Goal: Task Accomplishment & Management: Manage account settings

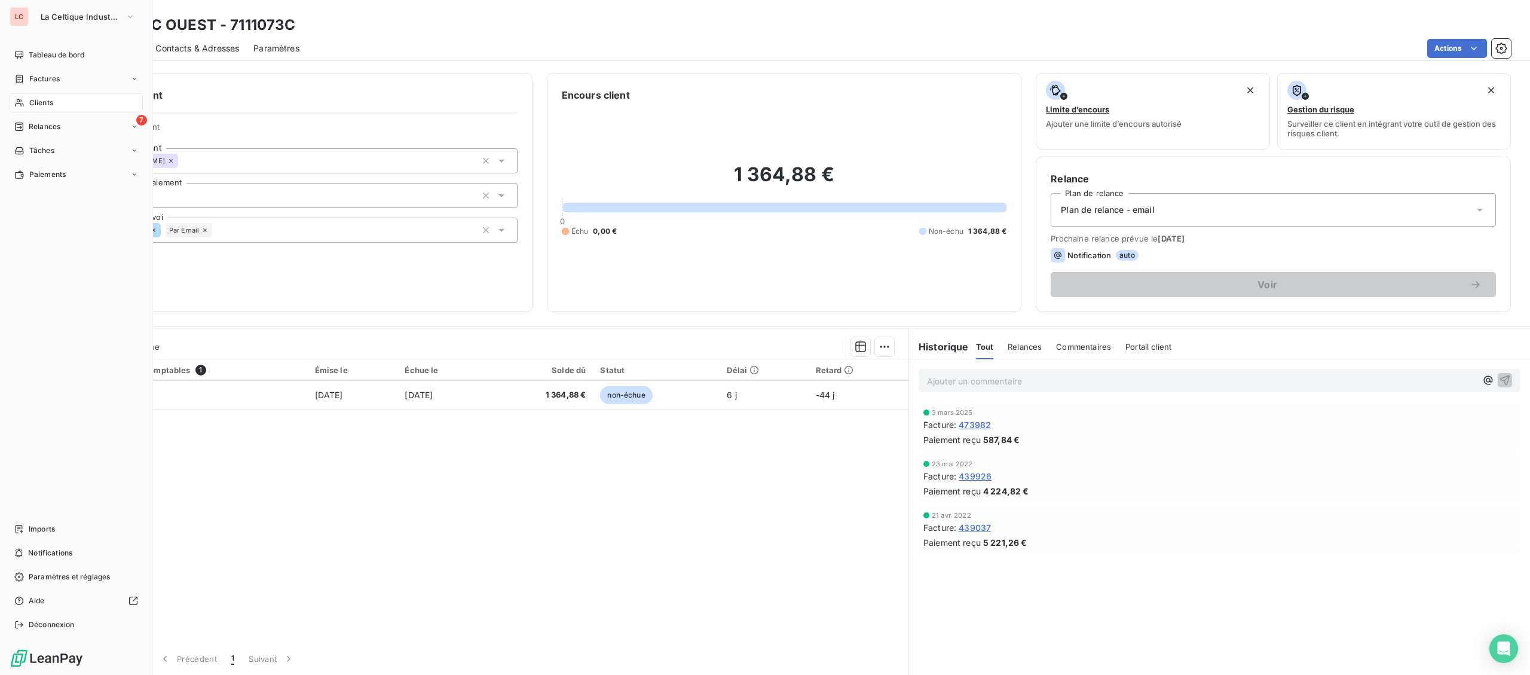
click at [29, 101] on span "Clients" at bounding box center [41, 102] width 24 height 11
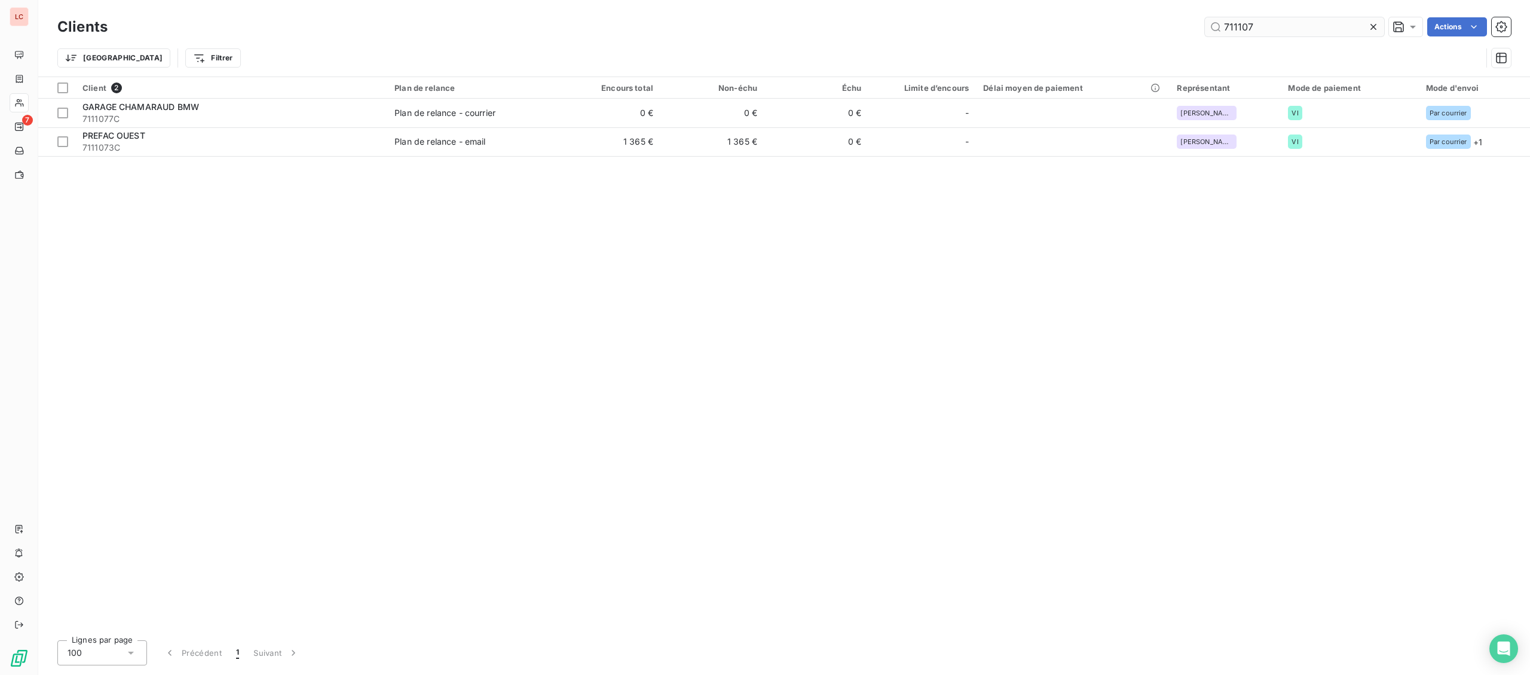
drag, startPoint x: 1281, startPoint y: 33, endPoint x: 1120, endPoint y: 36, distance: 160.8
click at [1205, 36] on input "711107" at bounding box center [1294, 26] width 179 height 19
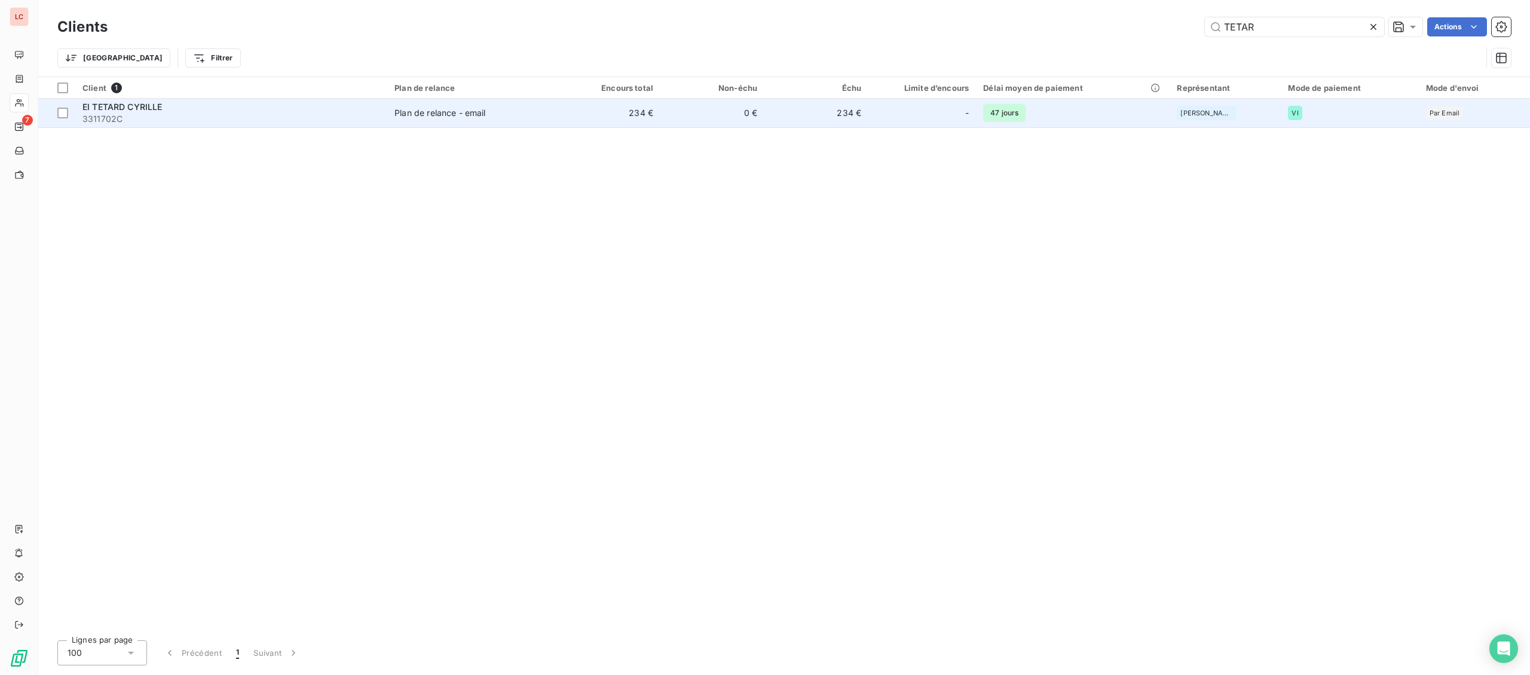
type input "TETAR"
click at [218, 117] on span "3311702C" at bounding box center [231, 119] width 298 height 12
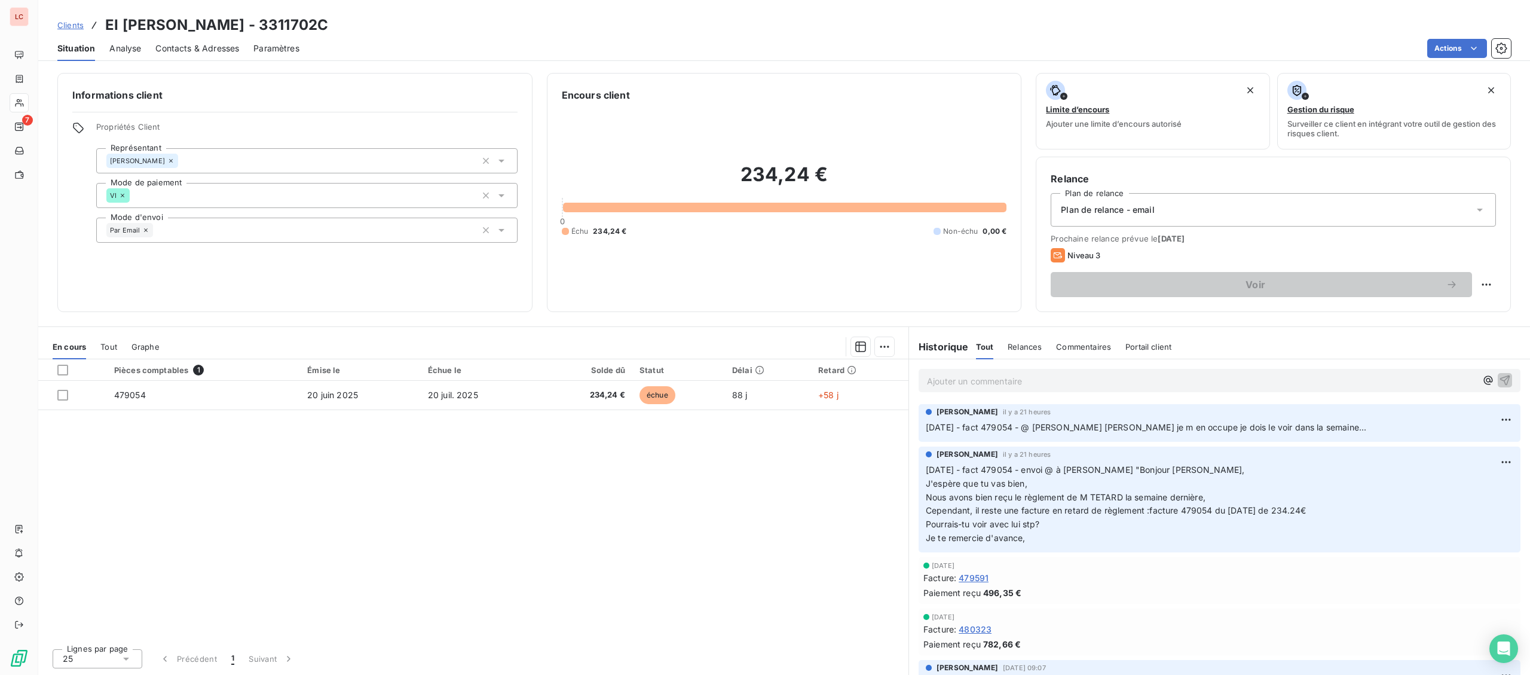
click at [1027, 378] on p "Ajouter un commentaire ﻿" at bounding box center [1201, 380] width 549 height 15
click at [1122, 378] on p "[DATE] - FACT 479054 - @ [PERSON_NAME] "" at bounding box center [1201, 380] width 549 height 14
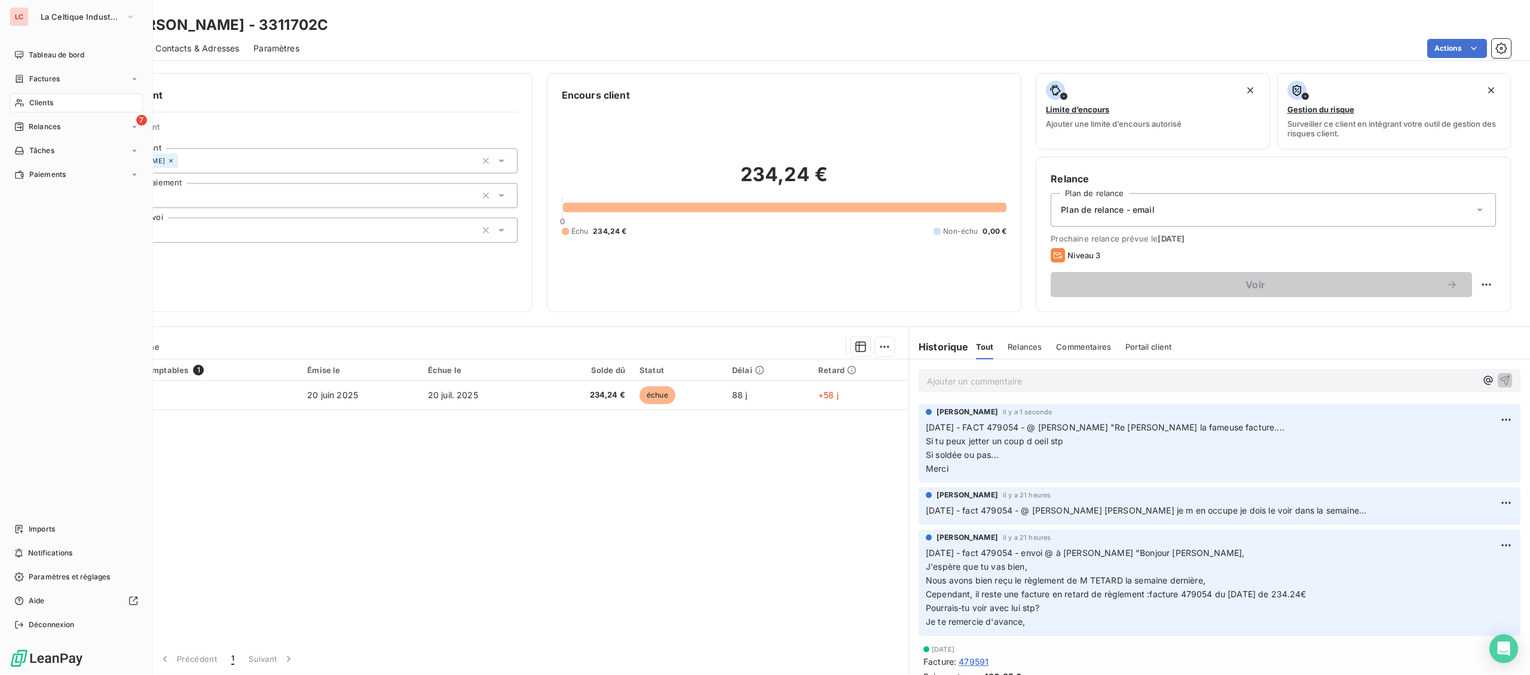
click at [33, 105] on span "Clients" at bounding box center [41, 102] width 24 height 11
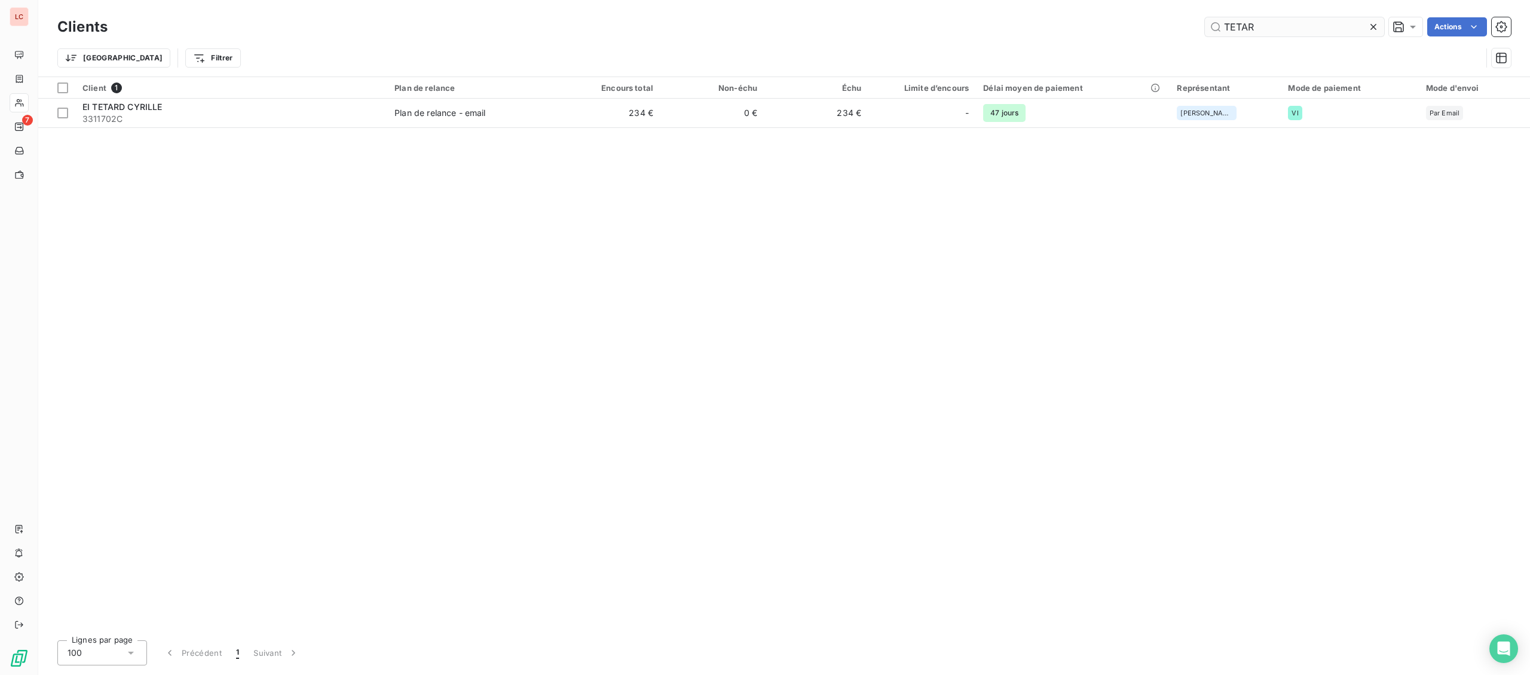
drag, startPoint x: 1197, startPoint y: 29, endPoint x: 1131, endPoint y: 31, distance: 66.4
click at [1205, 31] on input "TETAR" at bounding box center [1294, 26] width 179 height 19
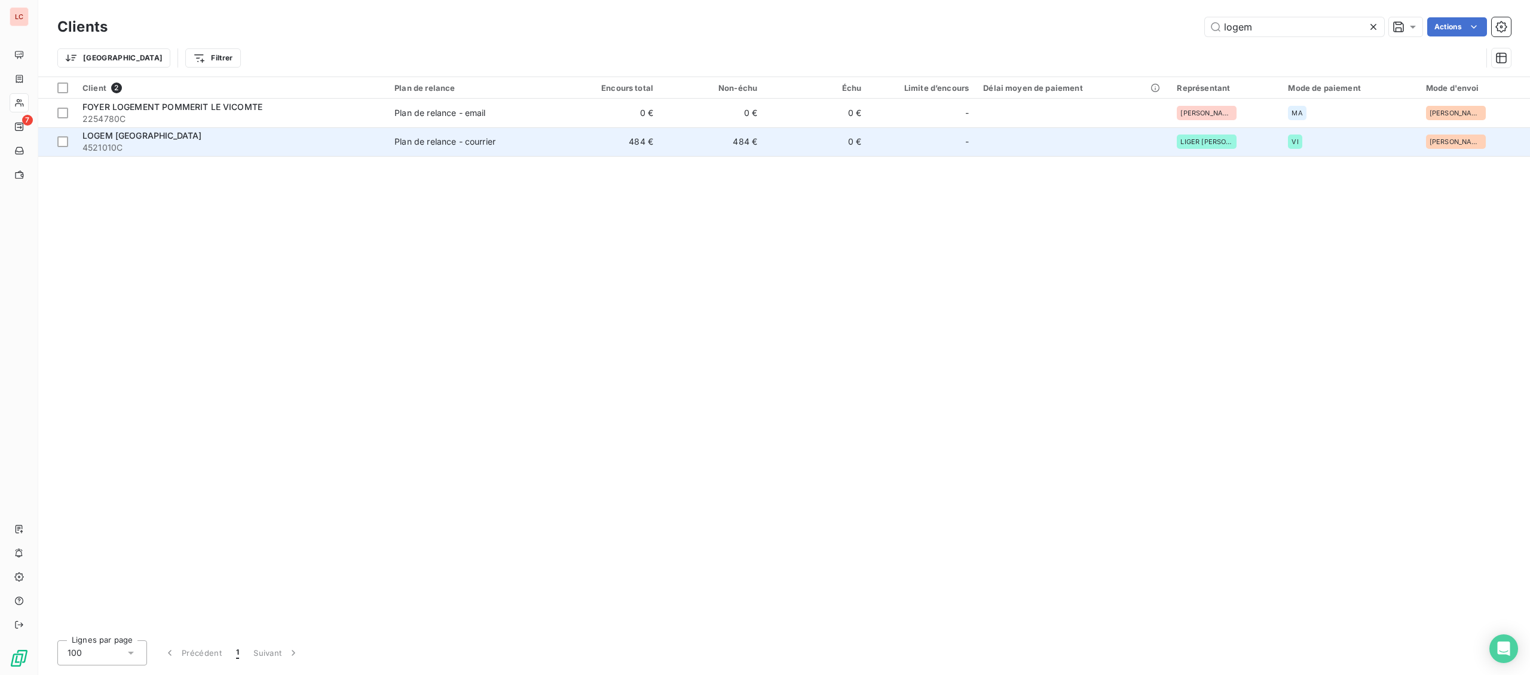
type input "logem"
click at [414, 141] on div "Plan de relance - courrier" at bounding box center [444, 142] width 101 height 12
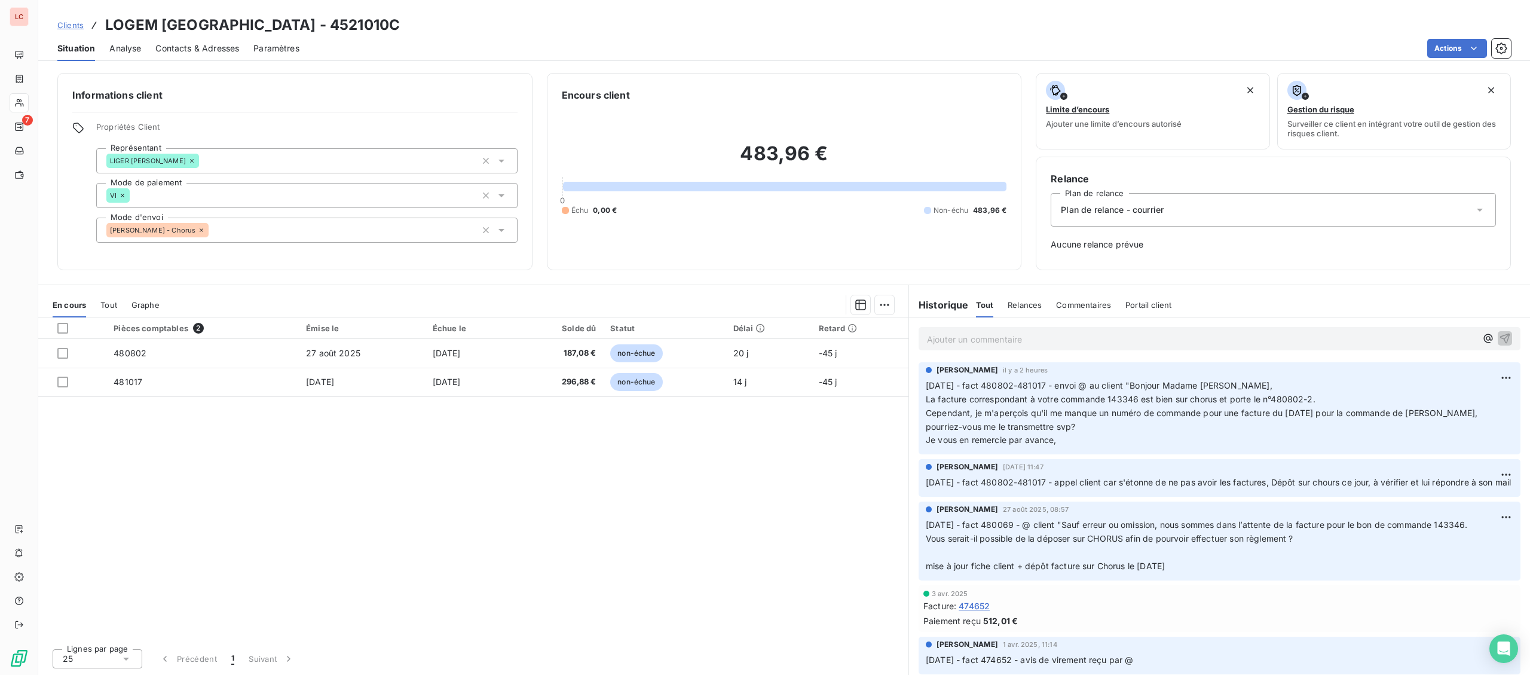
click at [971, 344] on p "Ajouter un commentaire ﻿" at bounding box center [1201, 339] width 549 height 15
click at [1136, 336] on p "[DATE] - fact 480802-481017 - @ client "" at bounding box center [1201, 339] width 549 height 14
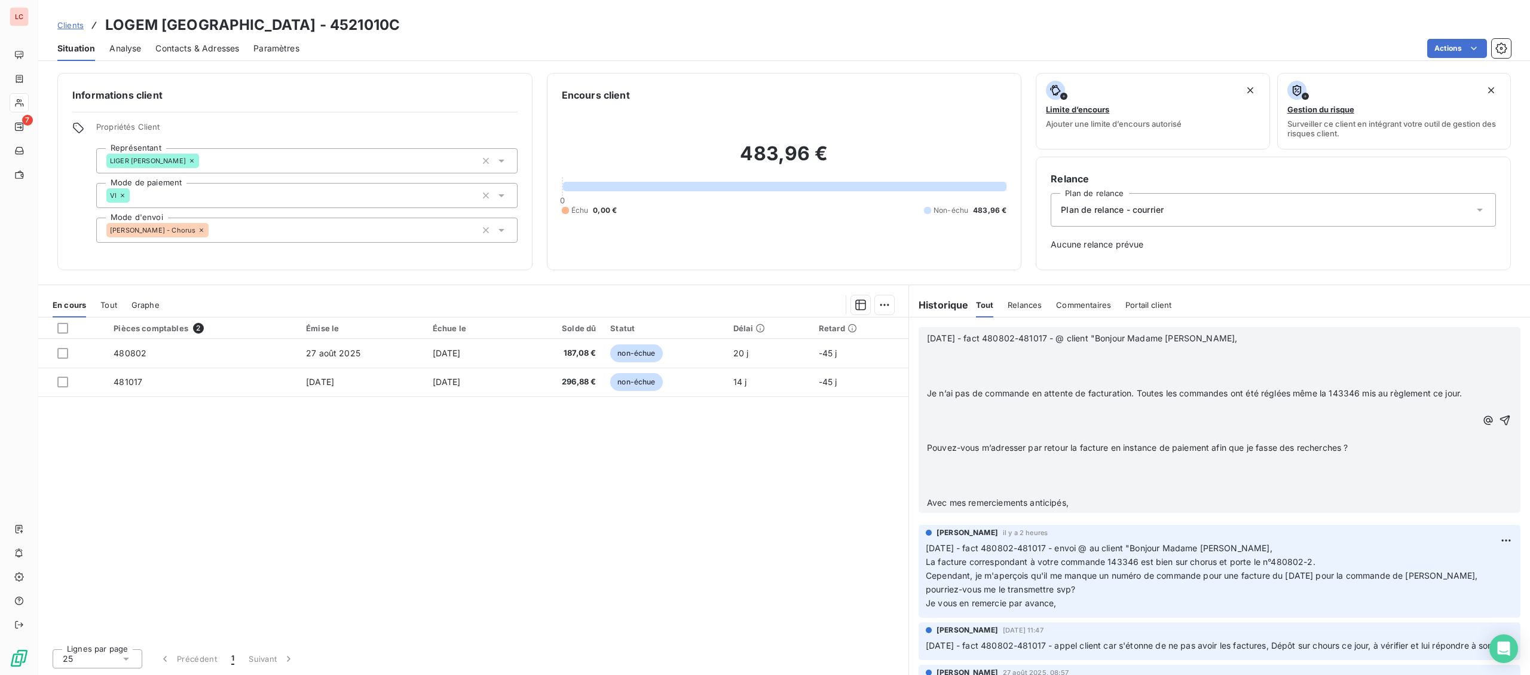
click at [1260, 334] on p "[DATE] - fact 480802-481017 - @ client "Bonjour Madame [PERSON_NAME]," at bounding box center [1201, 339] width 549 height 14
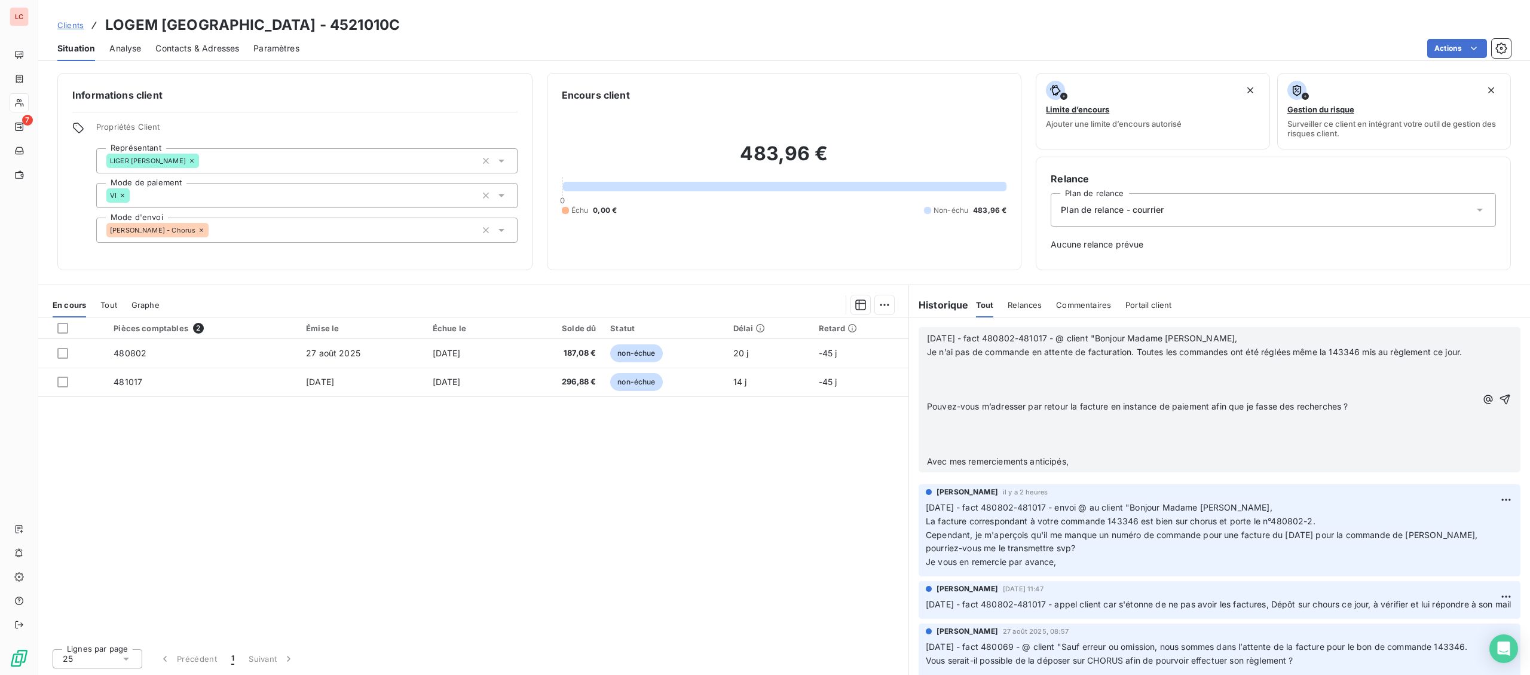
click at [1240, 375] on p at bounding box center [1201, 380] width 549 height 14
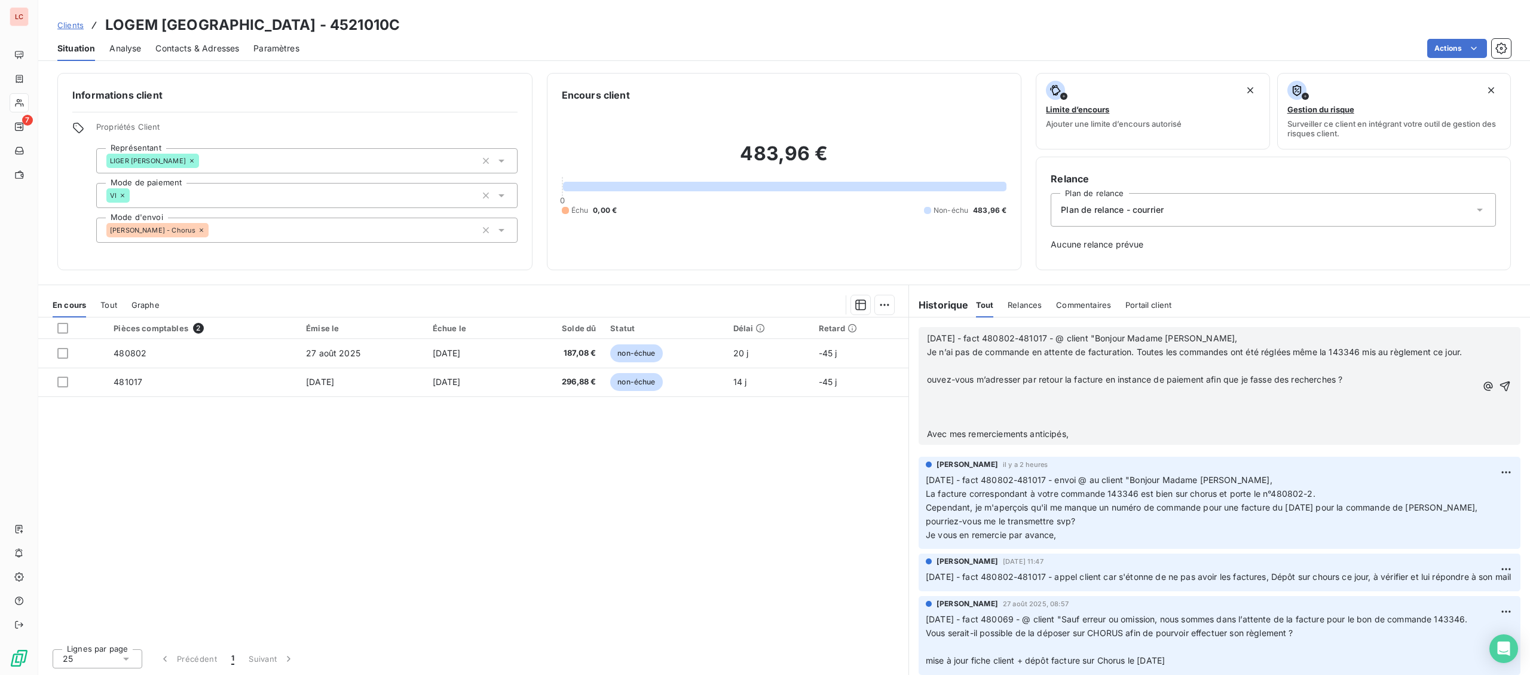
click at [1223, 369] on p "﻿" at bounding box center [1201, 366] width 549 height 14
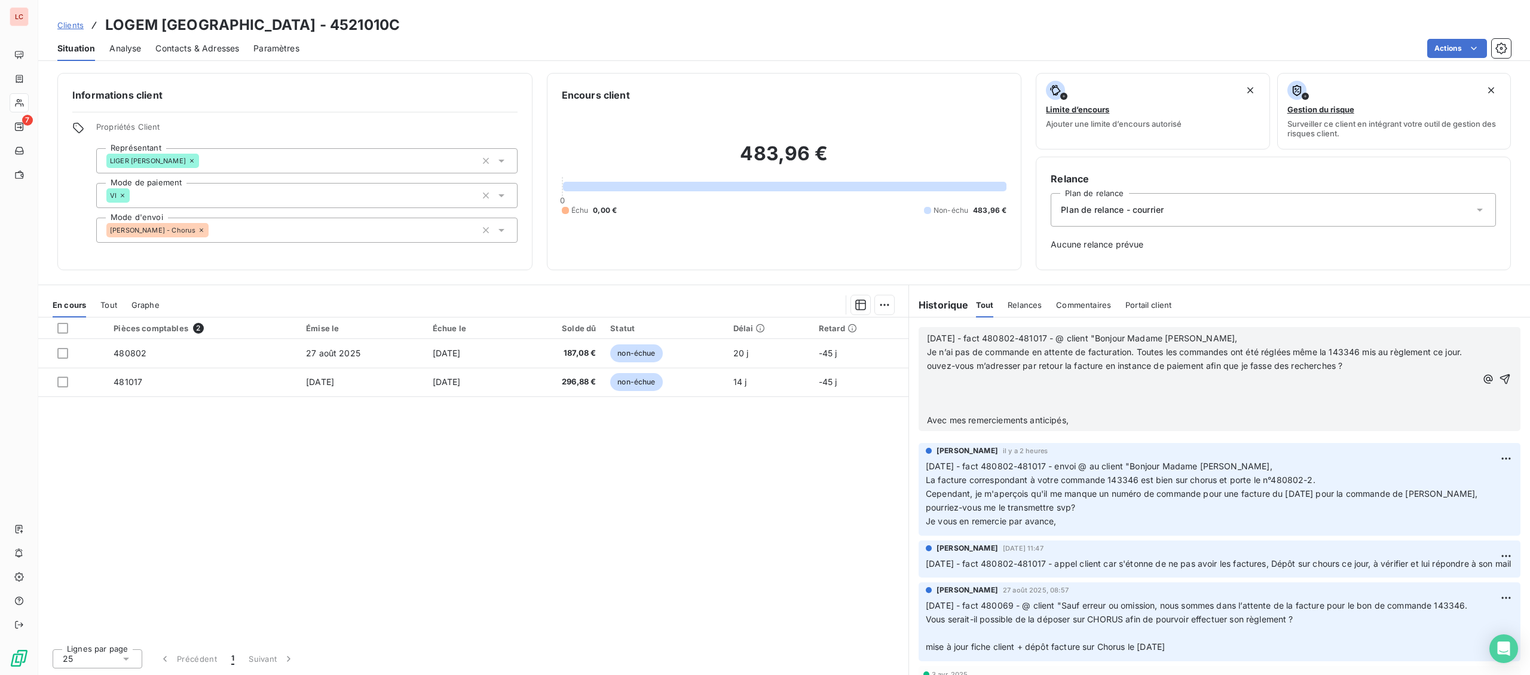
click at [1212, 384] on p "﻿" at bounding box center [1201, 380] width 549 height 14
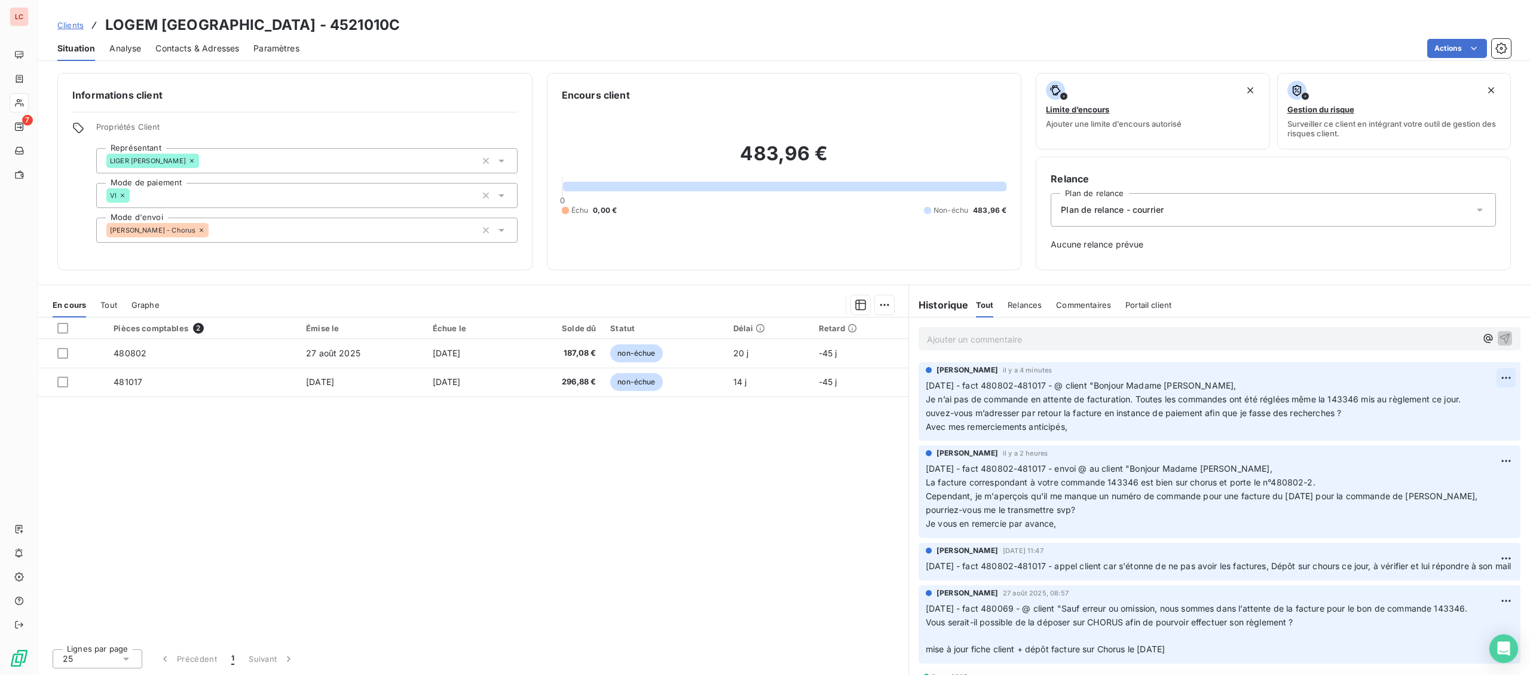
click at [1508, 384] on html "LC 7 Clients LOGEM LOIRET - 4521010C Situation Analyse Contacts & Adresses Para…" at bounding box center [765, 337] width 1530 height 675
click at [1480, 402] on div "Editer" at bounding box center [1477, 404] width 67 height 19
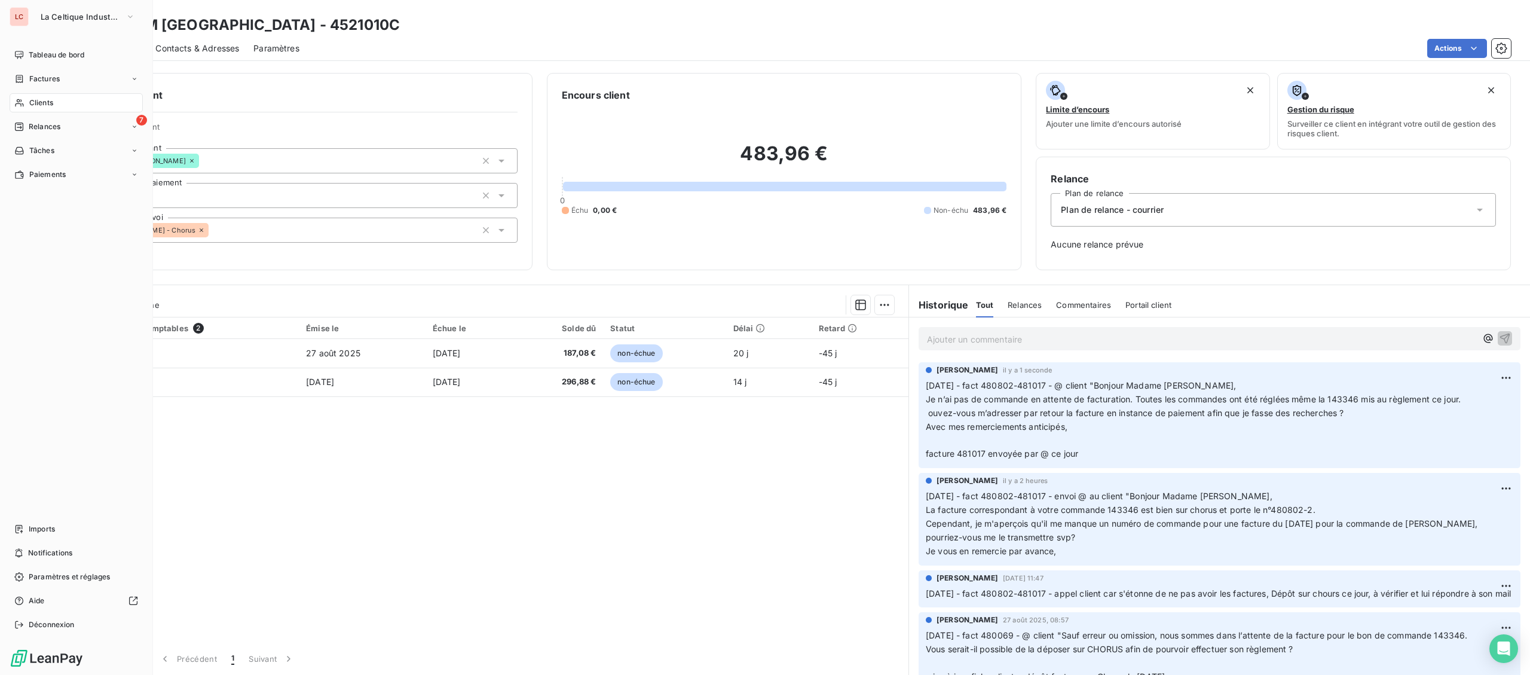
click at [36, 102] on span "Clients" at bounding box center [41, 102] width 24 height 11
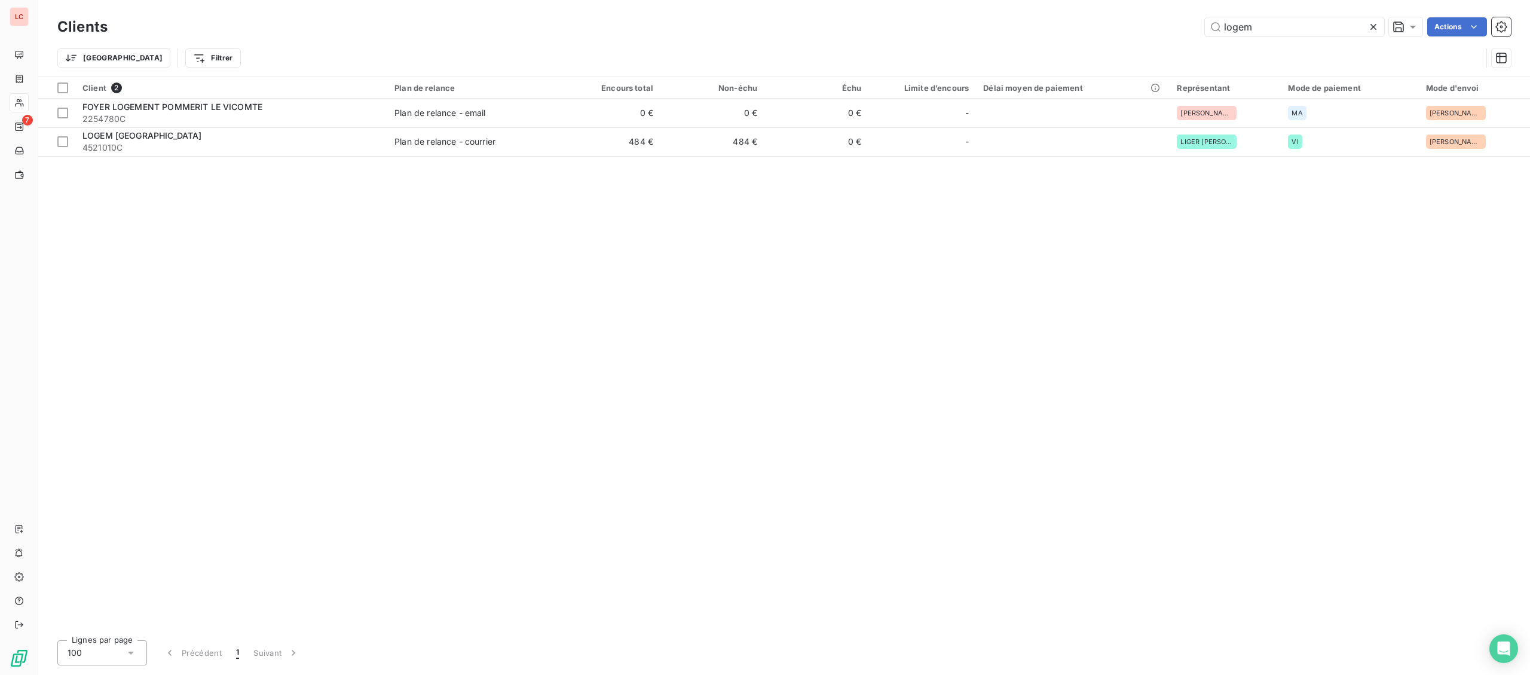
drag, startPoint x: 1282, startPoint y: 26, endPoint x: 999, endPoint y: 28, distance: 282.6
click at [1205, 28] on input "logem" at bounding box center [1294, 26] width 179 height 19
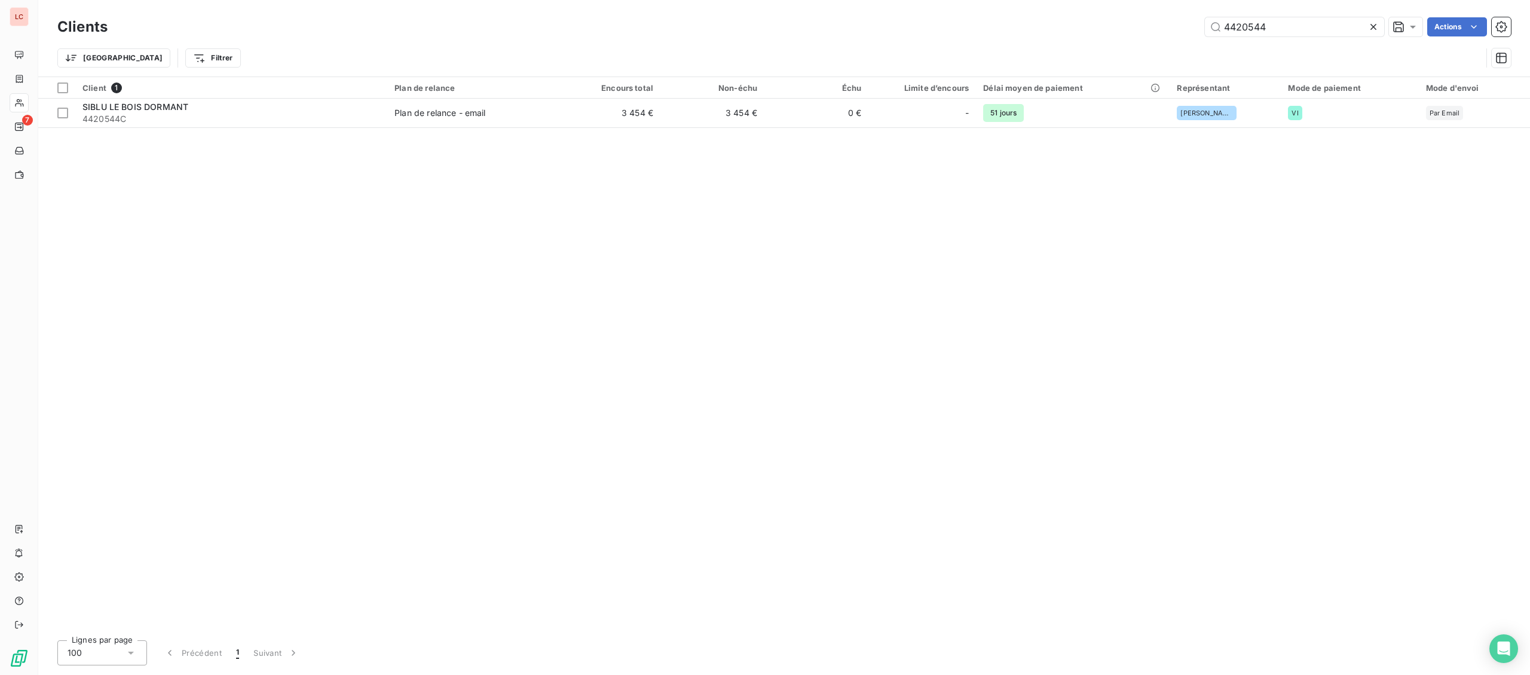
type input "4420544"
click at [242, 124] on span "4420544C" at bounding box center [231, 119] width 298 height 12
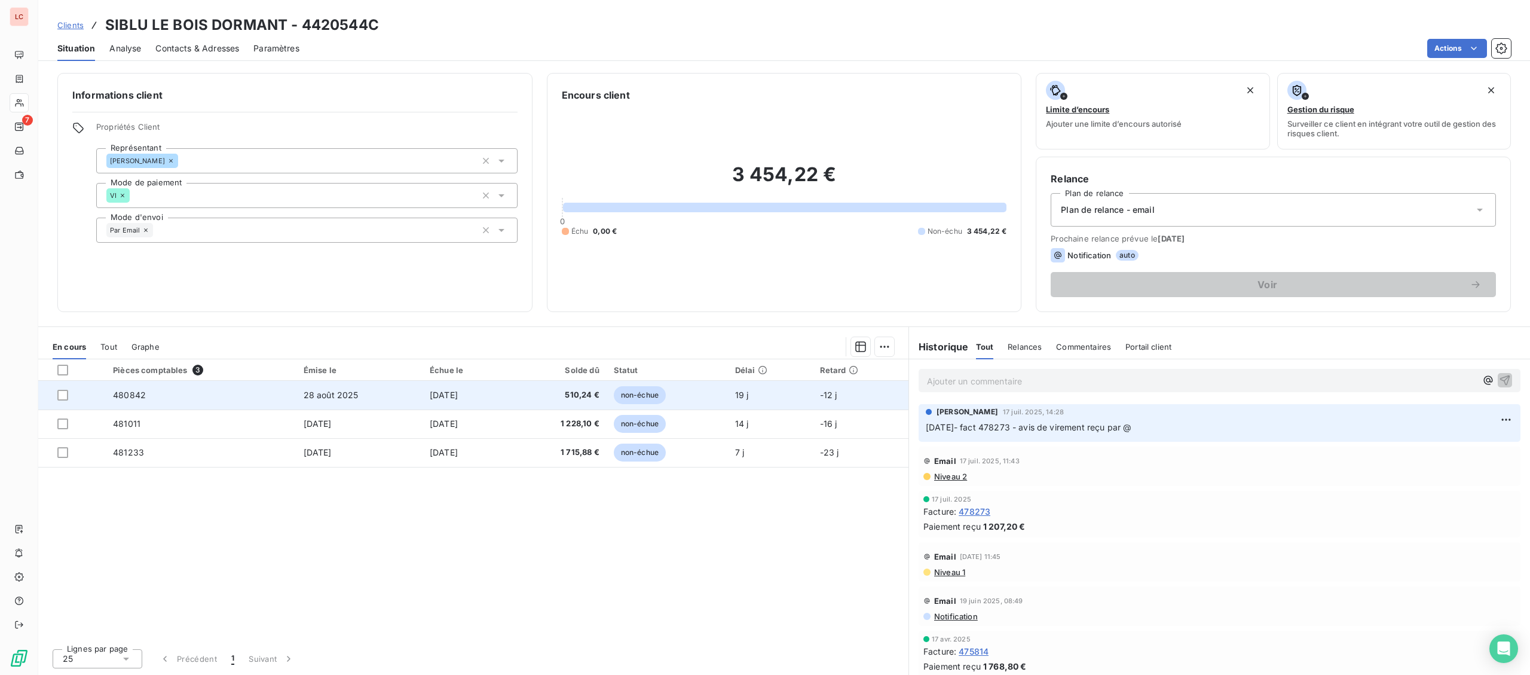
click at [296, 389] on td "28 août 2025" at bounding box center [359, 395] width 126 height 29
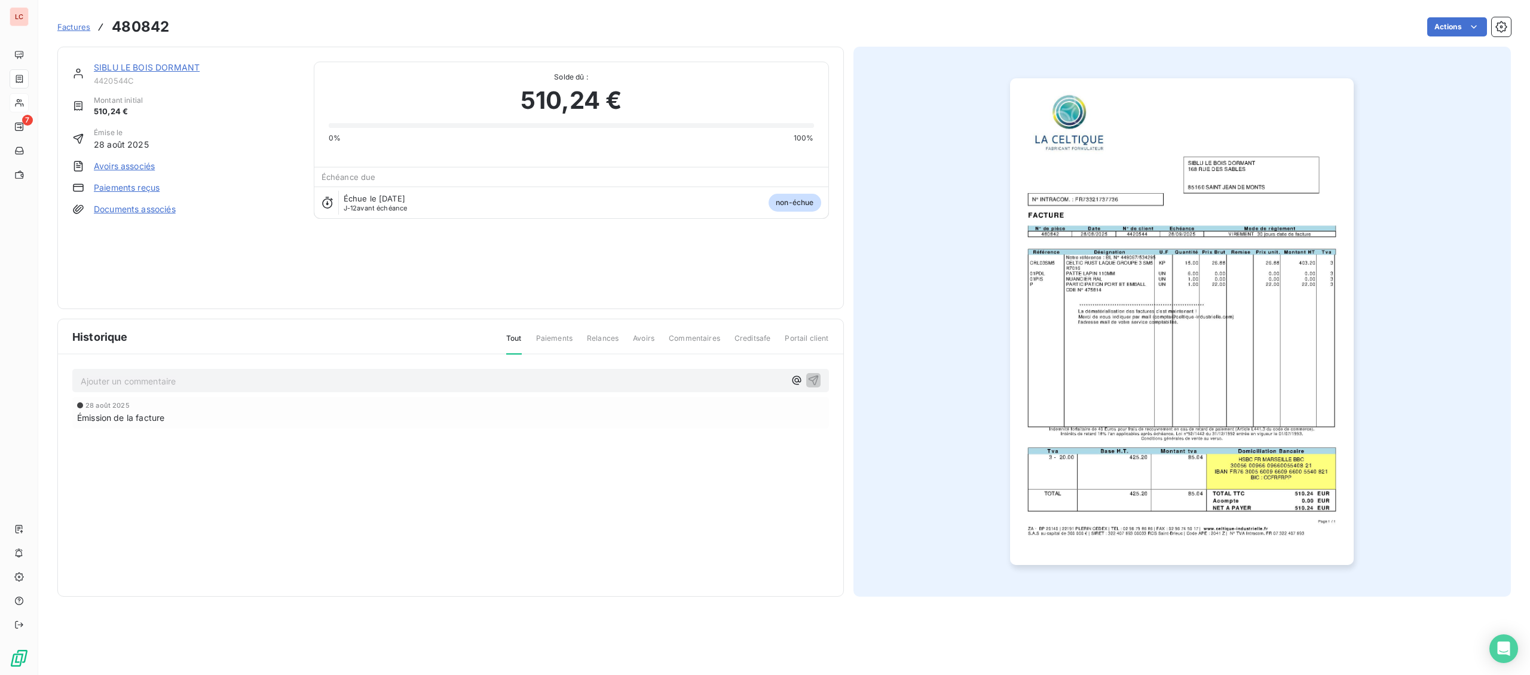
click at [285, 420] on div "Émission de la facture" at bounding box center [450, 417] width 747 height 13
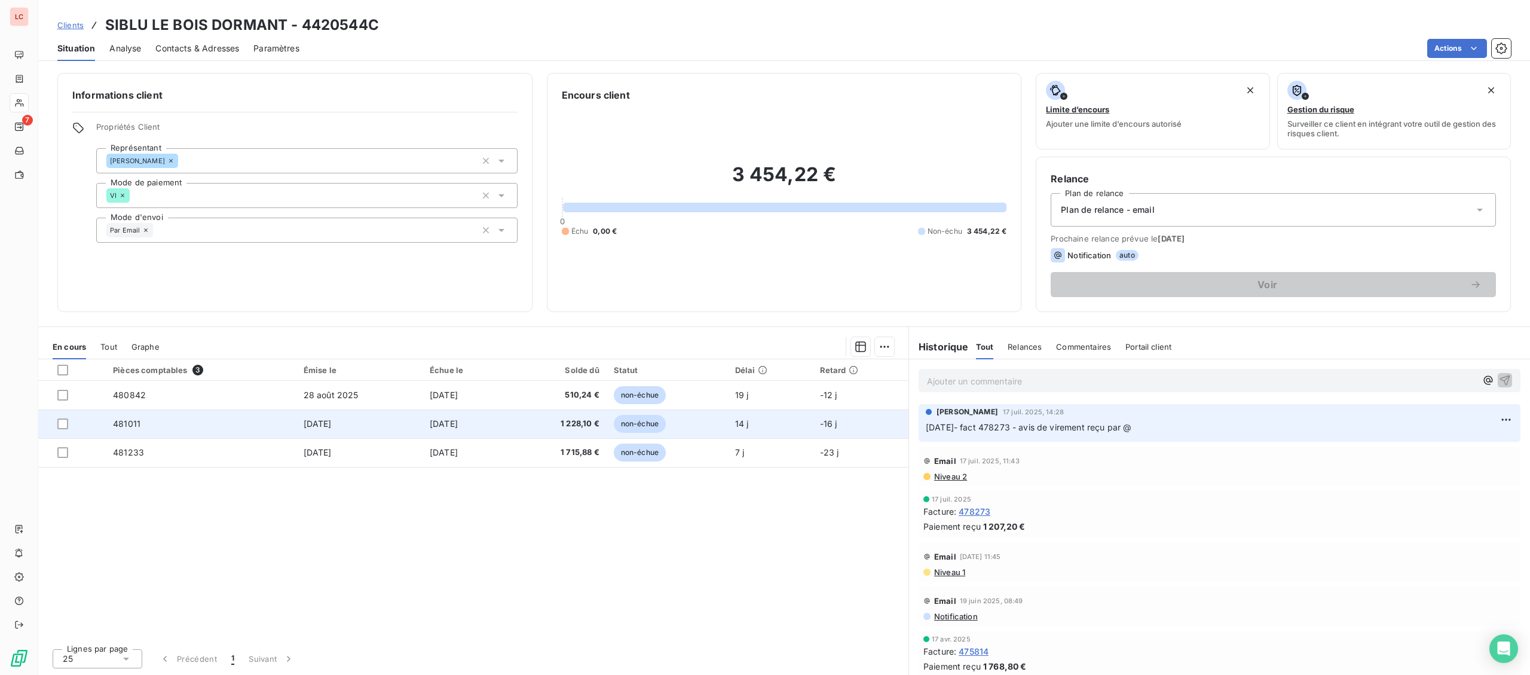
click at [342, 419] on td "[DATE]" at bounding box center [359, 423] width 126 height 29
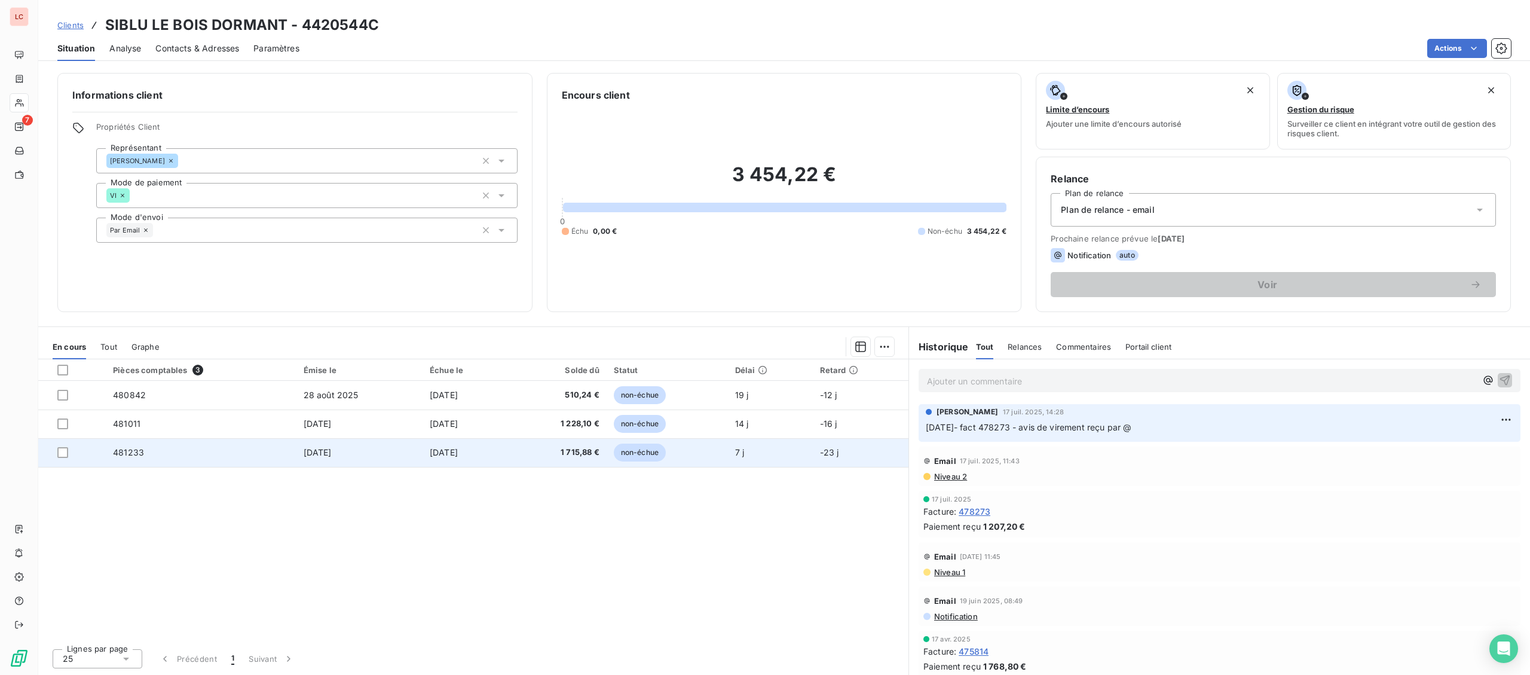
click at [260, 466] on td "481233" at bounding box center [201, 452] width 191 height 29
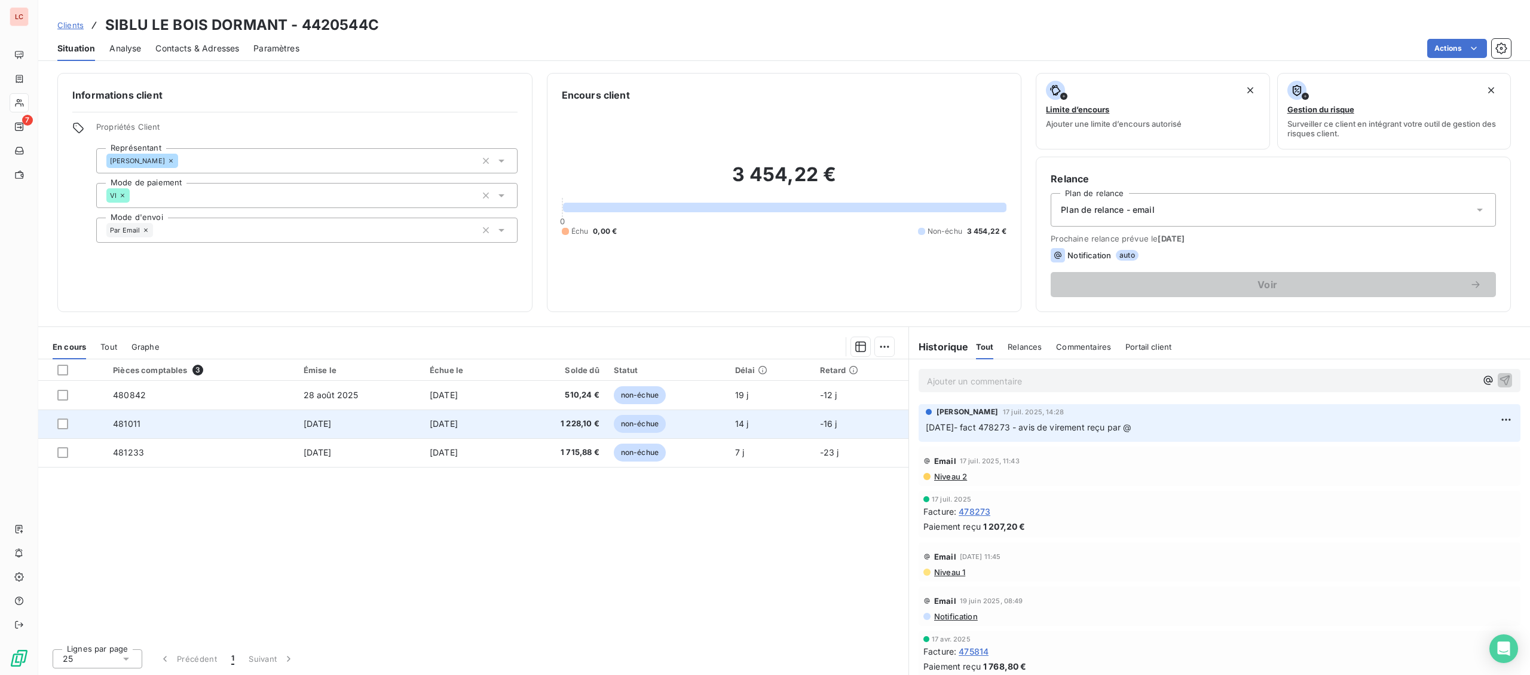
click at [237, 427] on td "481011" at bounding box center [201, 423] width 191 height 29
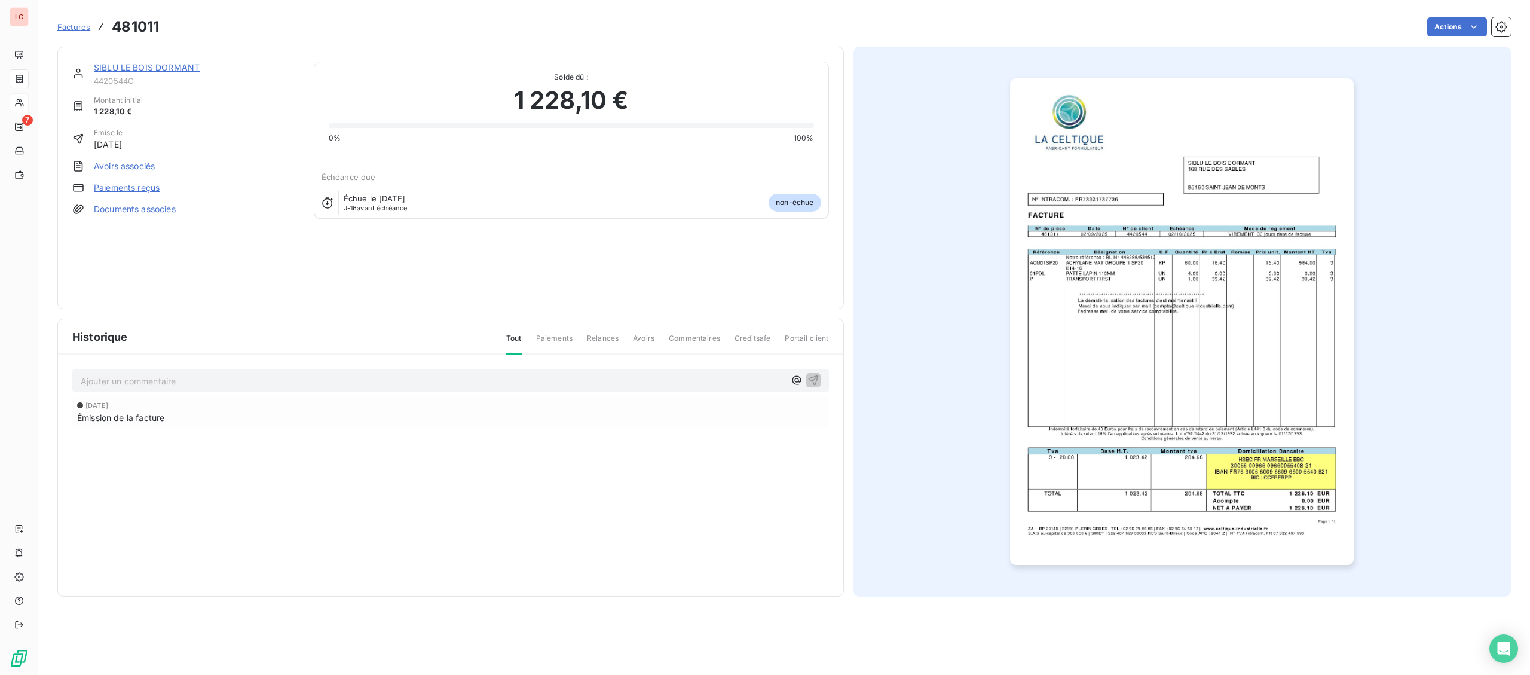
click at [177, 66] on link "SIBLU LE BOIS DORMANT" at bounding box center [147, 67] width 106 height 10
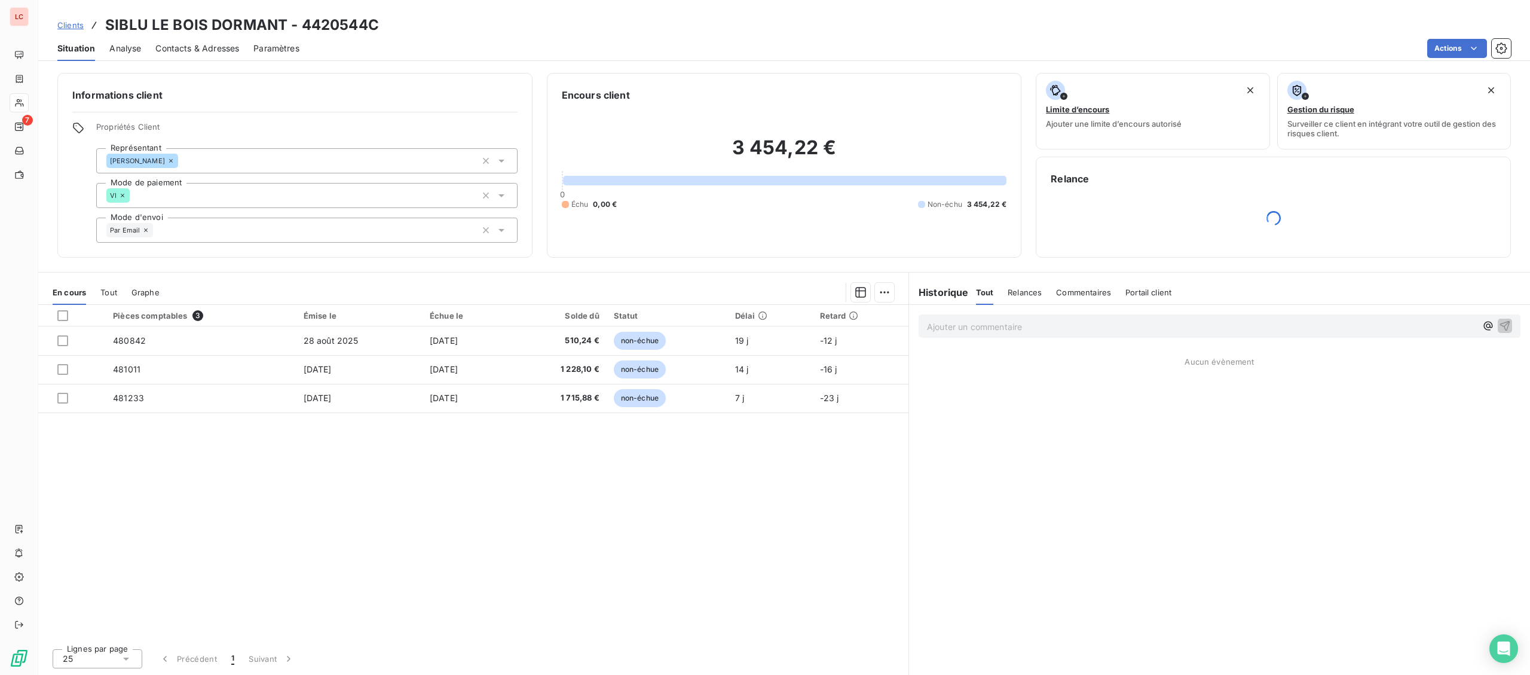
click at [1131, 334] on p "Ajouter un commentaire ﻿" at bounding box center [1201, 326] width 549 height 15
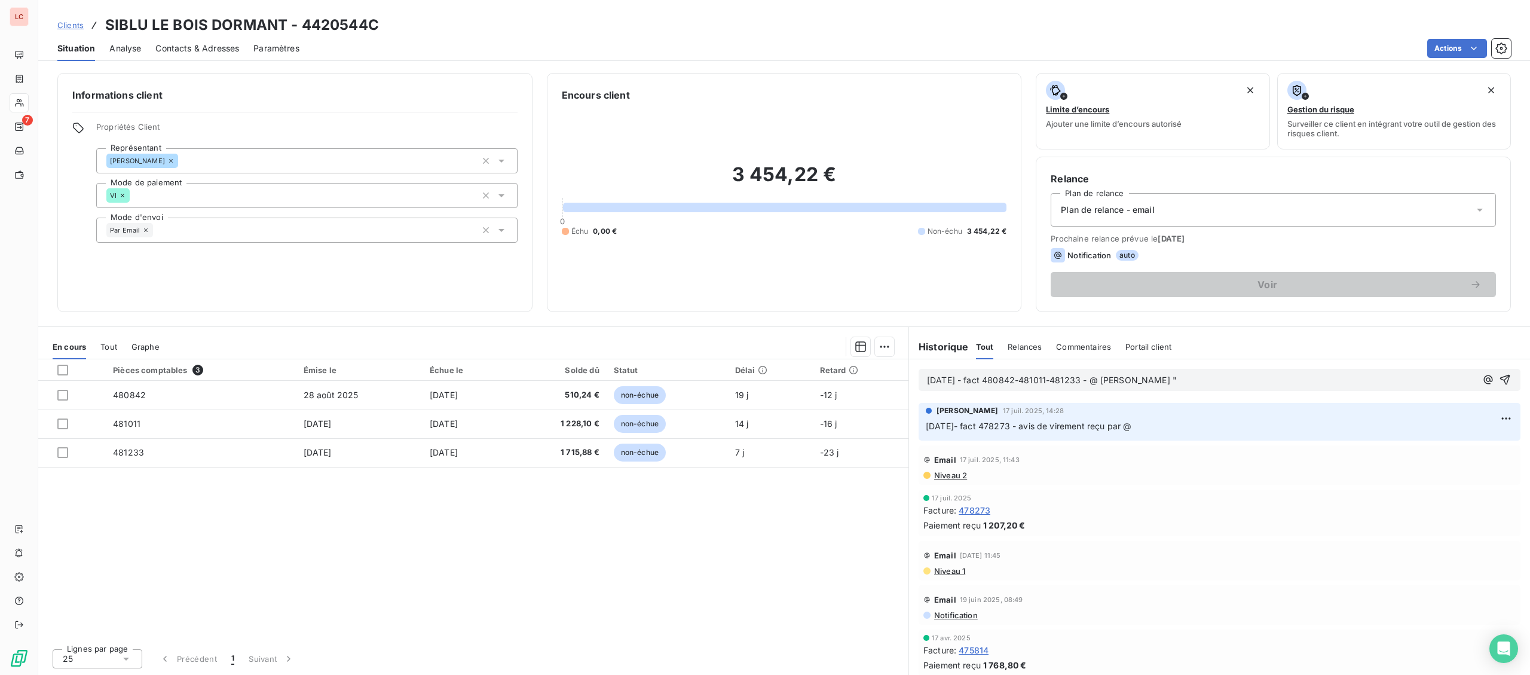
click at [1192, 387] on p "[DATE] - fact 480842-481011-481233 - @ [PERSON_NAME] "" at bounding box center [1201, 380] width 549 height 14
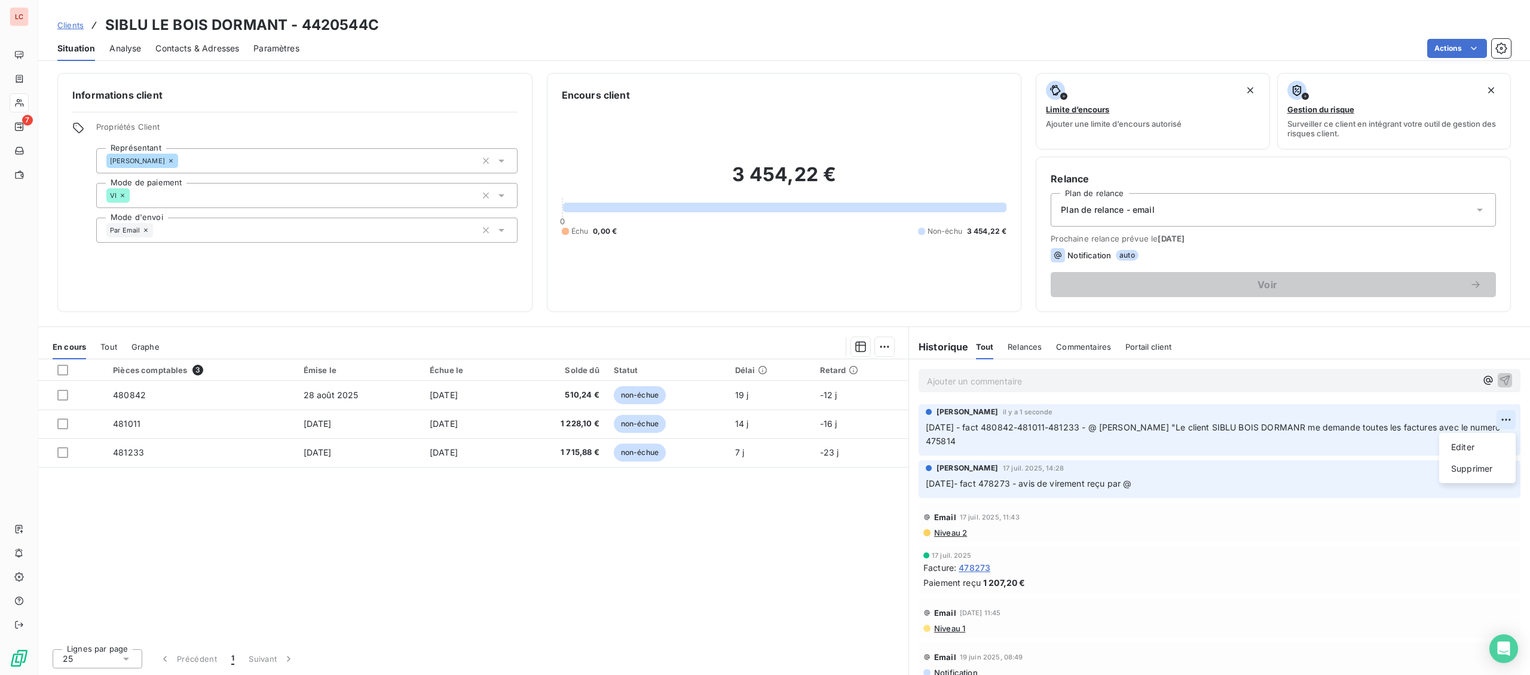
click at [1501, 416] on html "LC 7 Clients SIBLU LE BOIS DORMANT - 4420544C Situation Analyse Contacts & Adre…" at bounding box center [765, 337] width 1530 height 675
click at [1496, 430] on html "LC 7 Clients SIBLU LE BOIS DORMANT - 4420544C Situation Analyse Contacts & Adre…" at bounding box center [765, 337] width 1530 height 675
click at [1508, 421] on html "LC 7 Clients SIBLU LE BOIS DORMANT - 4420544C Situation Analyse Contacts & Adre…" at bounding box center [765, 337] width 1530 height 675
click at [1506, 438] on div "Editer" at bounding box center [1477, 446] width 67 height 19
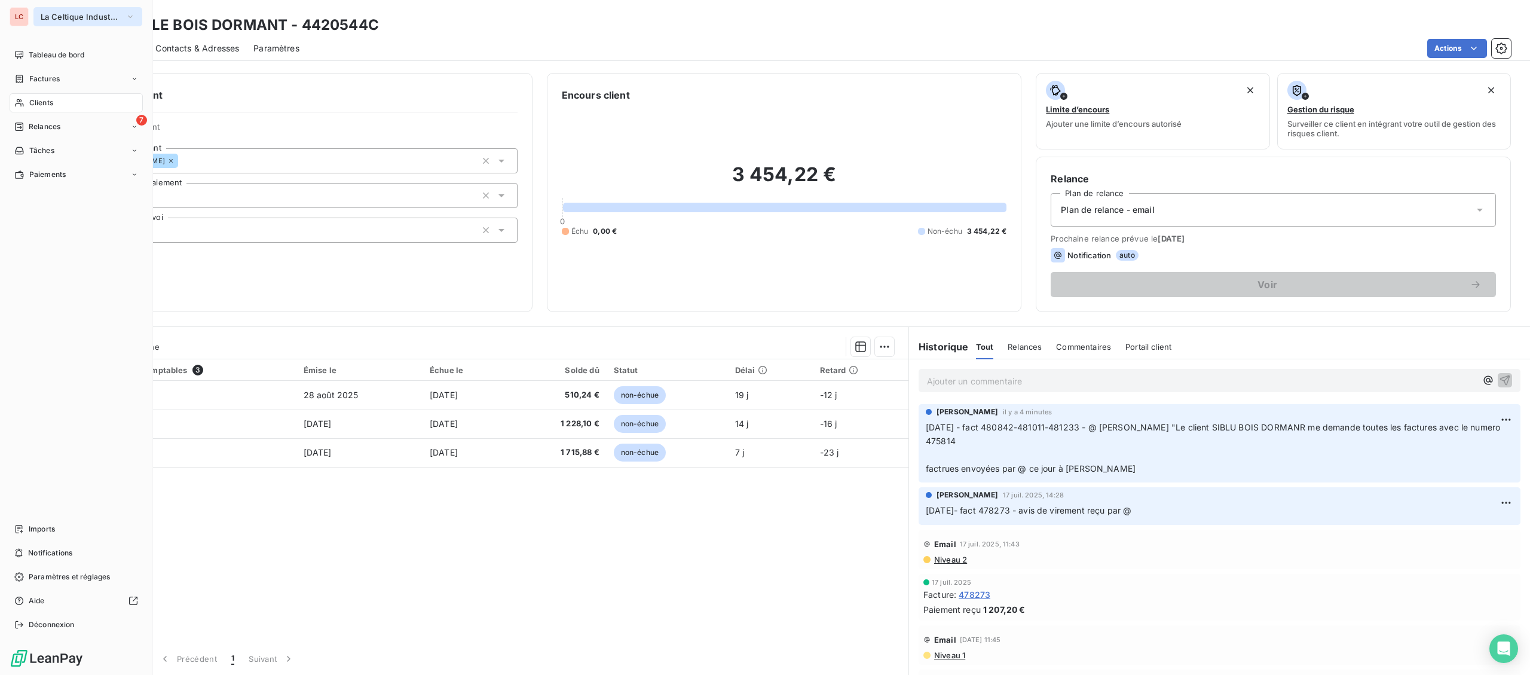
click at [93, 15] on span "La Celtique Industrielle" at bounding box center [81, 17] width 80 height 10
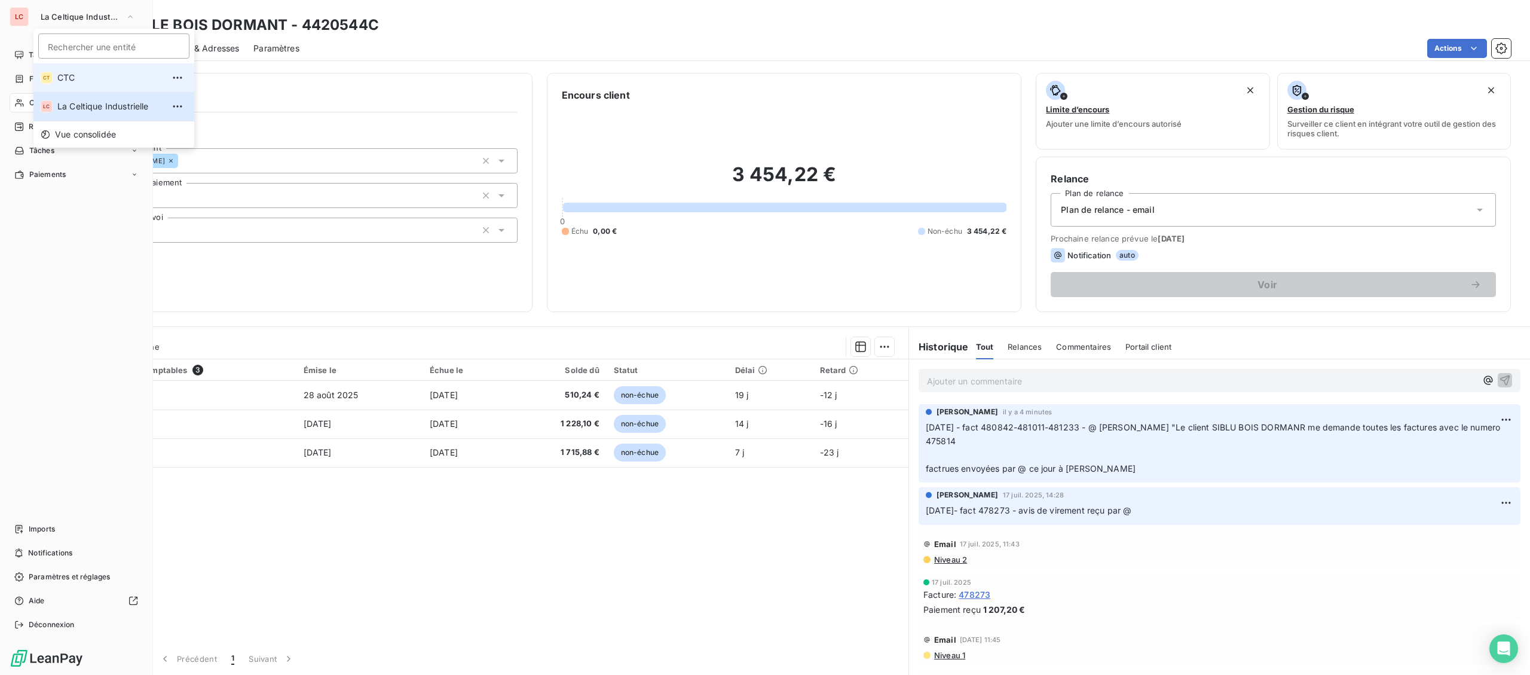
click at [77, 83] on span "CTC" at bounding box center [110, 78] width 106 height 12
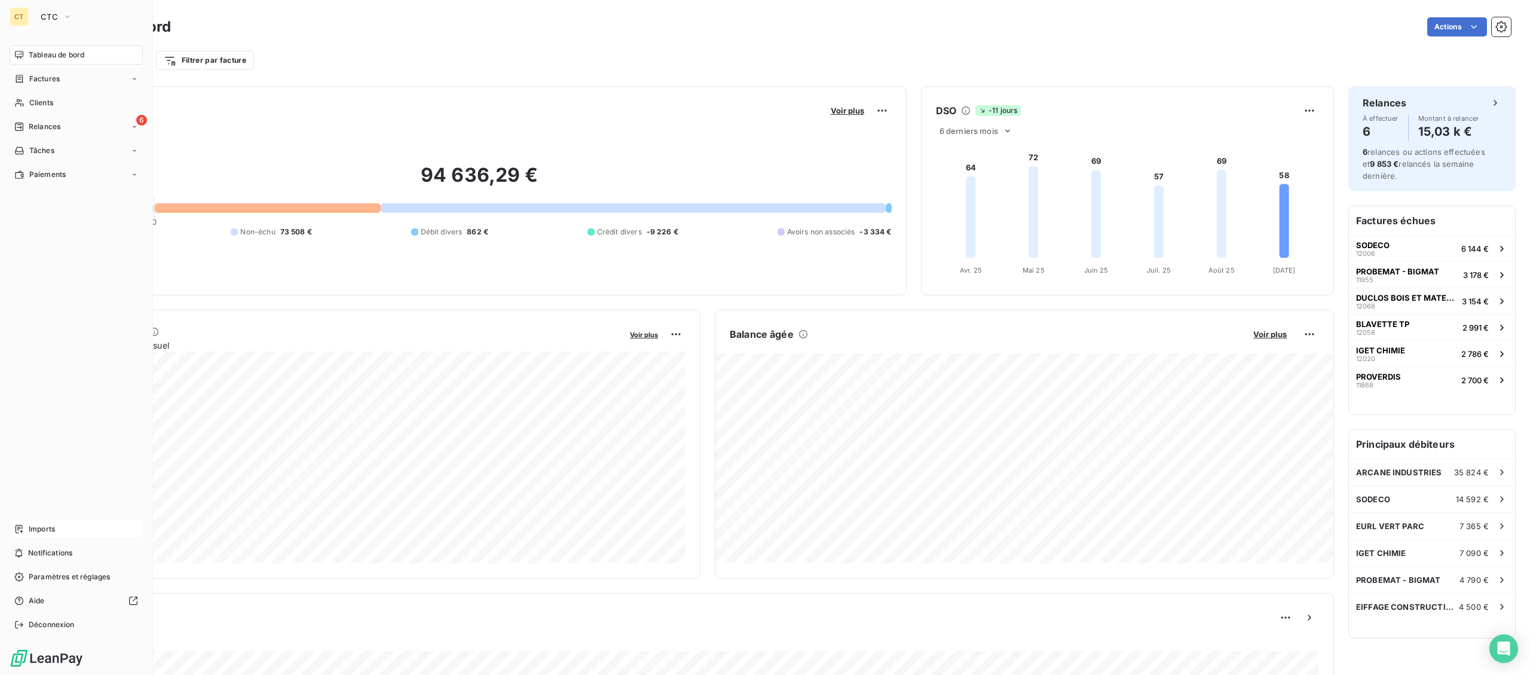
click at [36, 523] on div "Imports" at bounding box center [76, 528] width 133 height 19
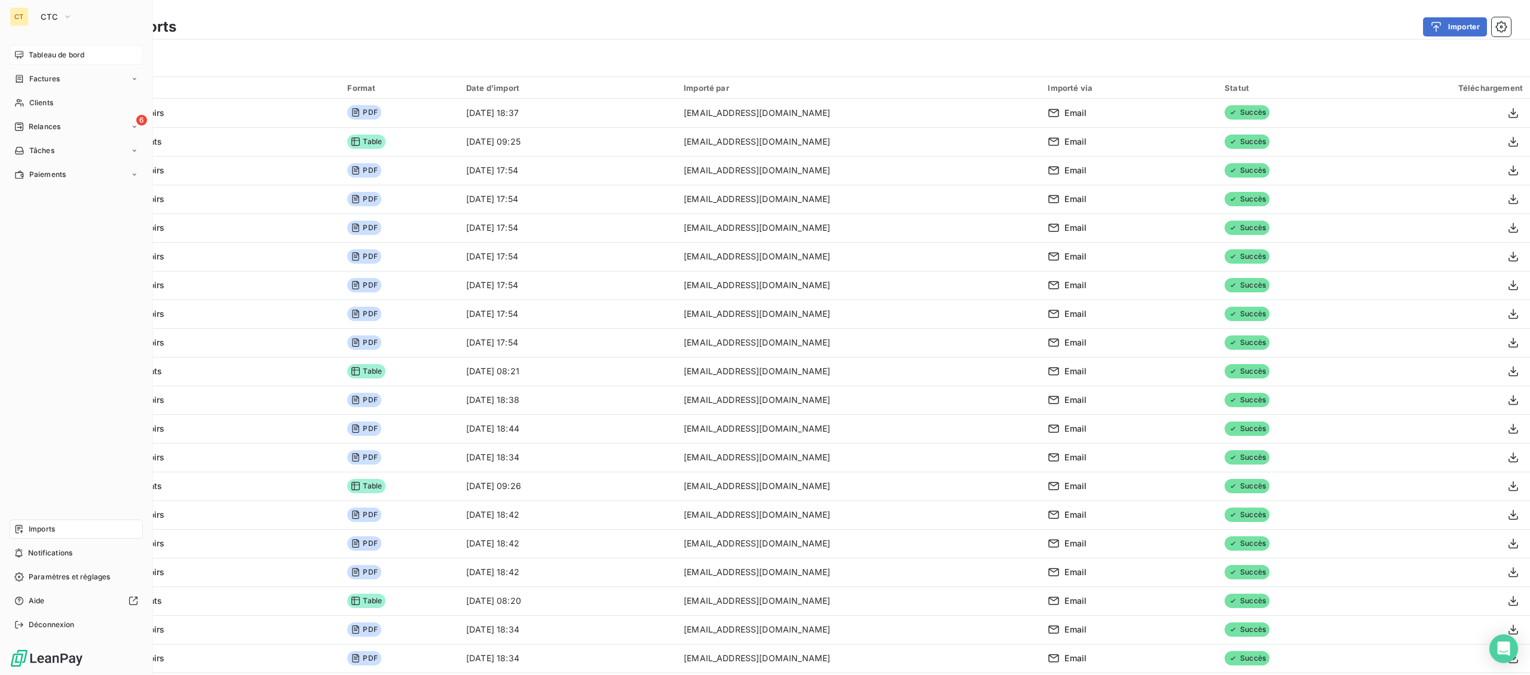
click at [24, 54] on icon at bounding box center [19, 55] width 10 height 10
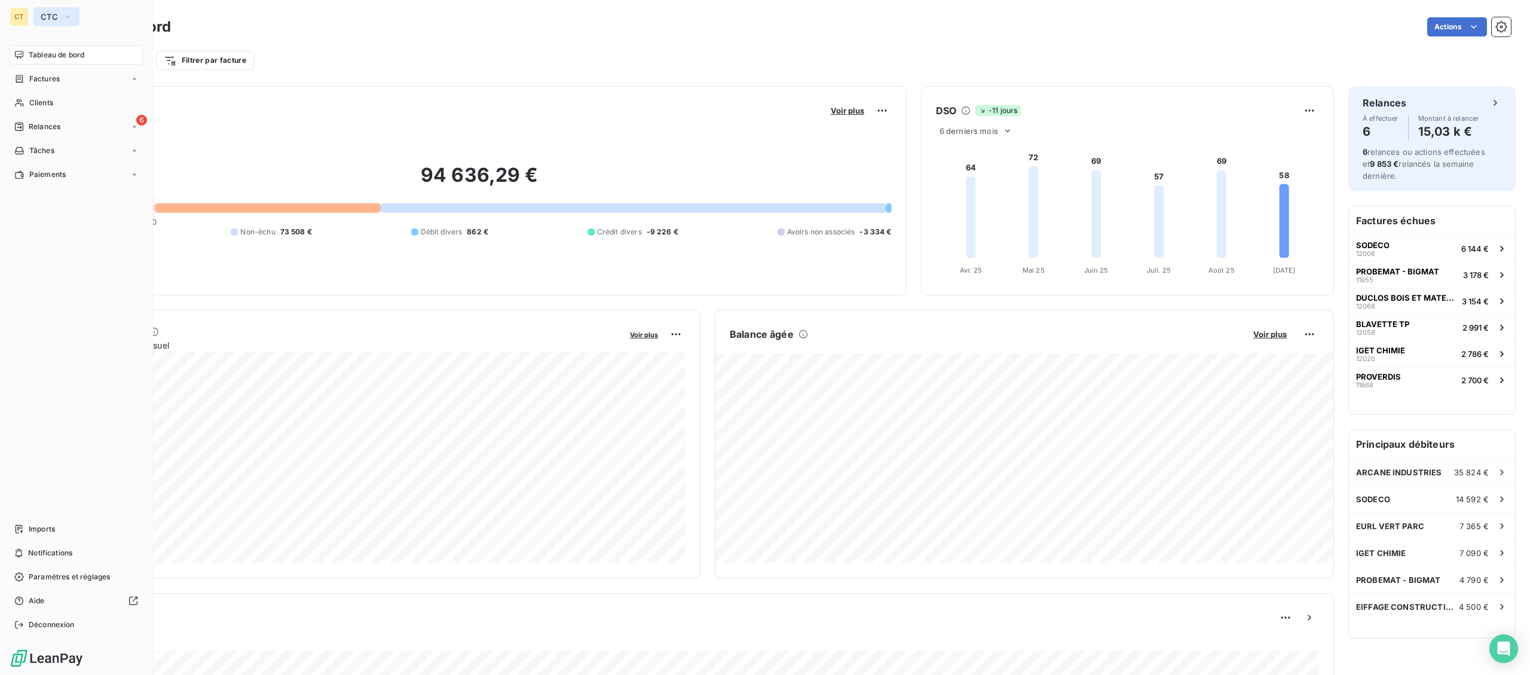
click at [45, 15] on span "CTC" at bounding box center [49, 17] width 17 height 10
click at [91, 97] on li "LC La Celtique Industrielle" at bounding box center [113, 106] width 161 height 29
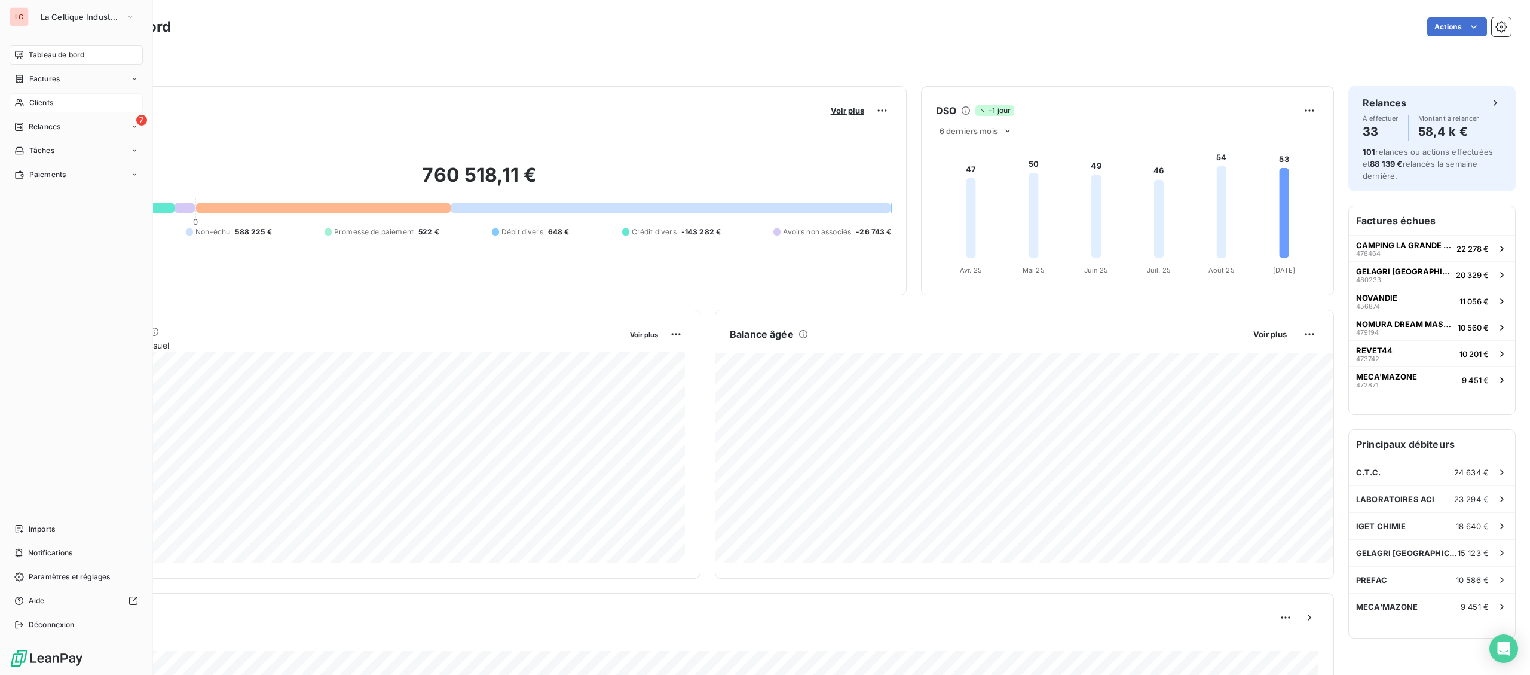
click at [26, 96] on div "Clients" at bounding box center [76, 102] width 133 height 19
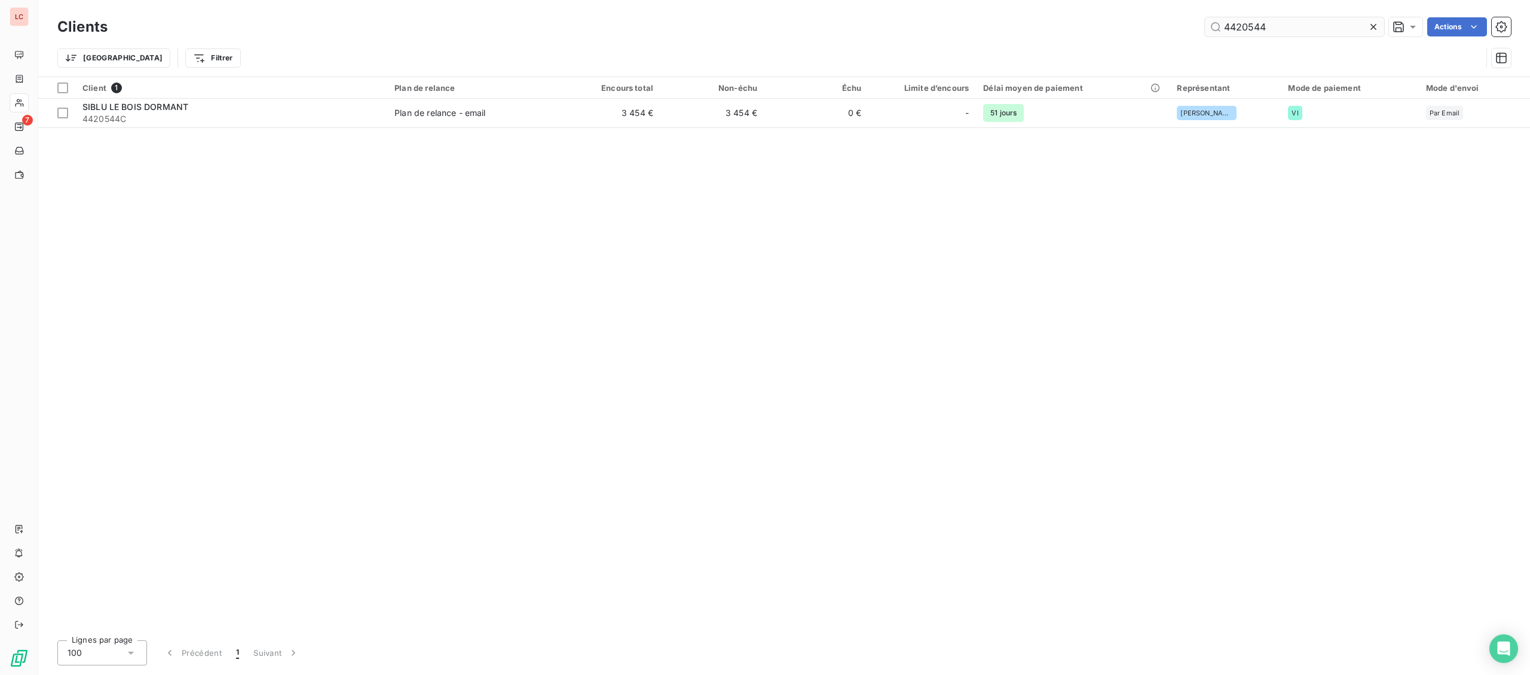
drag, startPoint x: 1290, startPoint y: 26, endPoint x: 1125, endPoint y: 23, distance: 164.9
click at [1205, 23] on input "4420544" at bounding box center [1294, 26] width 179 height 19
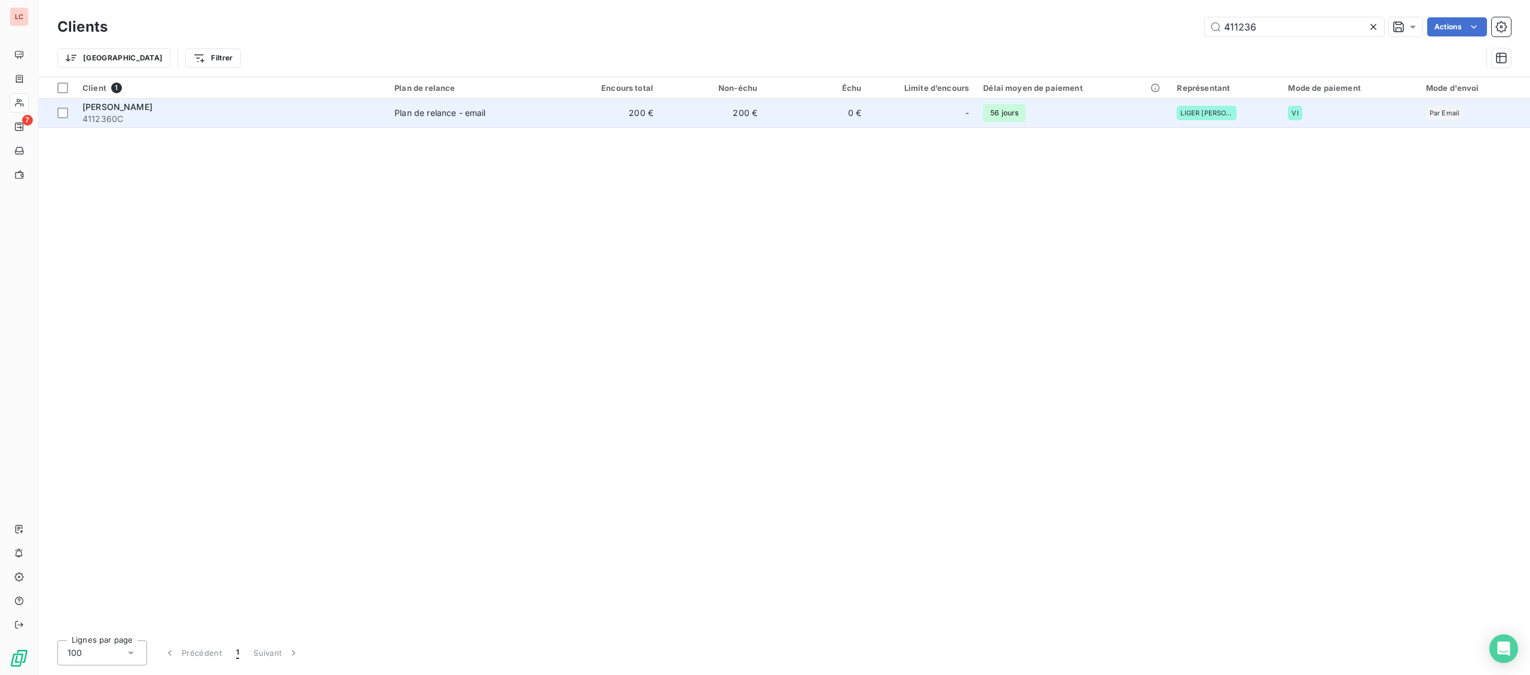
type input "411236"
click at [552, 117] on td "Plan de relance - email" at bounding box center [471, 113] width 169 height 29
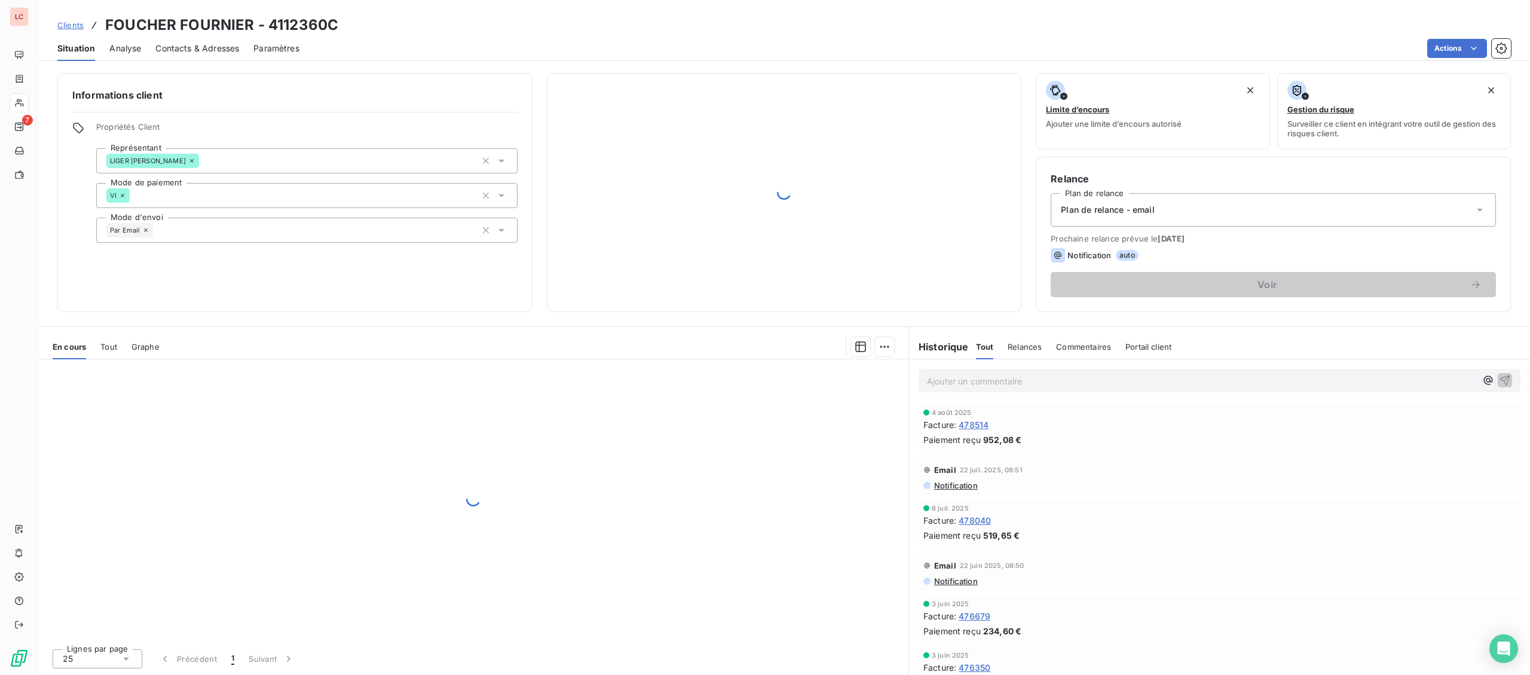
click at [181, 41] on div "Contacts & Adresses" at bounding box center [197, 48] width 84 height 25
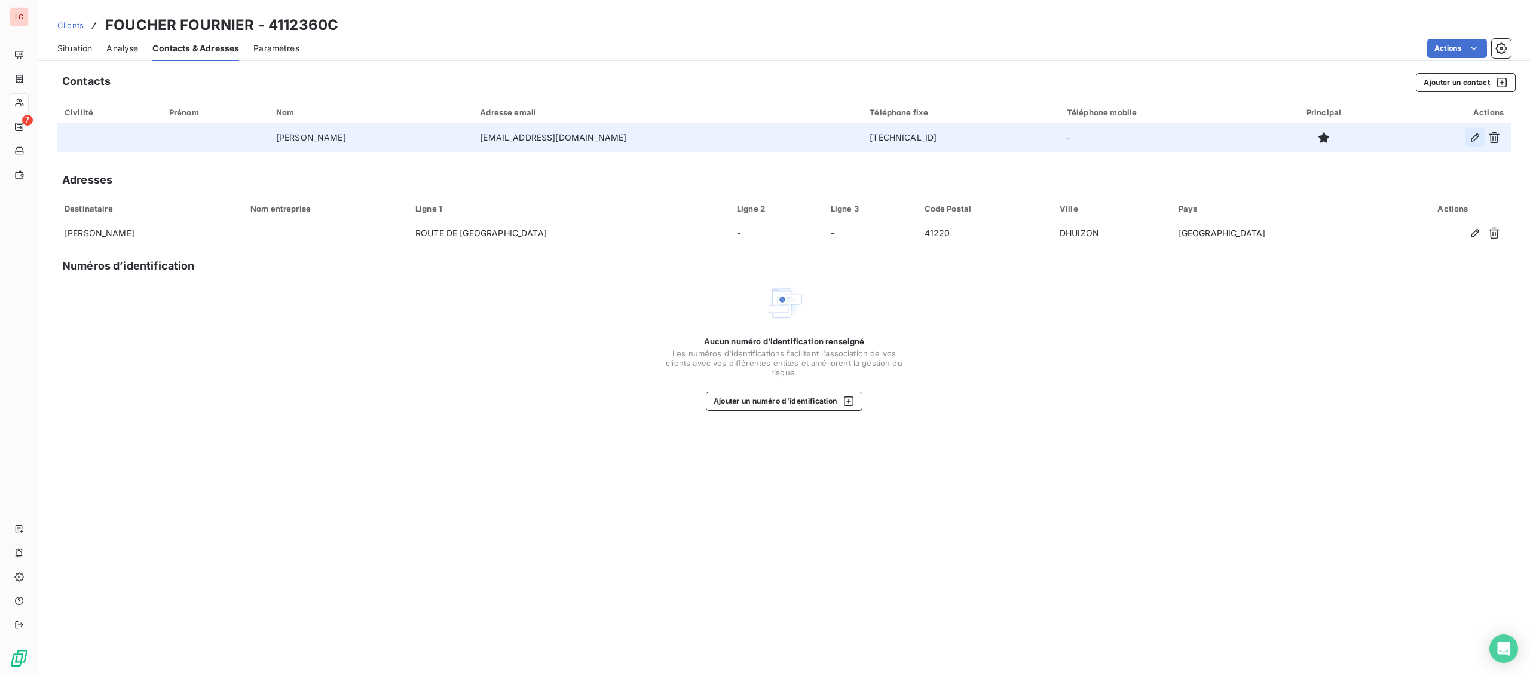
click at [1476, 136] on icon "button" at bounding box center [1475, 137] width 12 height 12
type input "[PERSON_NAME]"
type input "[EMAIL_ADDRESS][DOMAIN_NAME]"
type input "[TECHNICAL_ID]"
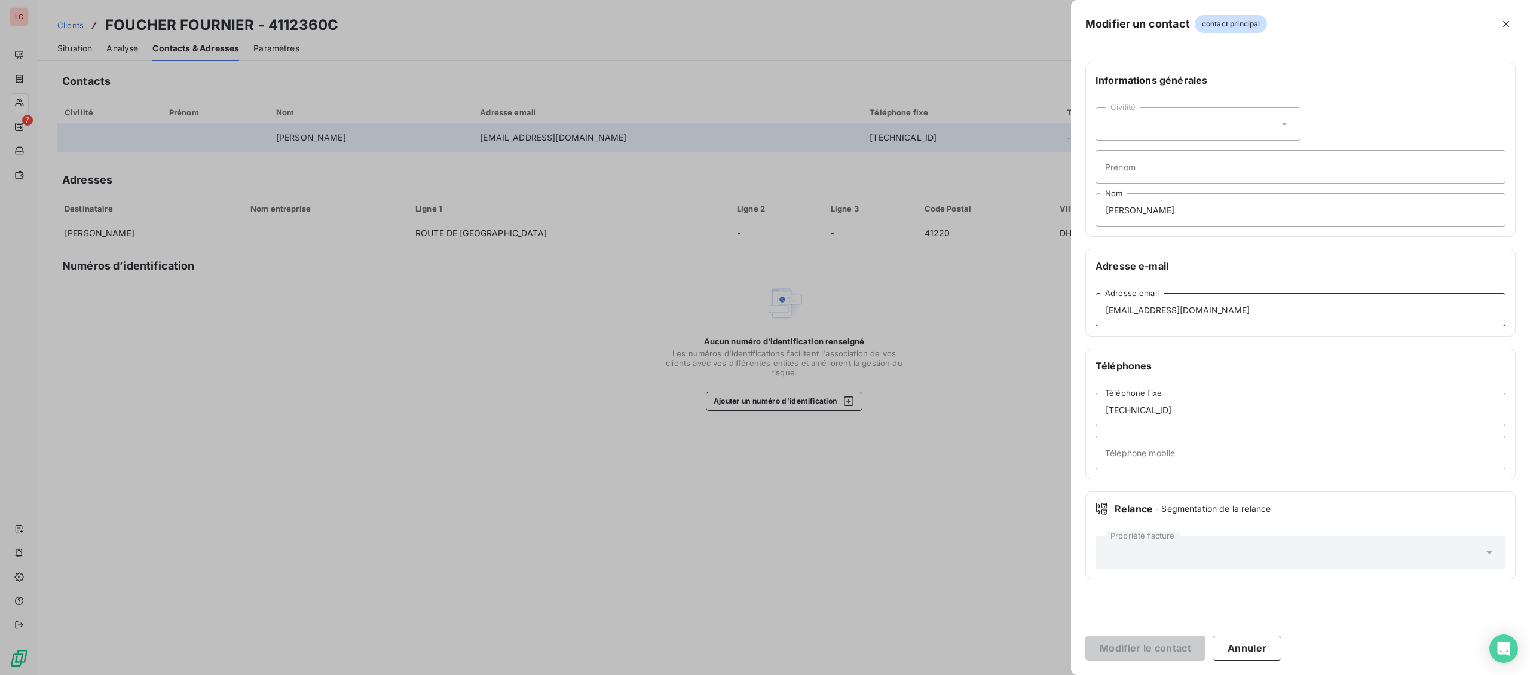
click at [1298, 310] on input "[EMAIL_ADDRESS][DOMAIN_NAME]" at bounding box center [1300, 309] width 410 height 33
drag, startPoint x: 1306, startPoint y: 310, endPoint x: 926, endPoint y: 311, distance: 380.0
click at [1095, 313] on input "[EMAIL_ADDRESS][DOMAIN_NAME]" at bounding box center [1300, 309] width 410 height 33
paste input "foucherfournier"
type input "[EMAIL_ADDRESS][DOMAIN_NAME]"
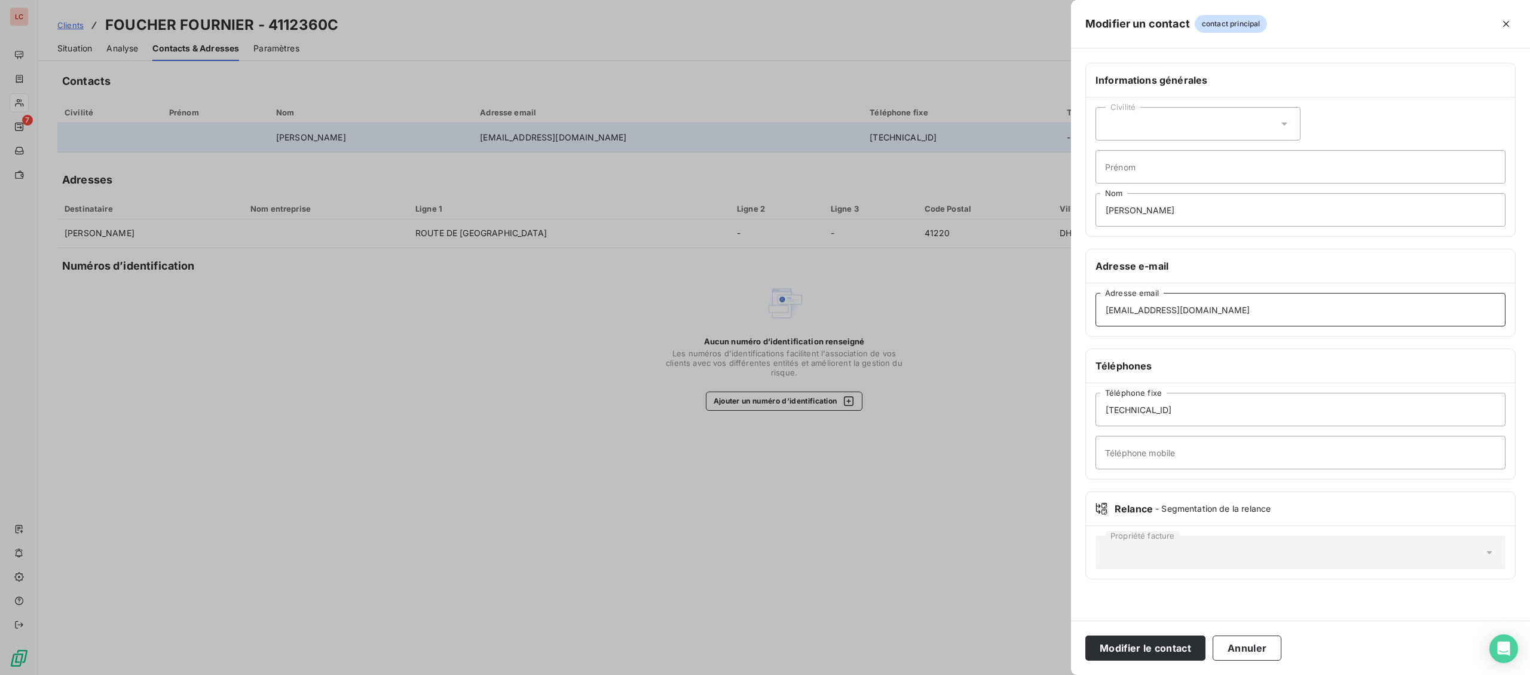
click at [1085, 635] on button "Modifier le contact" at bounding box center [1145, 647] width 120 height 25
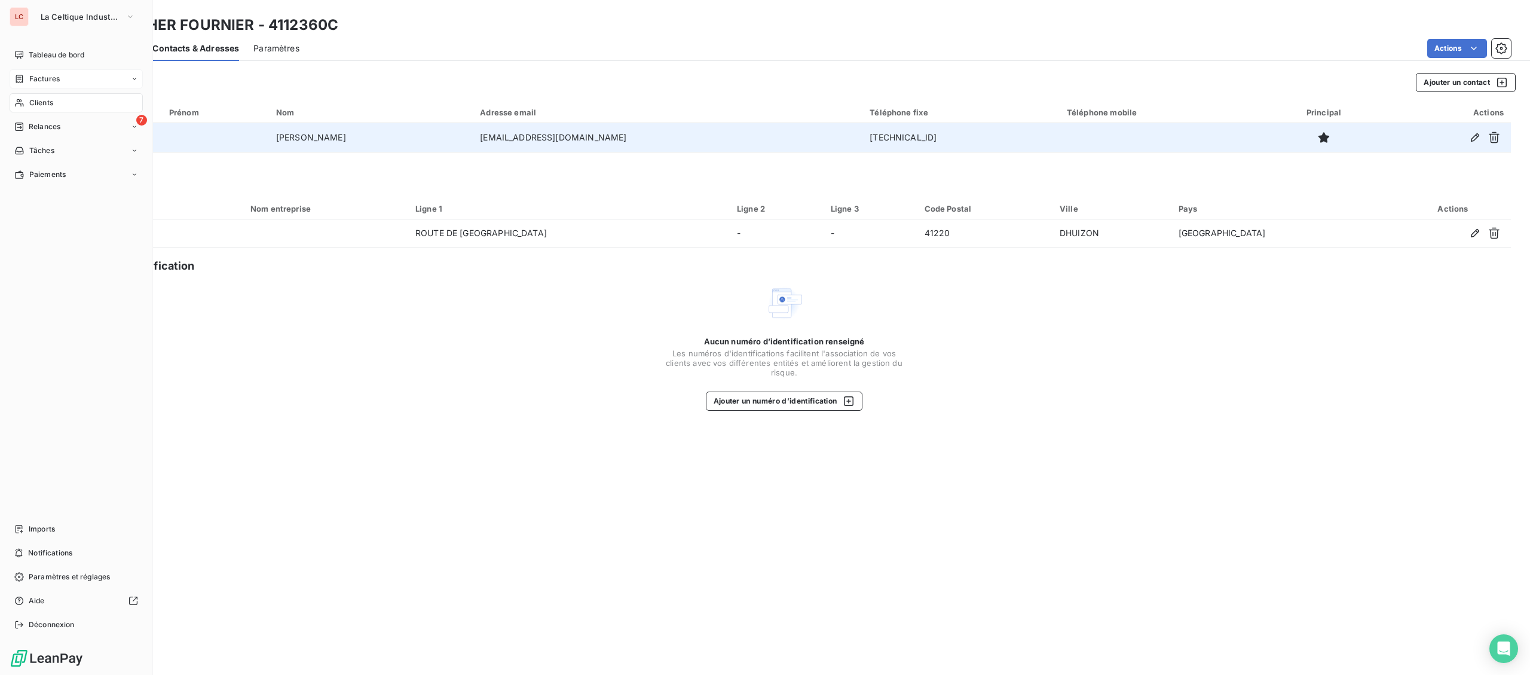
click at [34, 82] on span "Factures" at bounding box center [44, 78] width 30 height 11
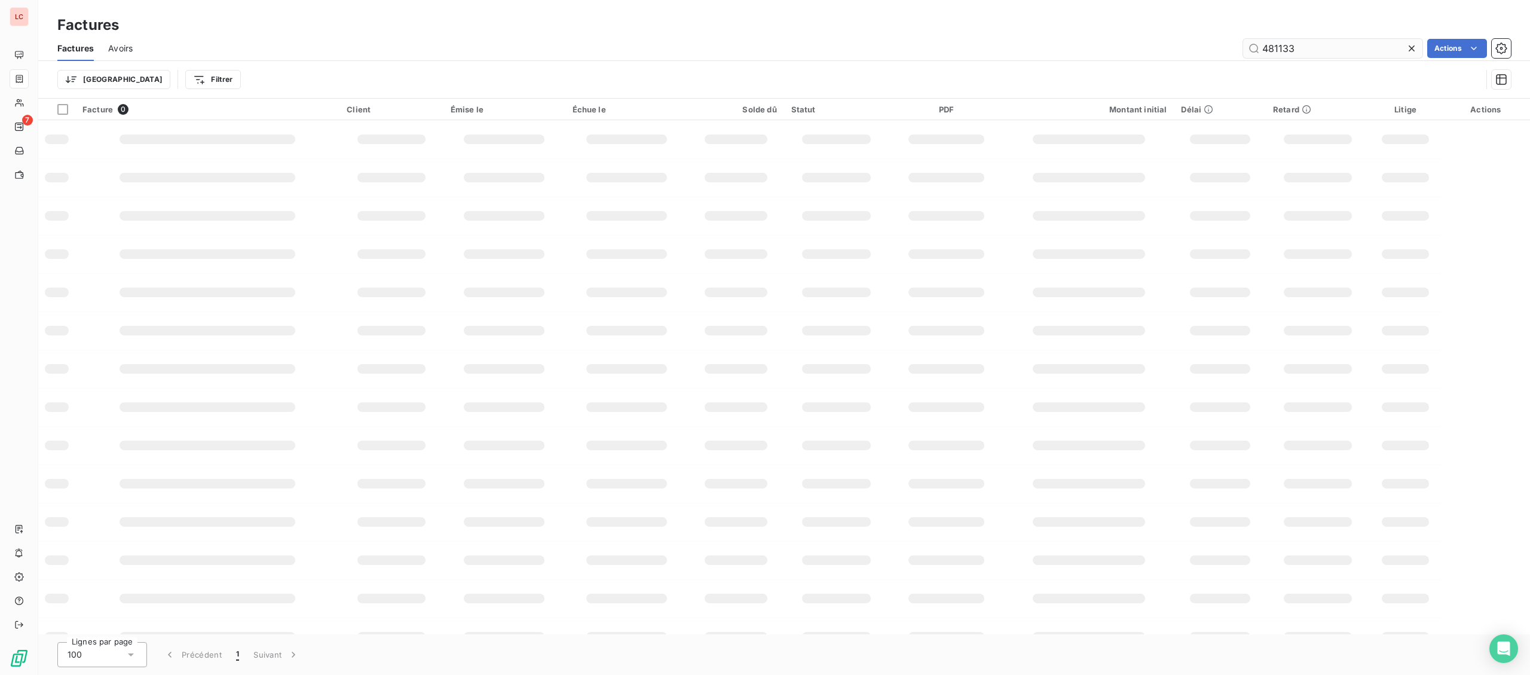
drag, startPoint x: 1303, startPoint y: 47, endPoint x: 1248, endPoint y: 38, distance: 55.7
click at [1248, 39] on input "481133" at bounding box center [1332, 48] width 179 height 19
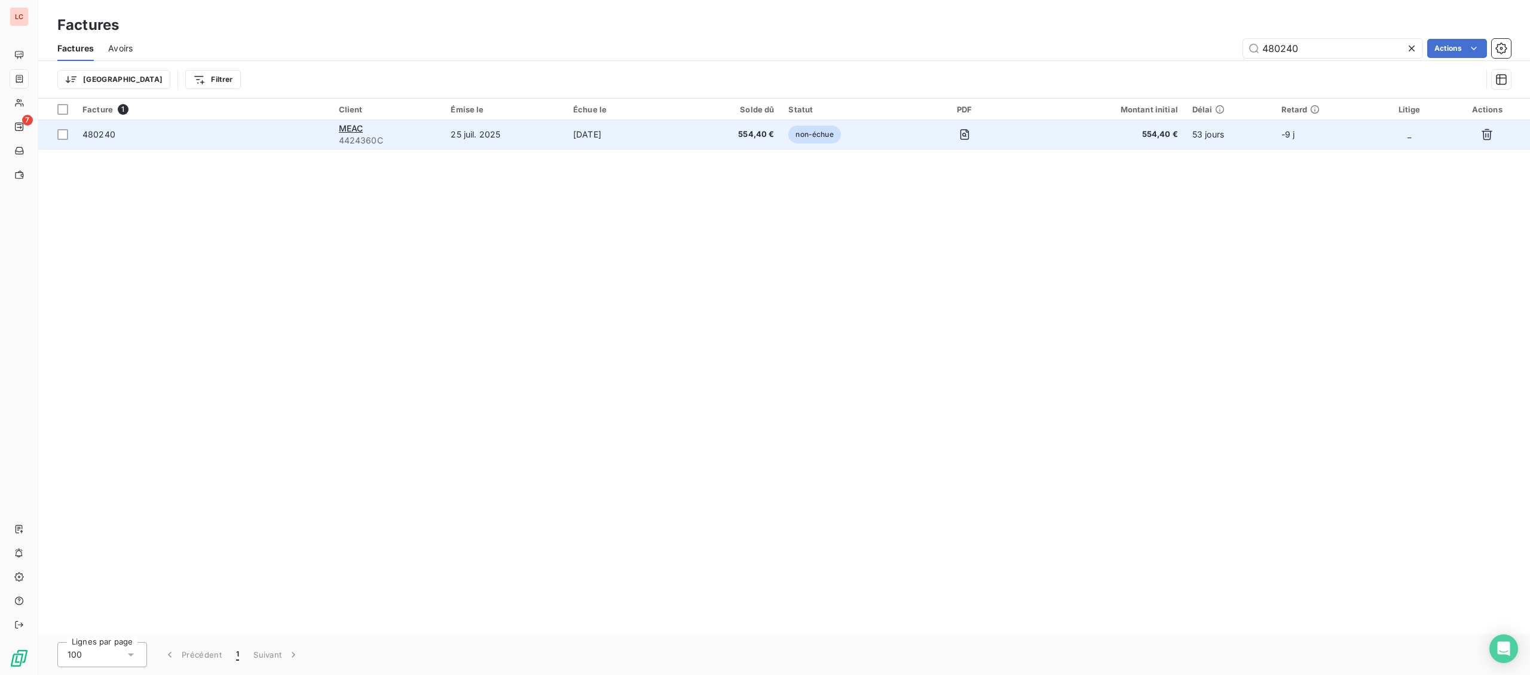
type input "480240"
click at [685, 136] on td "[DATE]" at bounding box center [625, 134] width 119 height 29
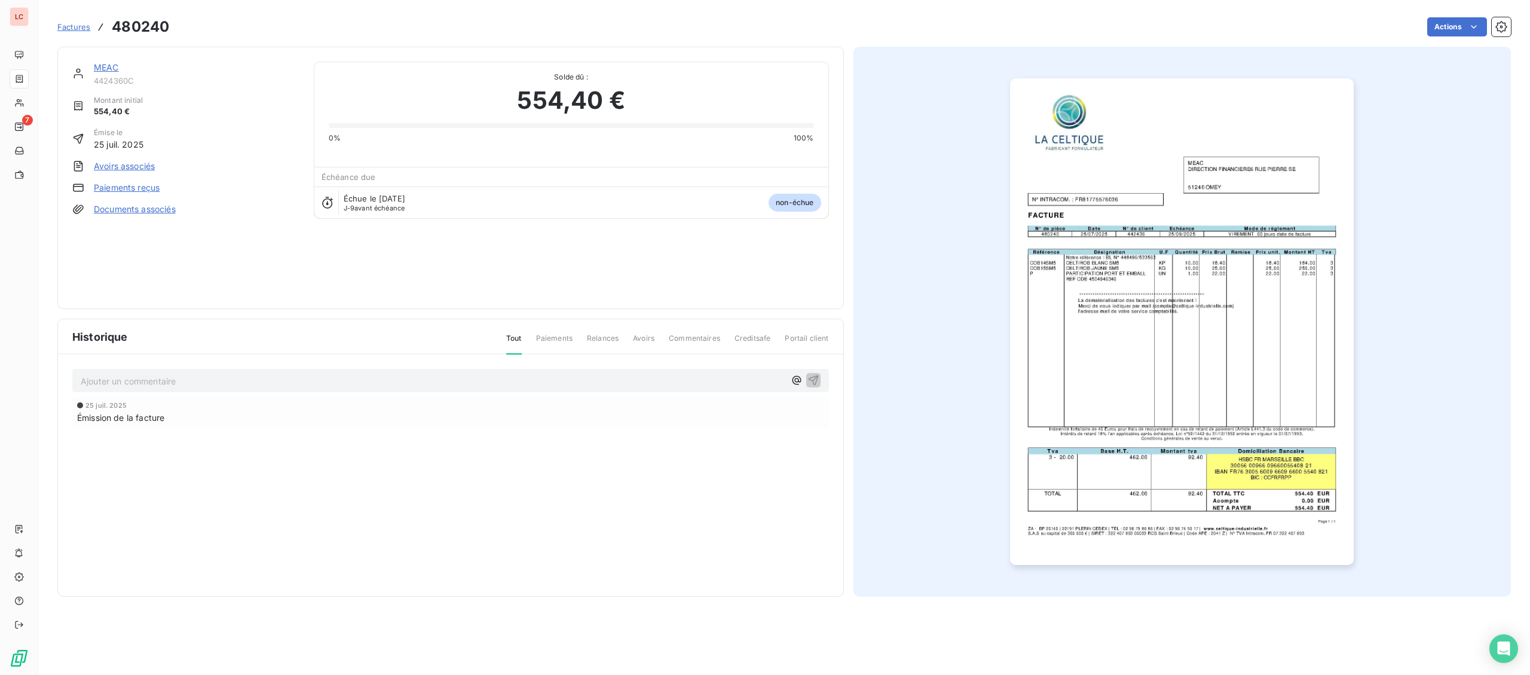
click at [109, 67] on link "MEAC" at bounding box center [106, 67] width 25 height 10
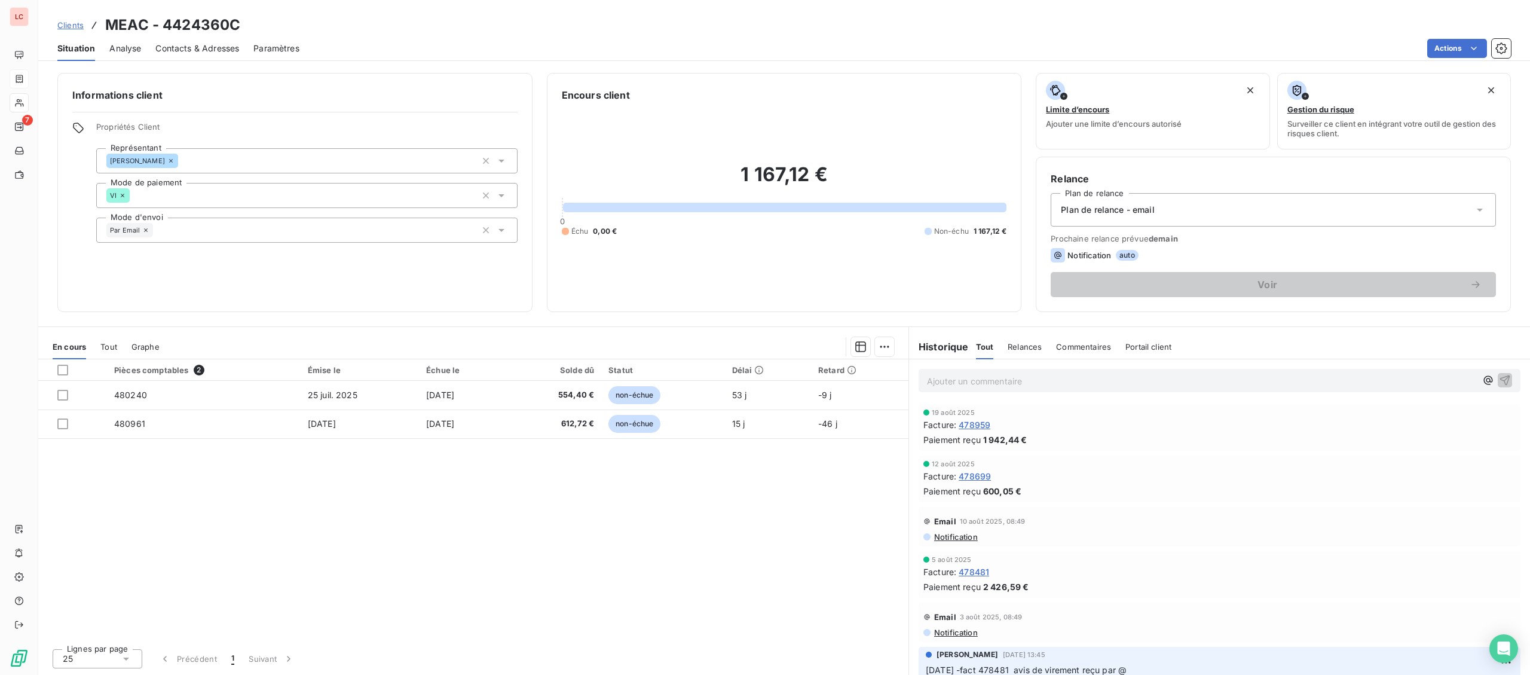
click at [1030, 382] on p "Ajouter un commentaire ﻿" at bounding box center [1201, 380] width 549 height 15
click at [1034, 371] on div "[DATE] - d" at bounding box center [1219, 380] width 602 height 22
click at [1027, 385] on p "[DATE] - d" at bounding box center [1201, 380] width 549 height 14
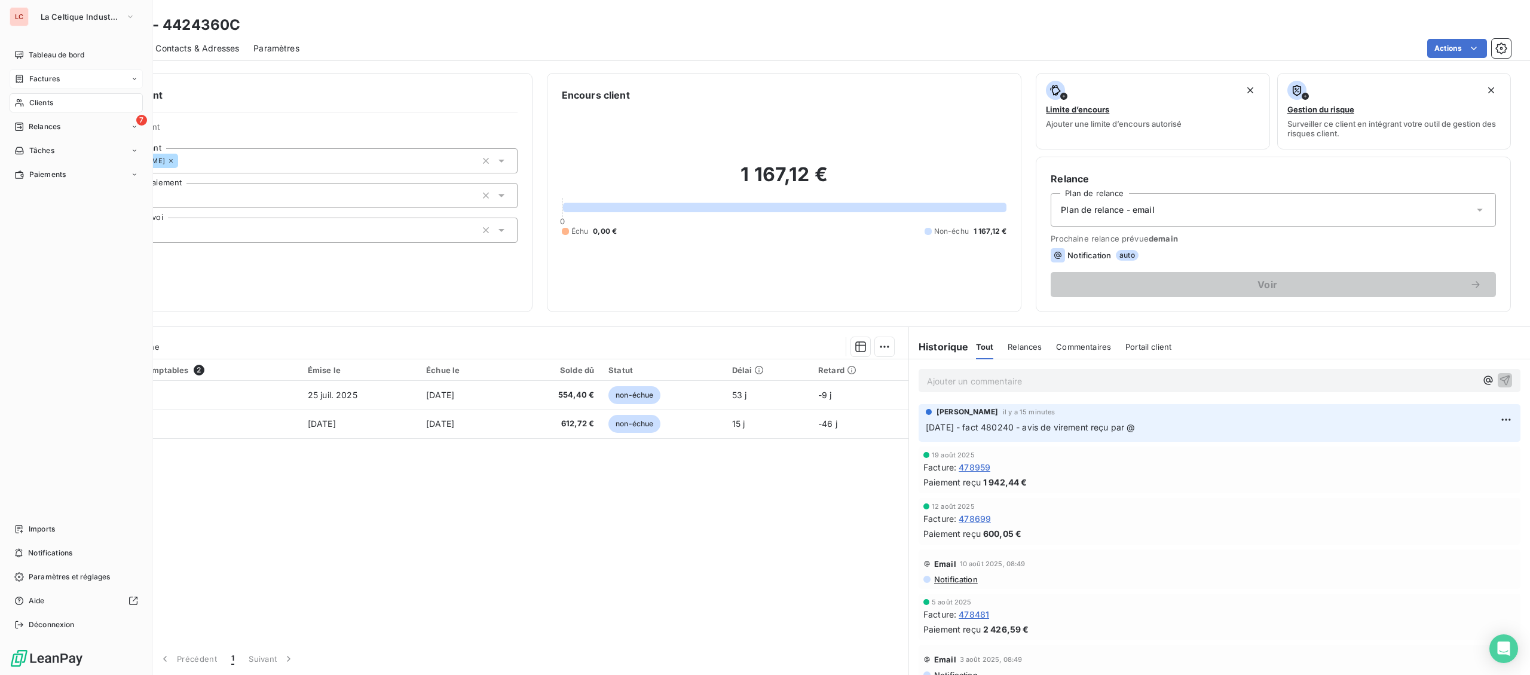
click at [34, 97] on div "Clients" at bounding box center [76, 102] width 133 height 19
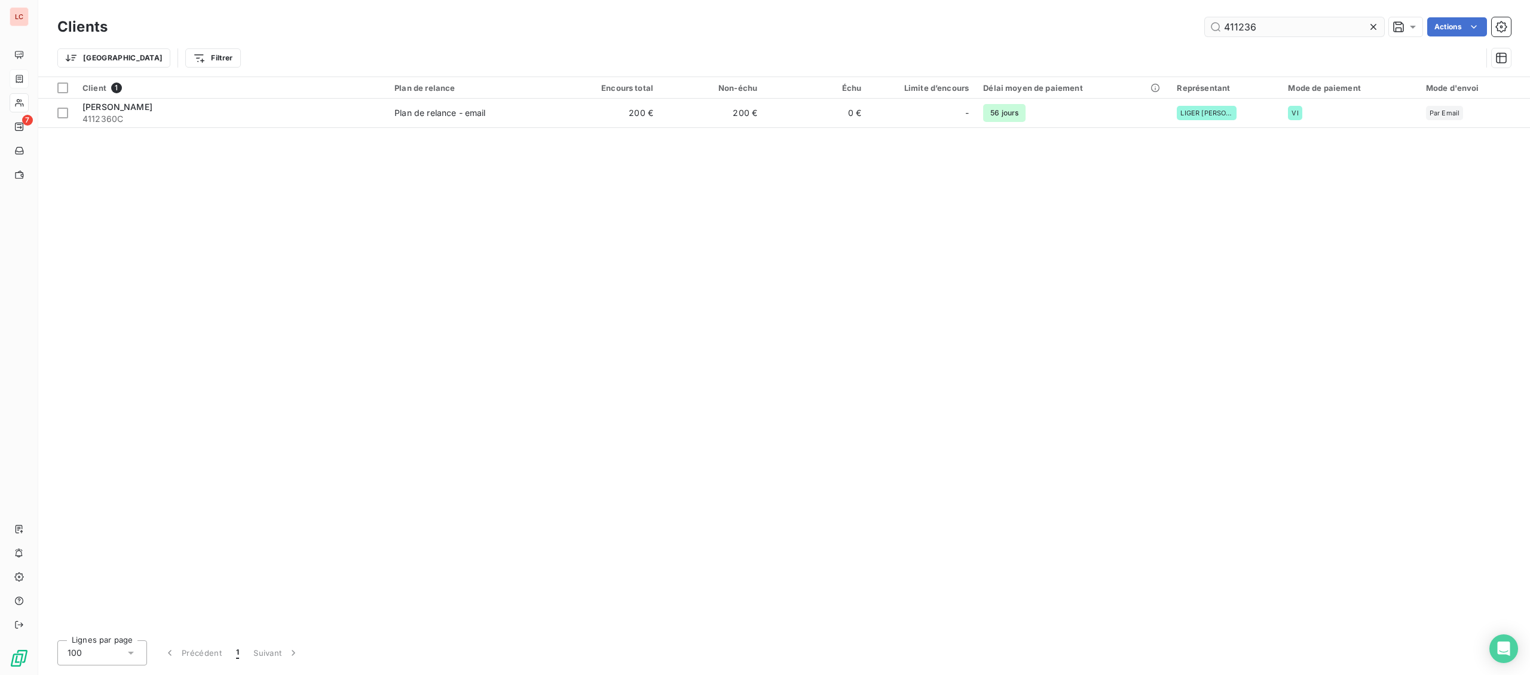
drag, startPoint x: 1270, startPoint y: 21, endPoint x: 1157, endPoint y: 24, distance: 112.4
click at [1205, 24] on input "411236" at bounding box center [1294, 26] width 179 height 19
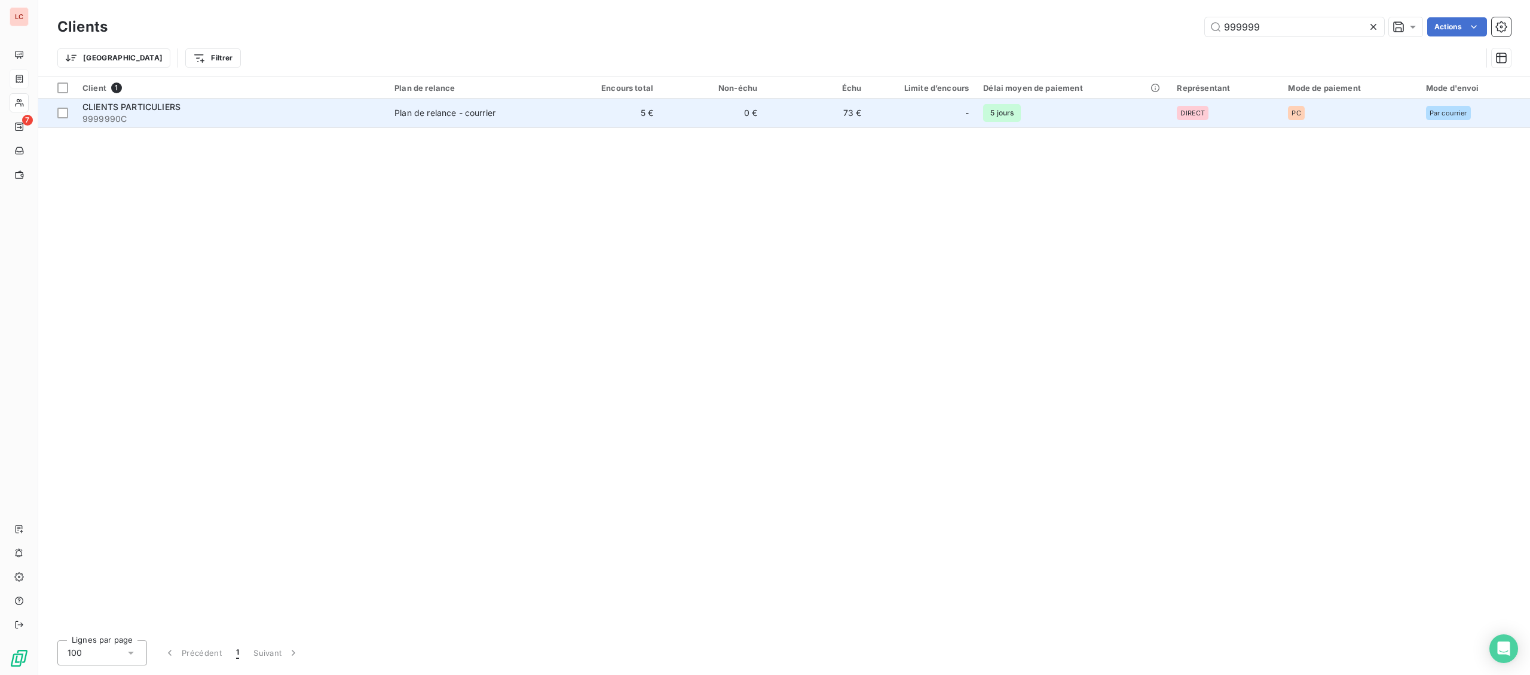
type input "999999"
click at [215, 111] on div "CLIENTS PARTICULIERS" at bounding box center [231, 107] width 298 height 12
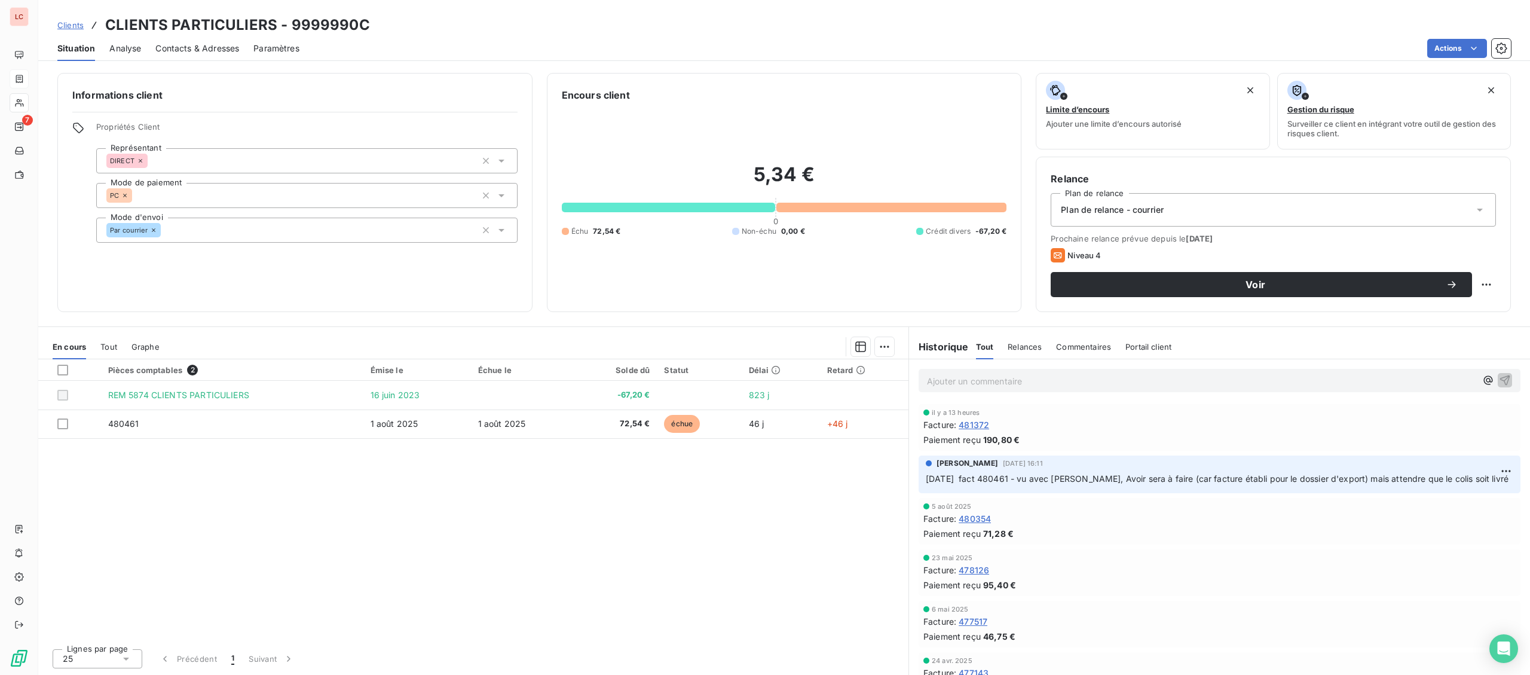
click at [1082, 378] on p "Ajouter un commentaire ﻿" at bounding box center [1201, 380] width 549 height 15
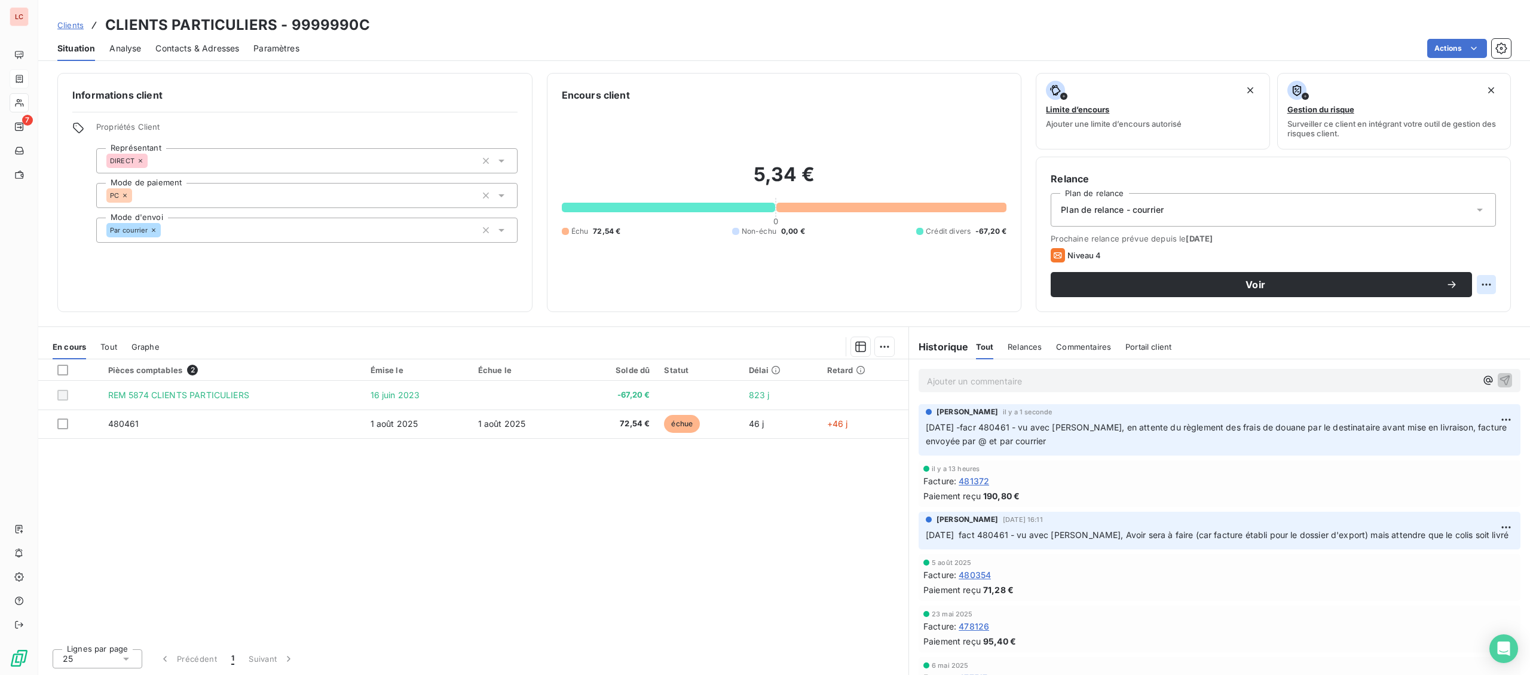
click at [1493, 277] on html "LC 7 Clients CLIENTS PARTICULIERS - 9999990C Situation Analyse Contacts & Adres…" at bounding box center [765, 337] width 1530 height 675
click at [1475, 304] on div "Replanifier cette action" at bounding box center [1436, 310] width 107 height 19
select select "8"
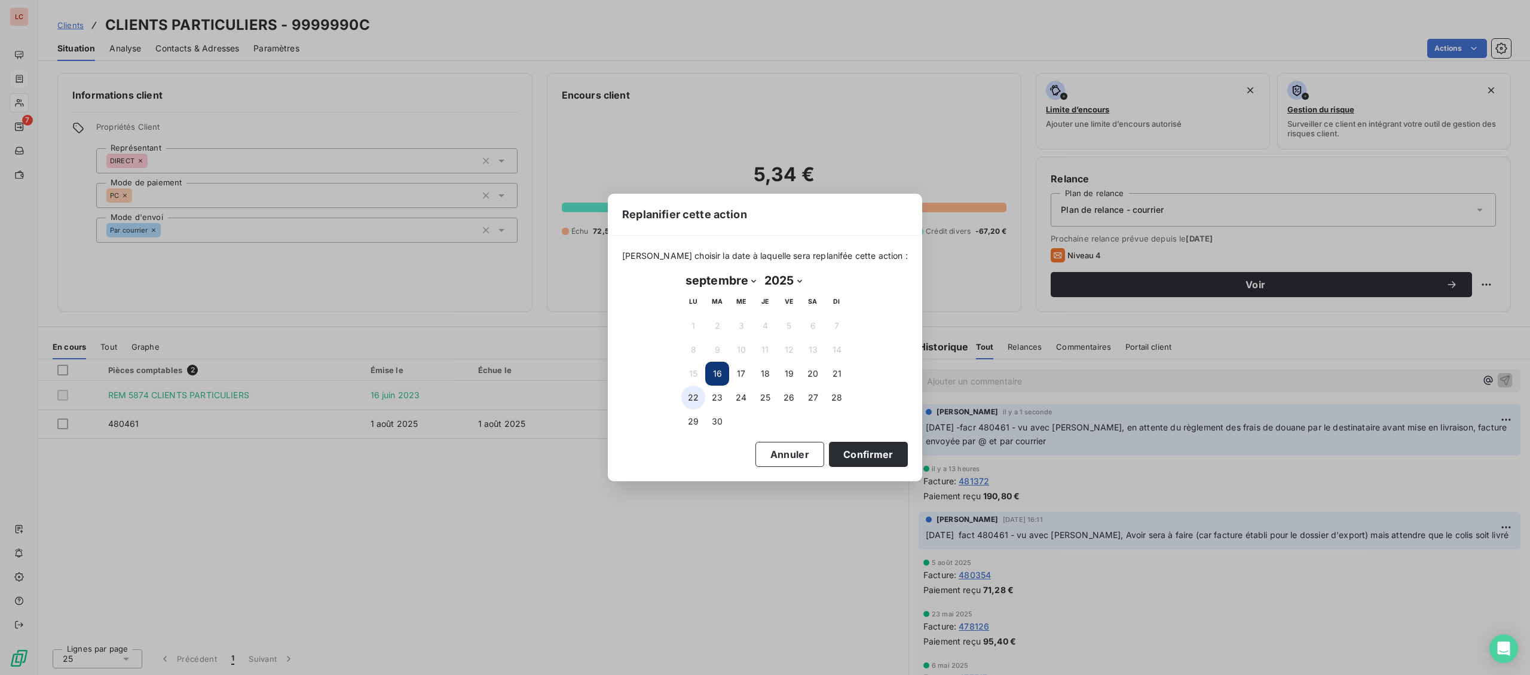
click at [691, 397] on button "22" at bounding box center [693, 397] width 24 height 24
click at [834, 456] on button "Confirmer" at bounding box center [868, 454] width 79 height 25
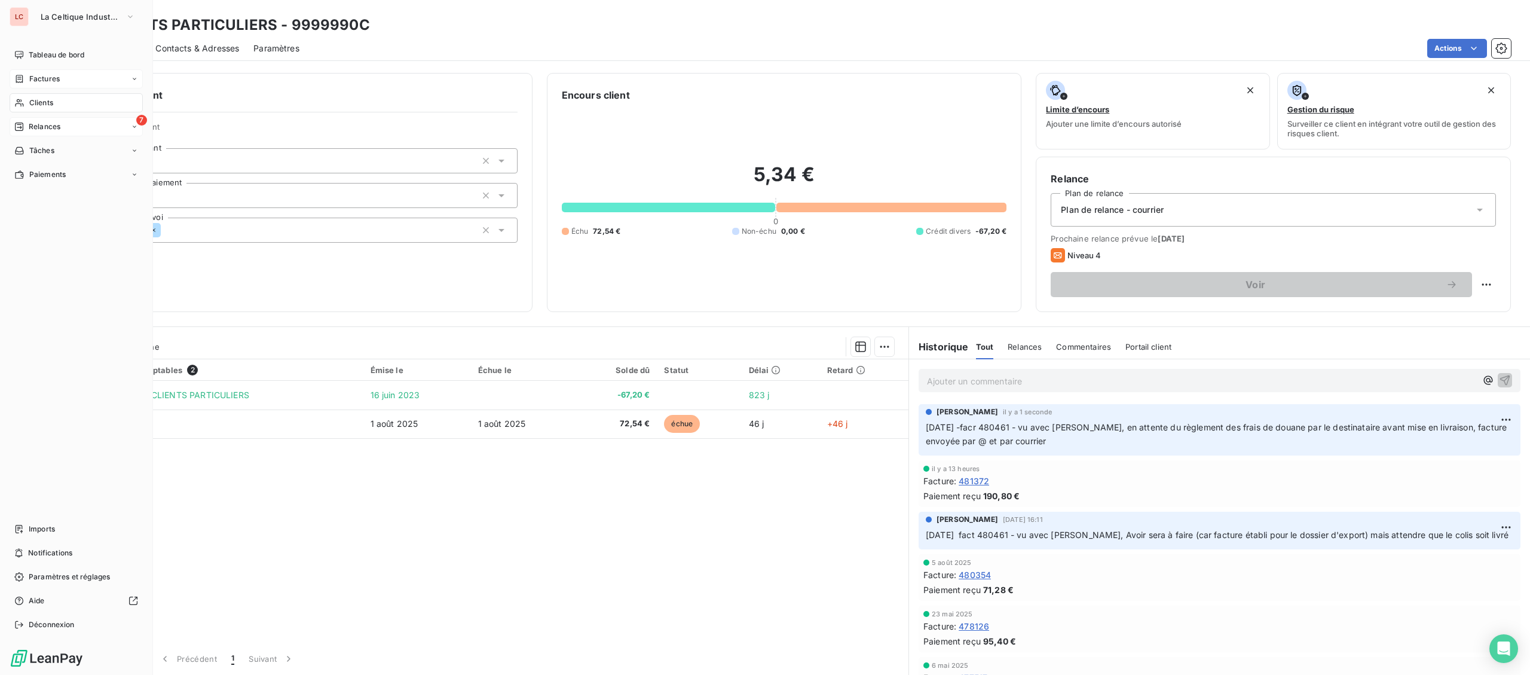
click at [40, 131] on span "Relances" at bounding box center [45, 126] width 32 height 11
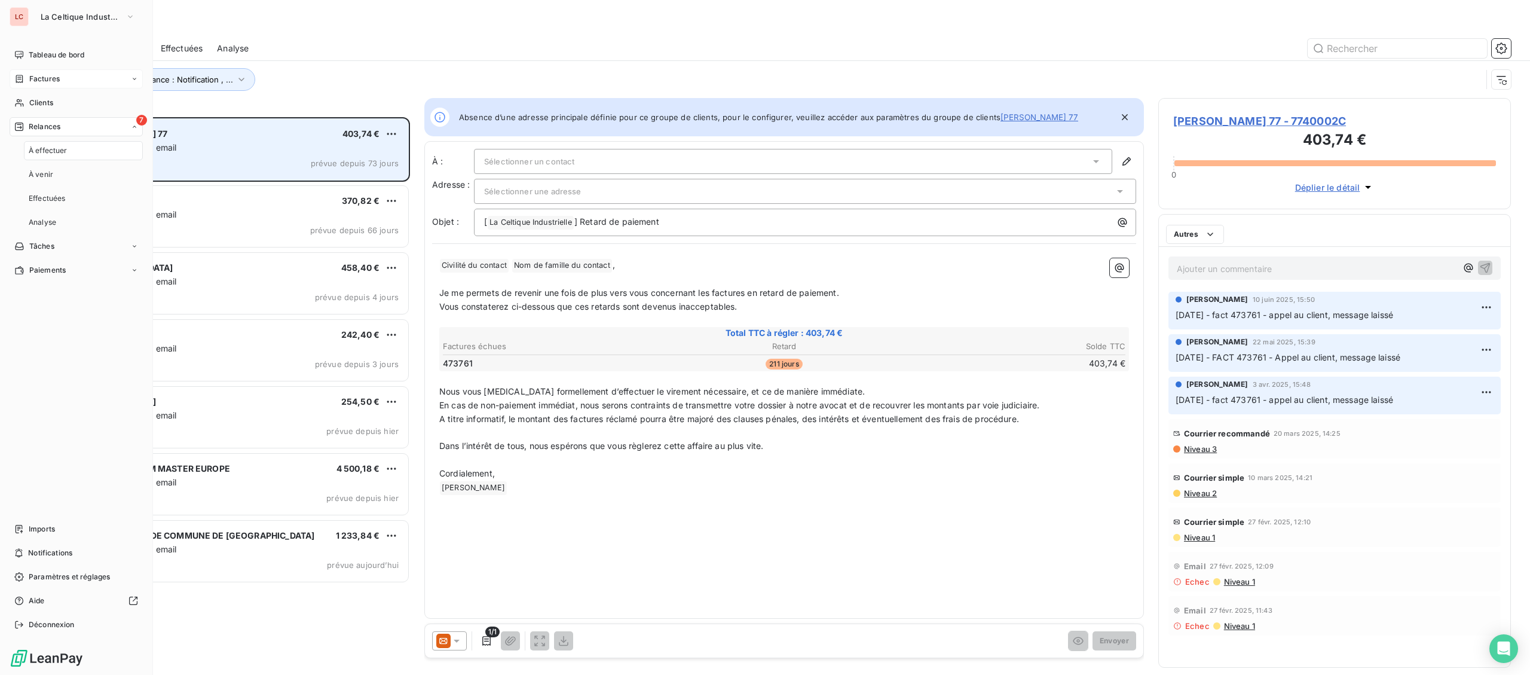
scroll to position [557, 352]
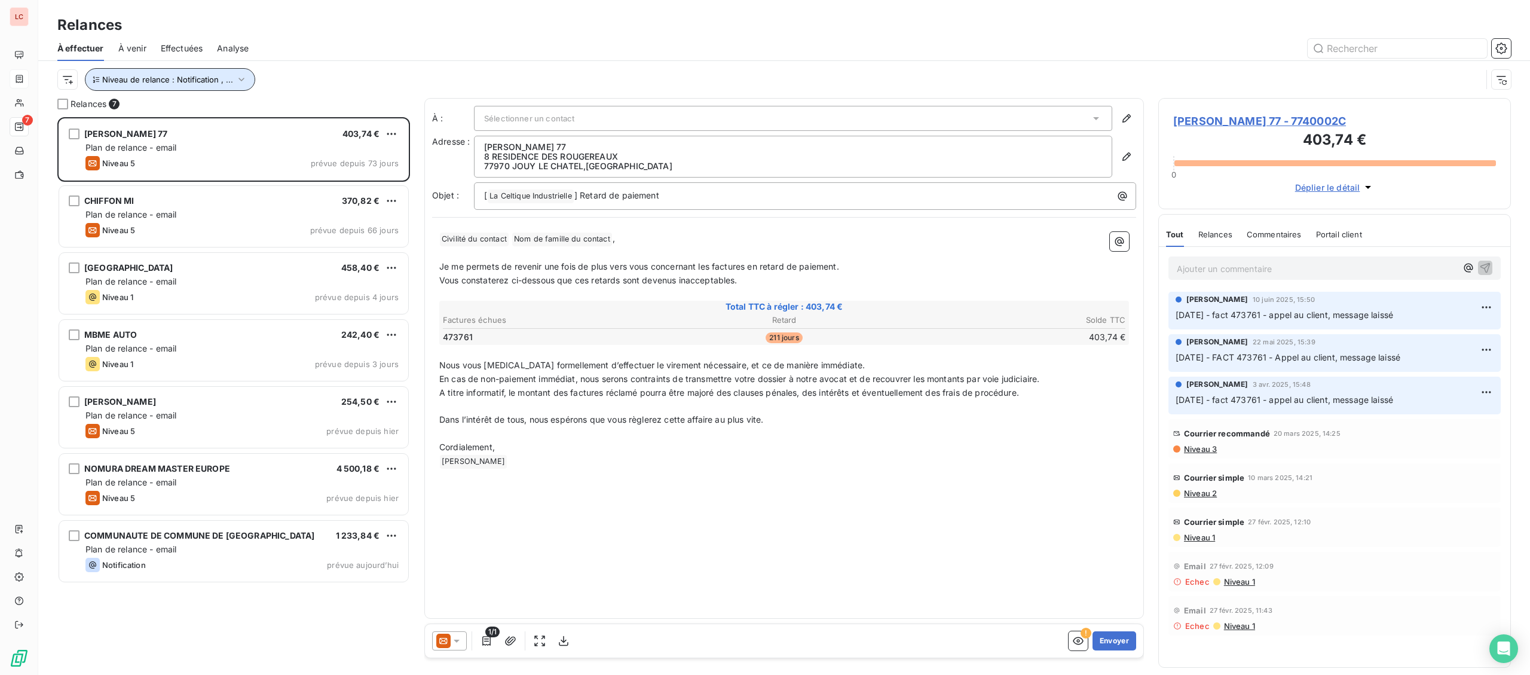
click at [215, 72] on button "Niveau de relance : Notification , ..." at bounding box center [170, 79] width 170 height 23
click at [335, 112] on span "Niveau 1" at bounding box center [328, 111] width 34 height 12
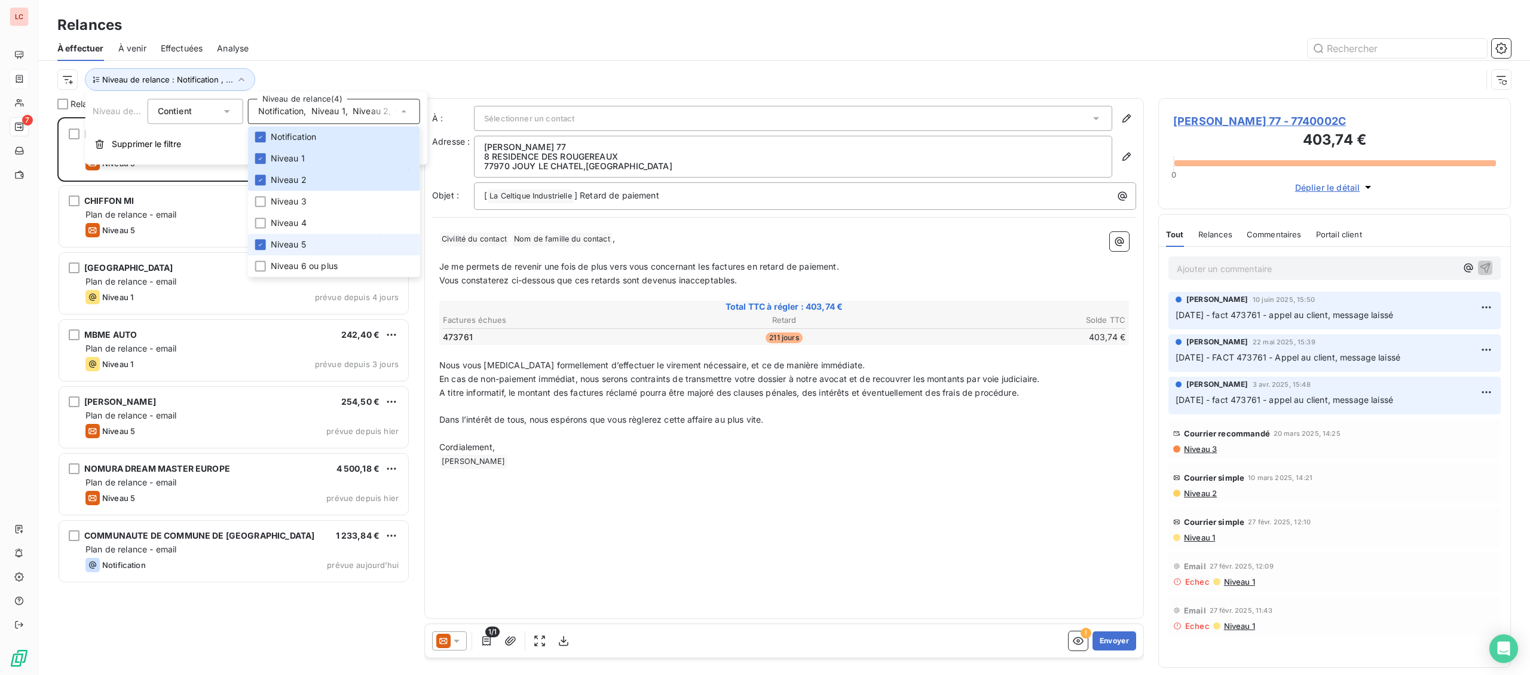
click at [323, 237] on li "Niveau 5" at bounding box center [334, 245] width 172 height 22
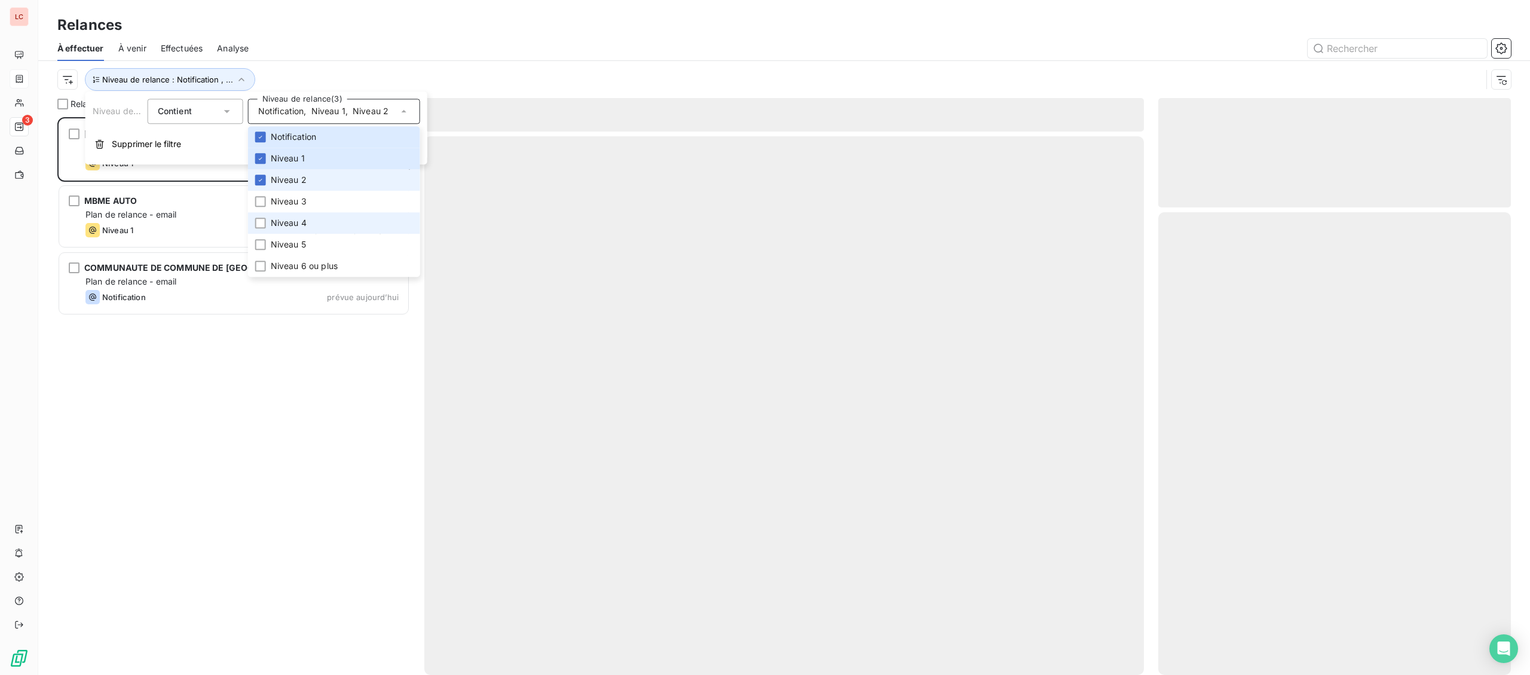
click at [314, 177] on li "Niveau 2" at bounding box center [334, 180] width 172 height 22
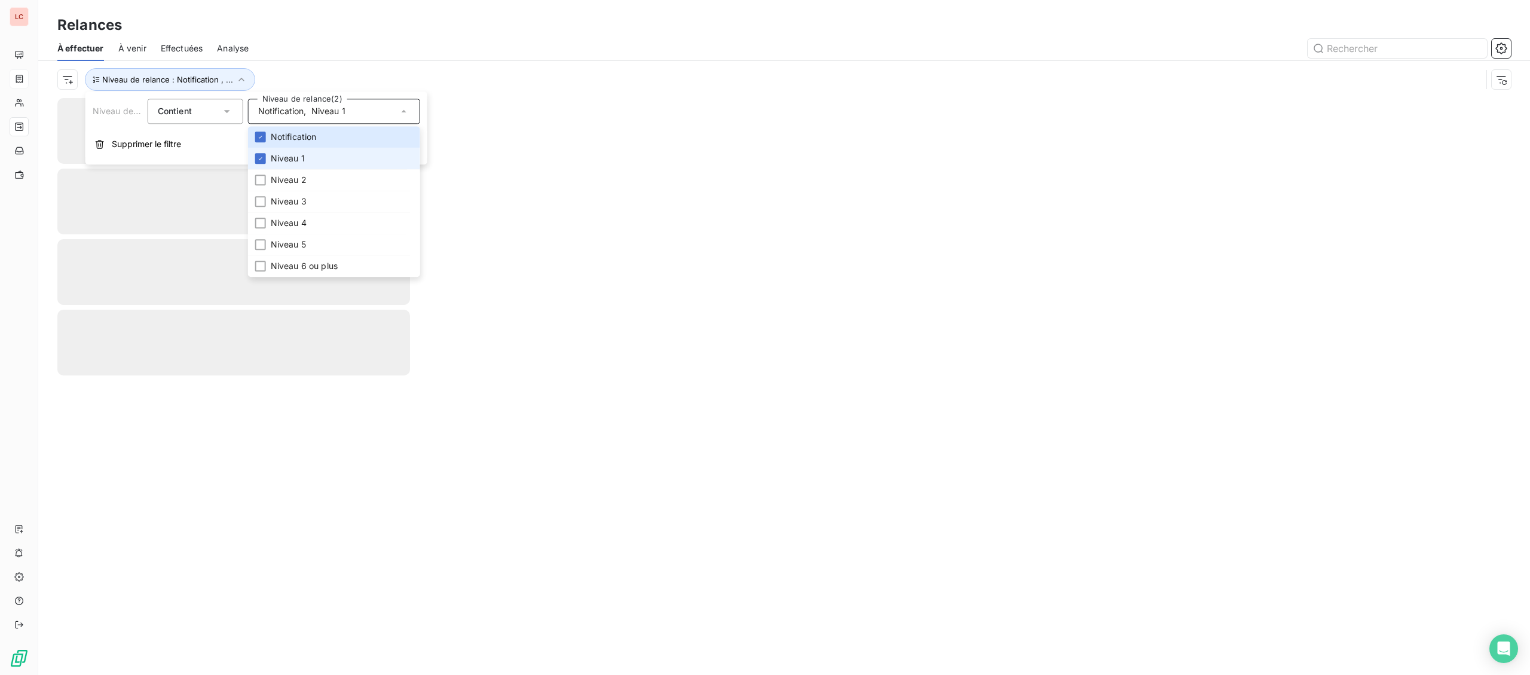
click at [315, 155] on li "Niveau 1" at bounding box center [334, 159] width 172 height 22
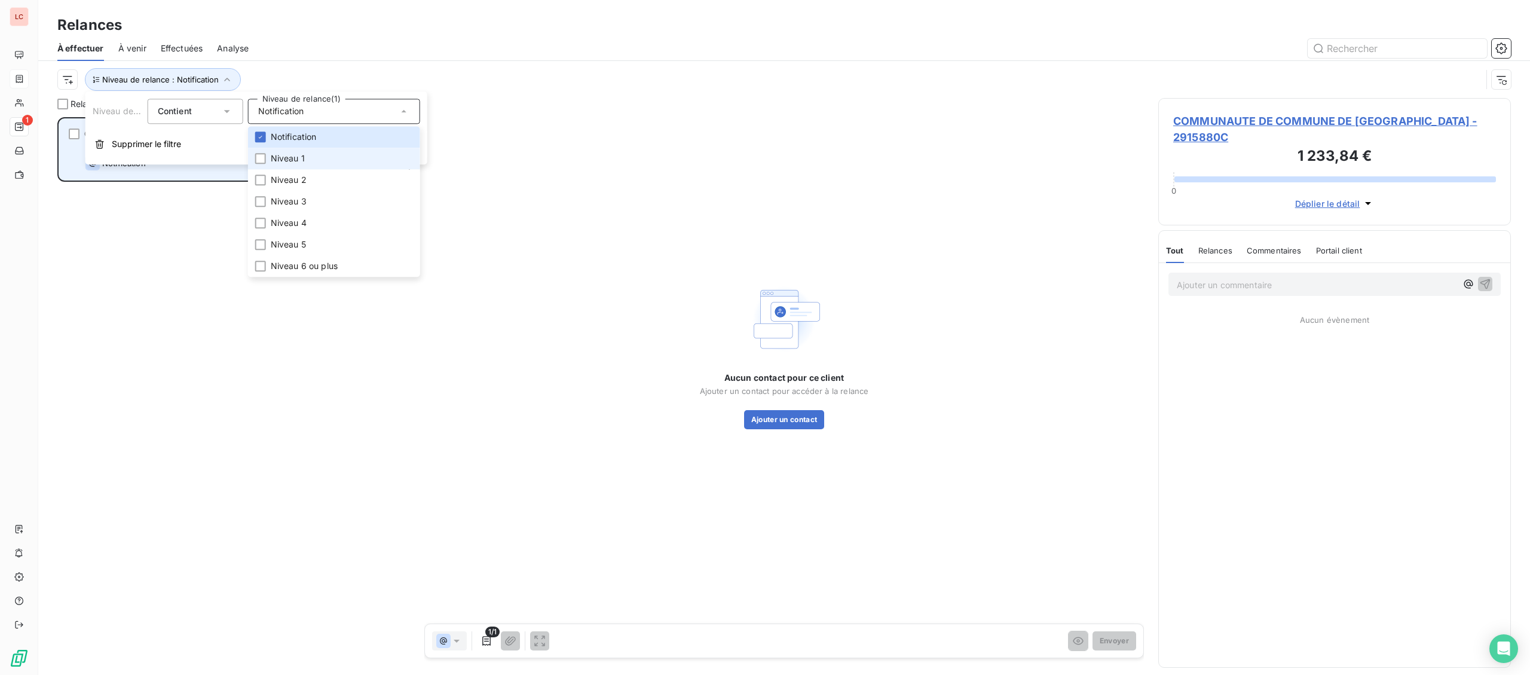
scroll to position [557, 352]
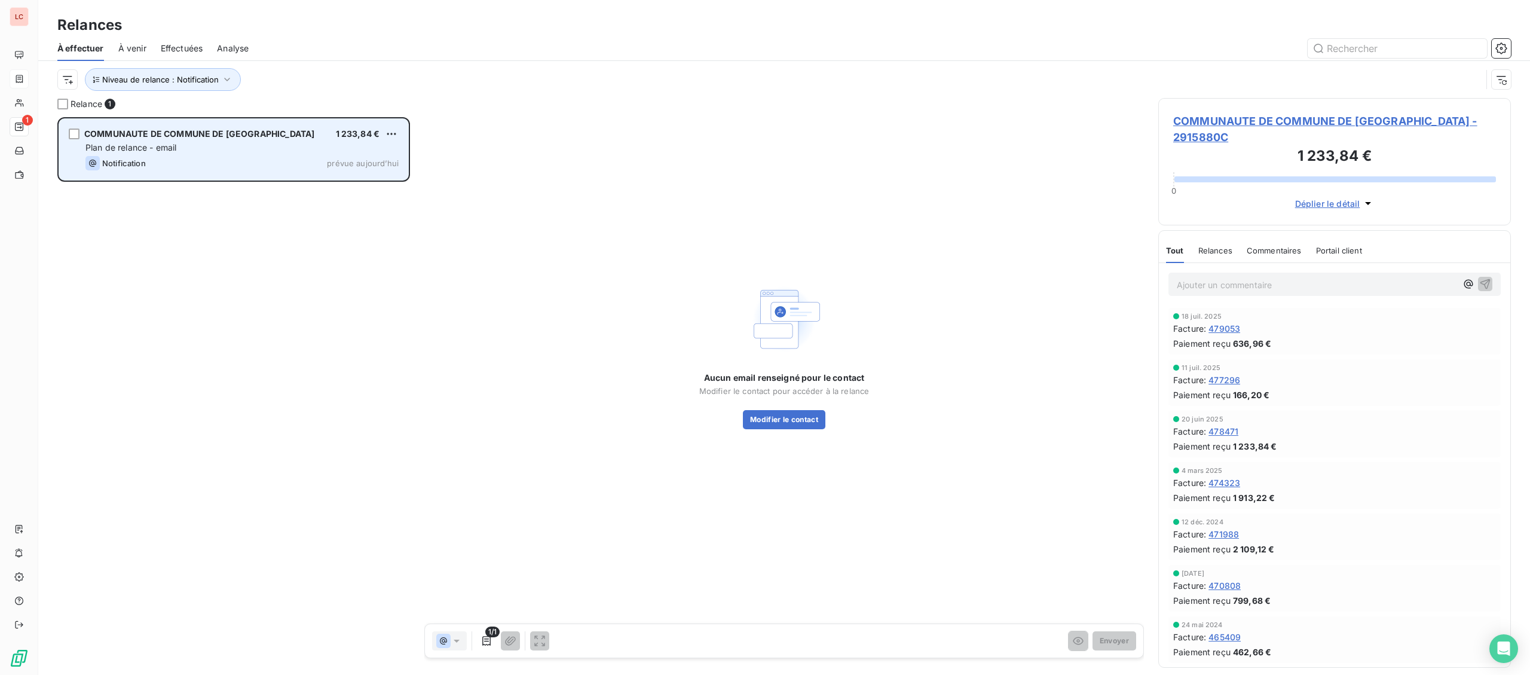
click at [213, 174] on div "COMMUNAUTE DE COMMUNE DE [GEOGRAPHIC_DATA] 1 233,84 € Plan de relance - email N…" at bounding box center [233, 149] width 349 height 61
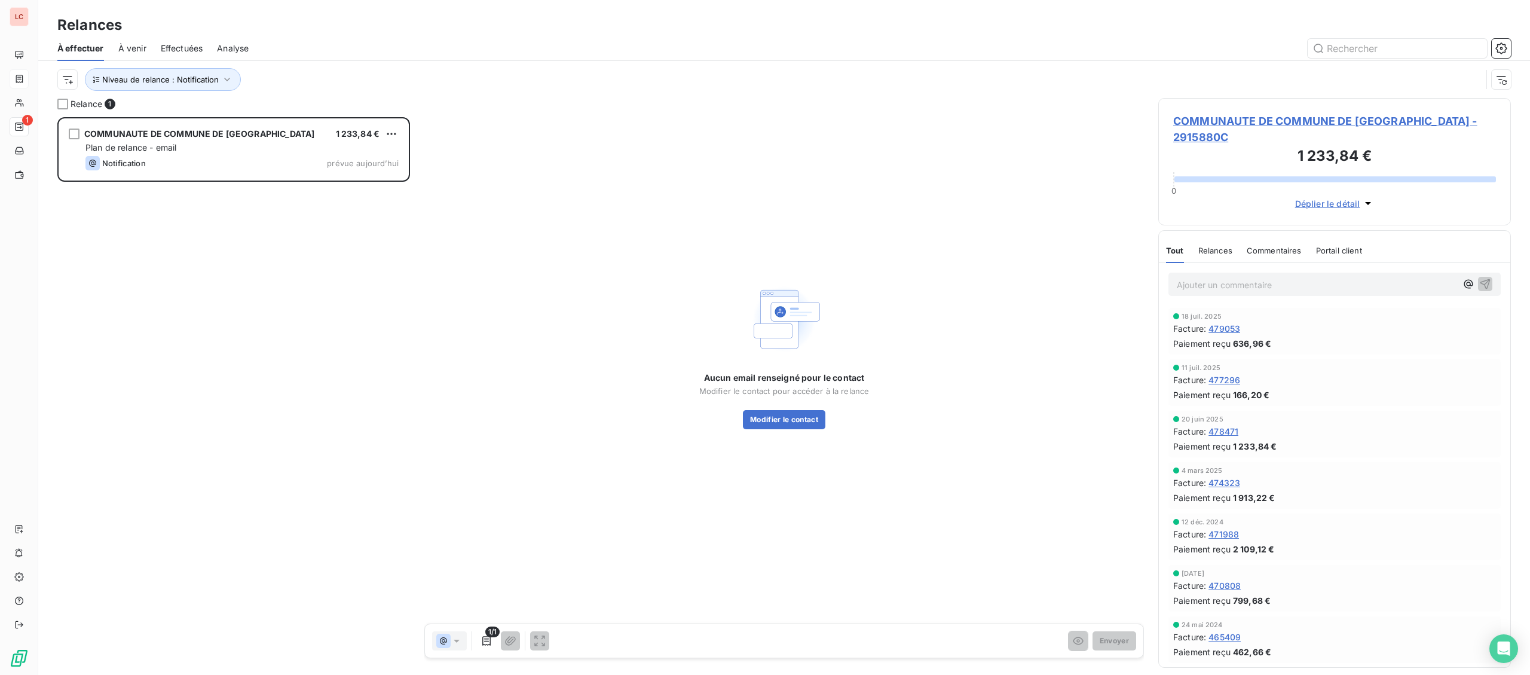
click at [1197, 112] on div "COMMUNAUTE DE COMMUNE DE [GEOGRAPHIC_DATA] - 2915880C 1 233,84 € 0 Déplier le d…" at bounding box center [1334, 161] width 353 height 127
click at [1197, 122] on span "COMMUNAUTE DE COMMUNE DE [GEOGRAPHIC_DATA] - 2915880C" at bounding box center [1334, 129] width 323 height 32
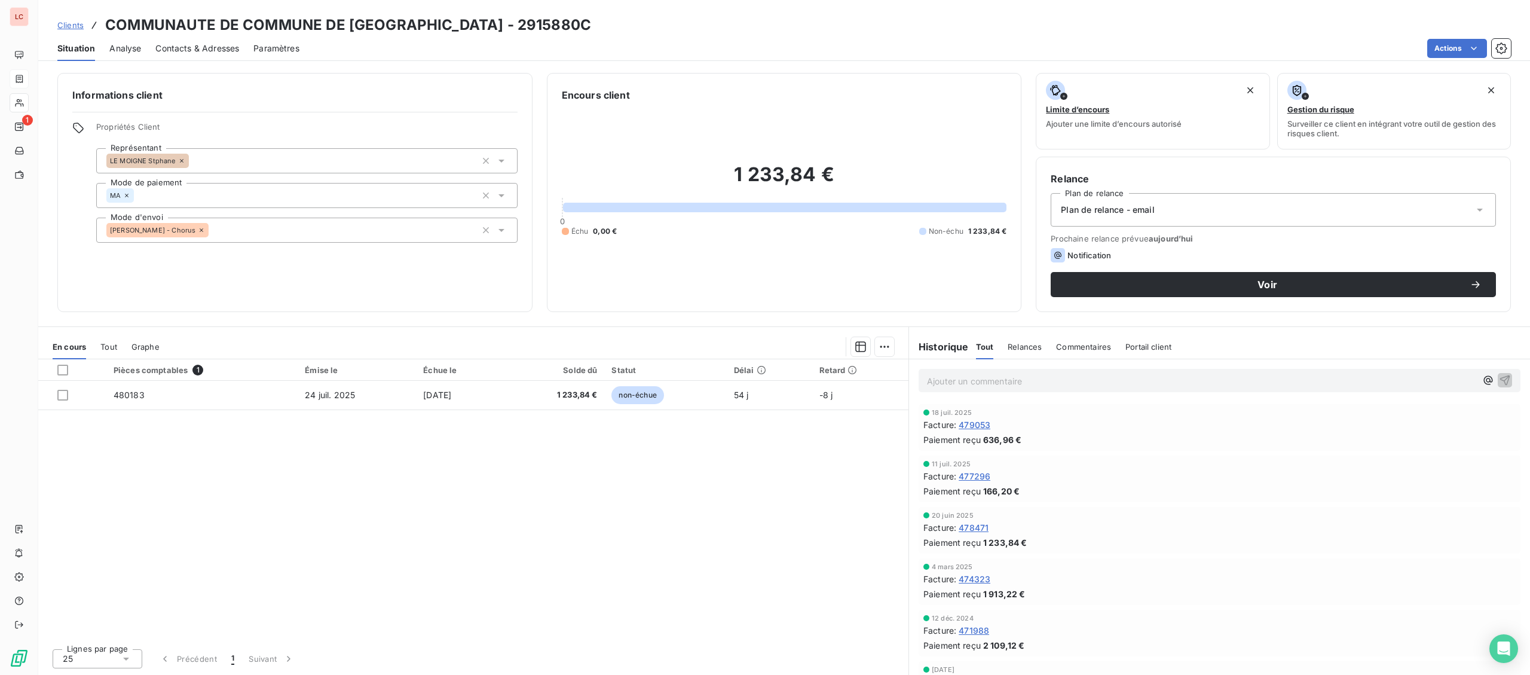
click at [229, 52] on span "Contacts & Adresses" at bounding box center [197, 48] width 84 height 12
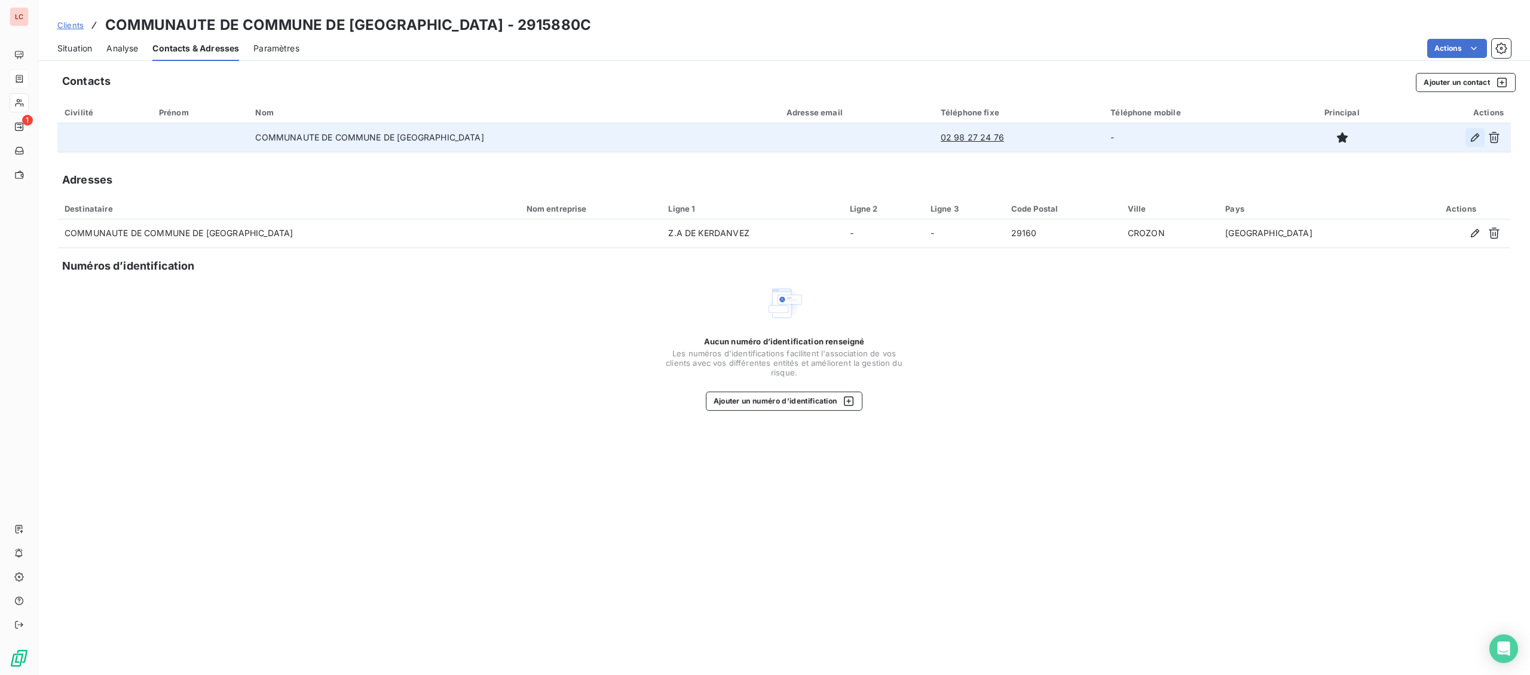
click at [1478, 139] on icon "button" at bounding box center [1475, 137] width 12 height 12
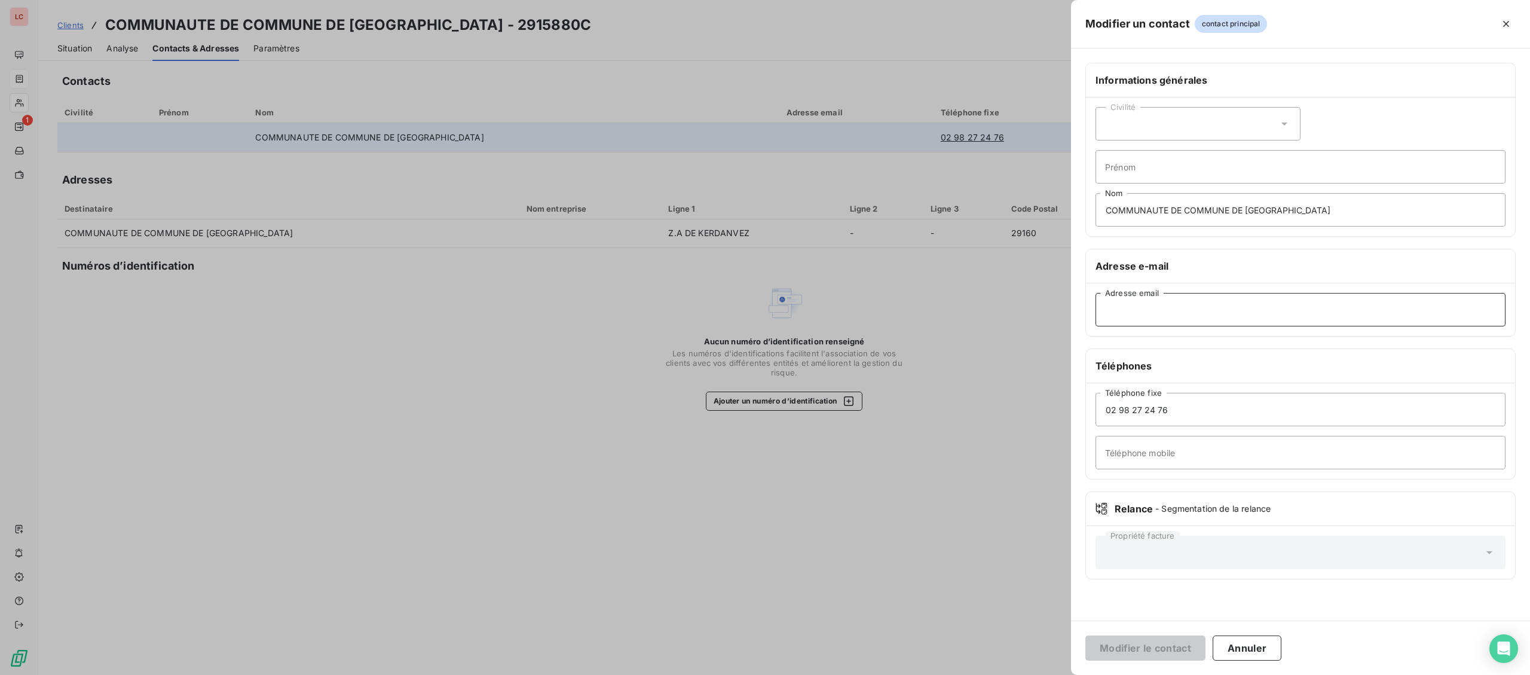
click at [1178, 303] on input "Adresse email" at bounding box center [1300, 309] width 410 height 33
paste input "[EMAIL_ADDRESS][DOMAIN_NAME]"
type input "[EMAIL_ADDRESS][DOMAIN_NAME]"
click at [1145, 655] on button "Modifier le contact" at bounding box center [1145, 647] width 120 height 25
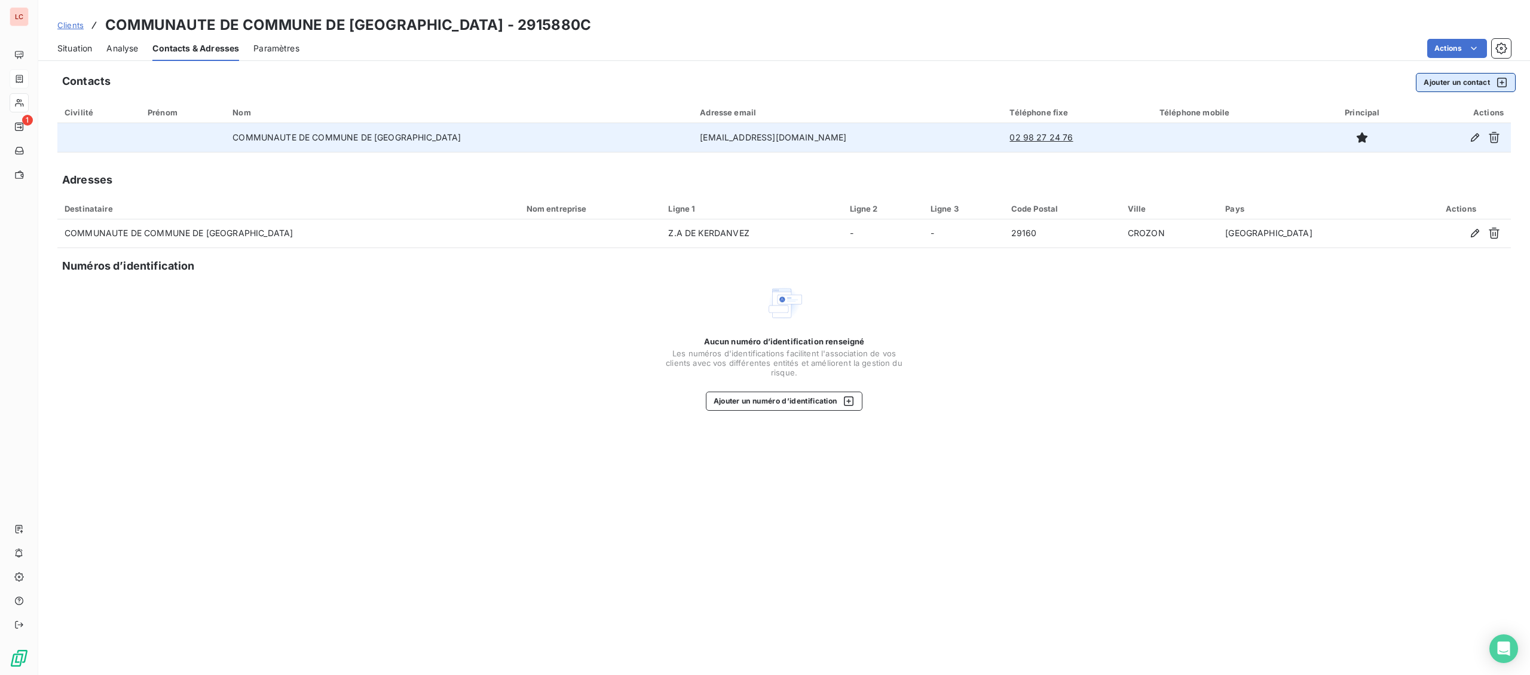
click at [1467, 82] on button "Ajouter un contact" at bounding box center [1466, 82] width 100 height 19
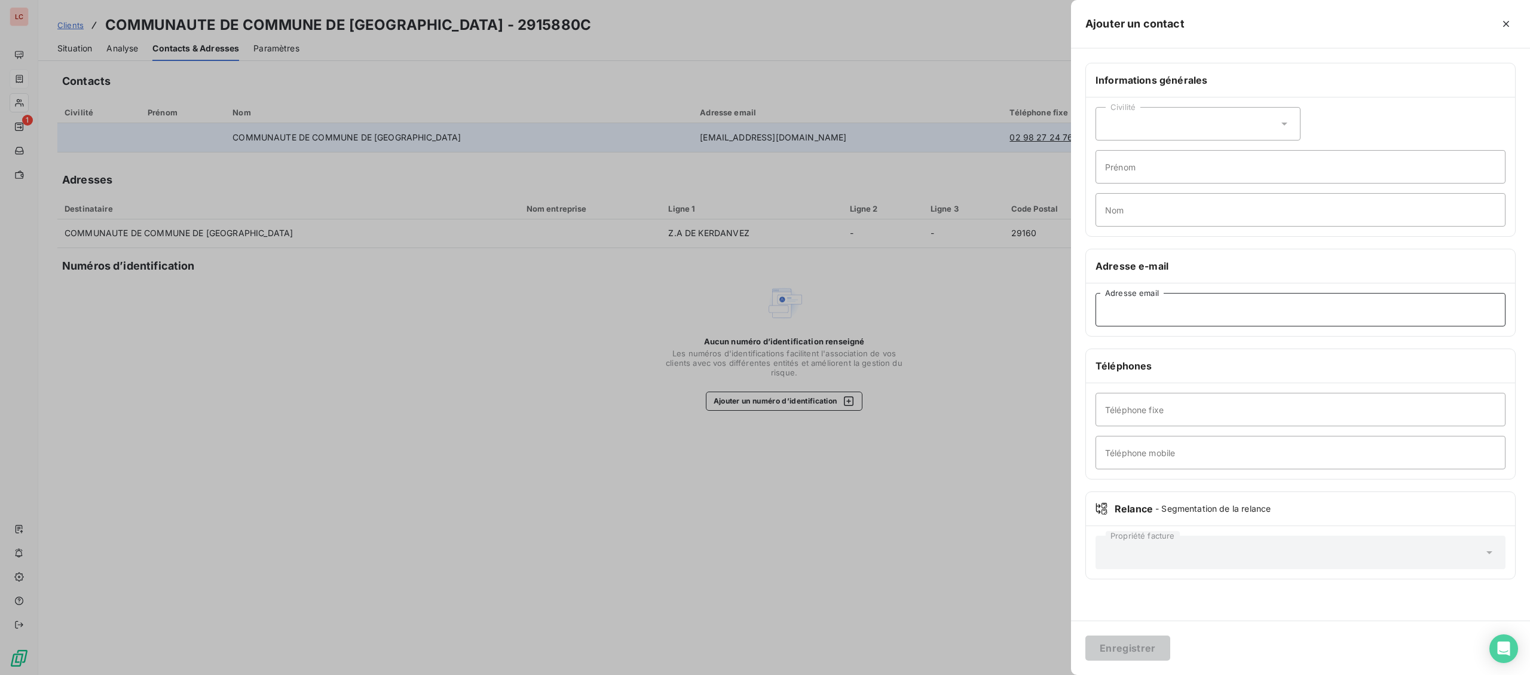
click at [1255, 323] on input "Adresse email" at bounding box center [1300, 309] width 410 height 33
type input "[EMAIL_ADDRESS][DOMAIN_NAME]"
click at [1126, 645] on button "Enregistrer" at bounding box center [1127, 647] width 85 height 25
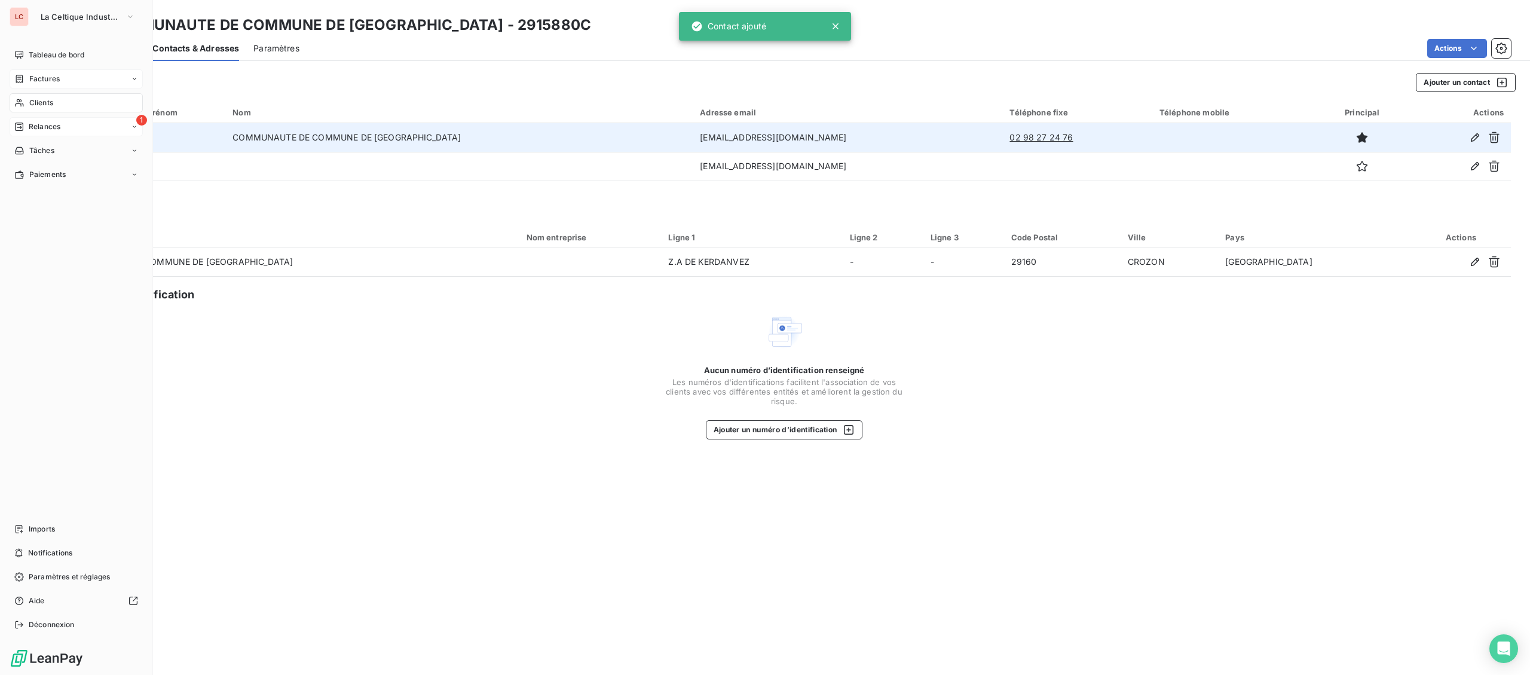
click at [24, 126] on div "Relances" at bounding box center [37, 126] width 46 height 11
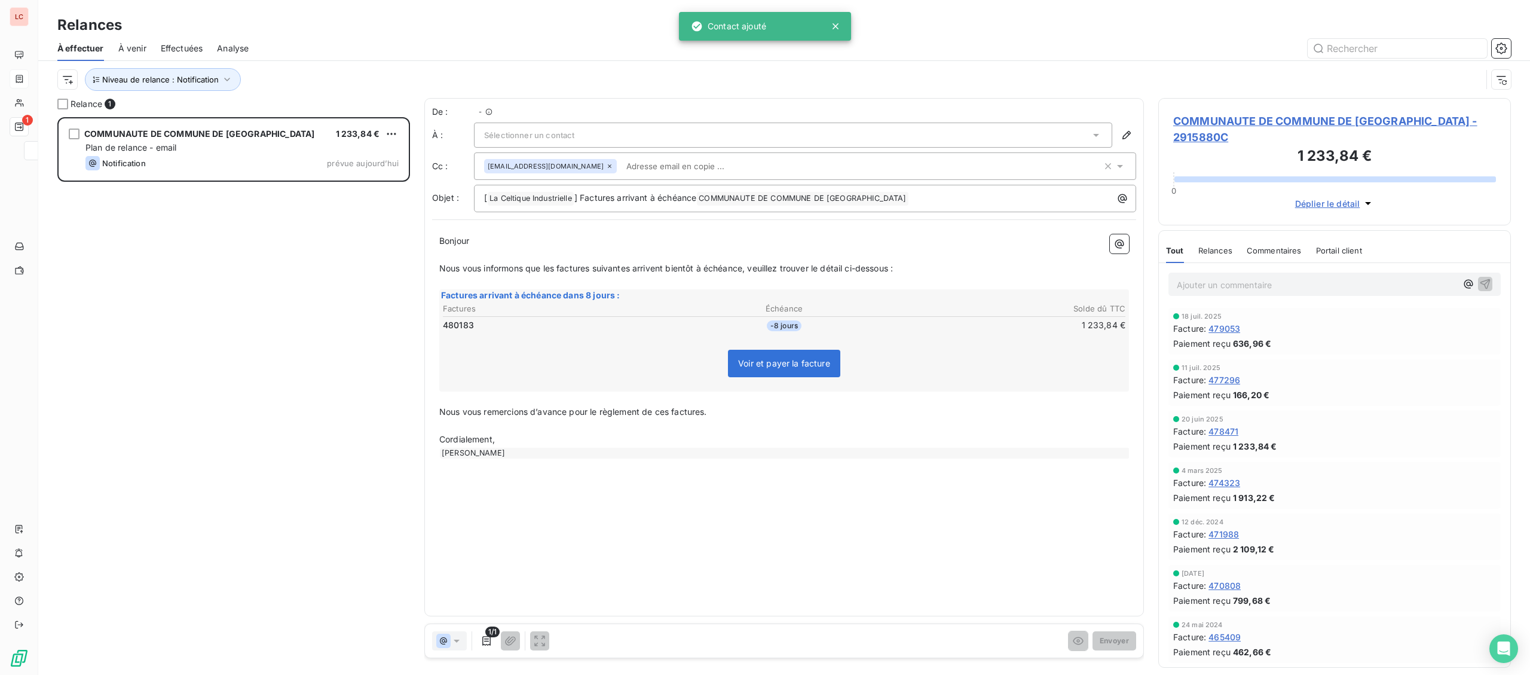
scroll to position [557, 352]
click at [522, 138] on span "Sélectionner un contact" at bounding box center [529, 135] width 90 height 10
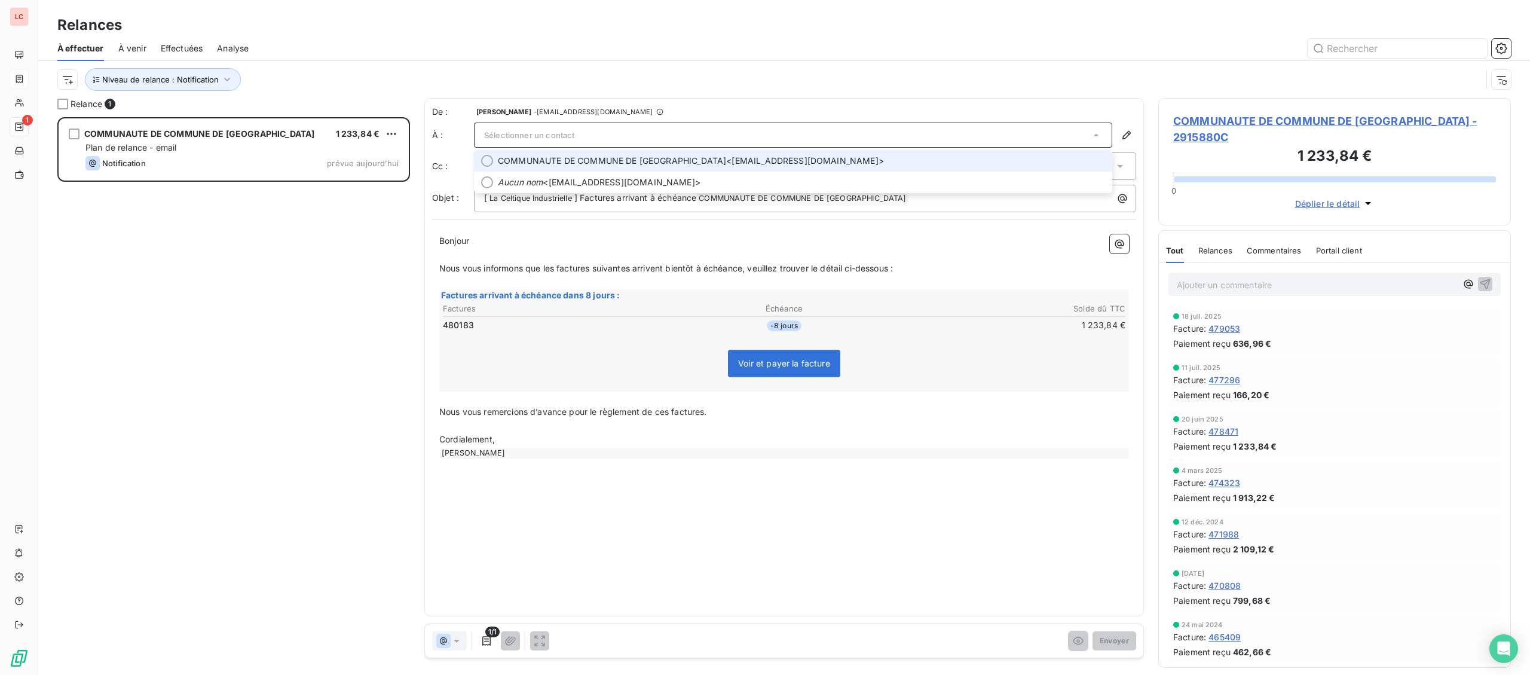
click at [523, 163] on span "COMMUNAUTE DE COMMUNE DE [GEOGRAPHIC_DATA]" at bounding box center [612, 161] width 228 height 12
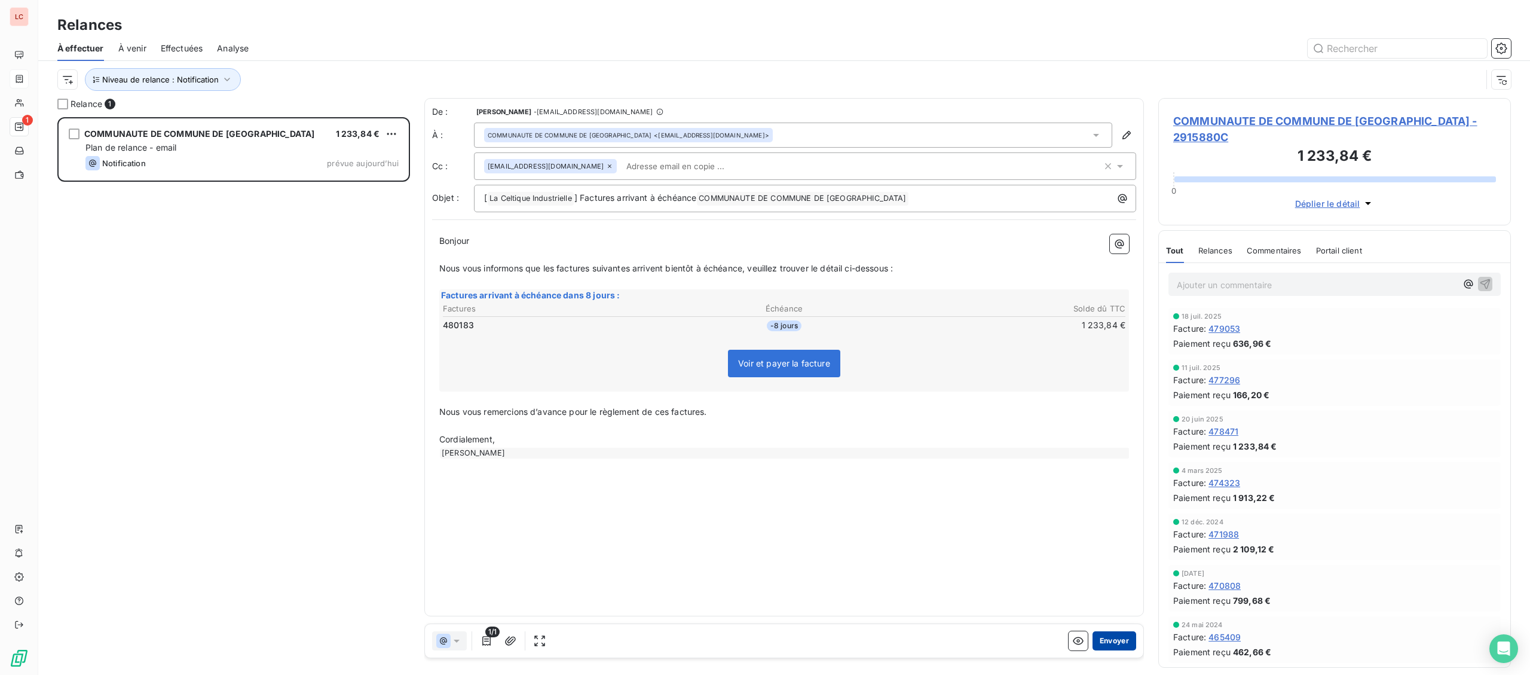
click at [1117, 643] on button "Envoyer" at bounding box center [1114, 640] width 44 height 19
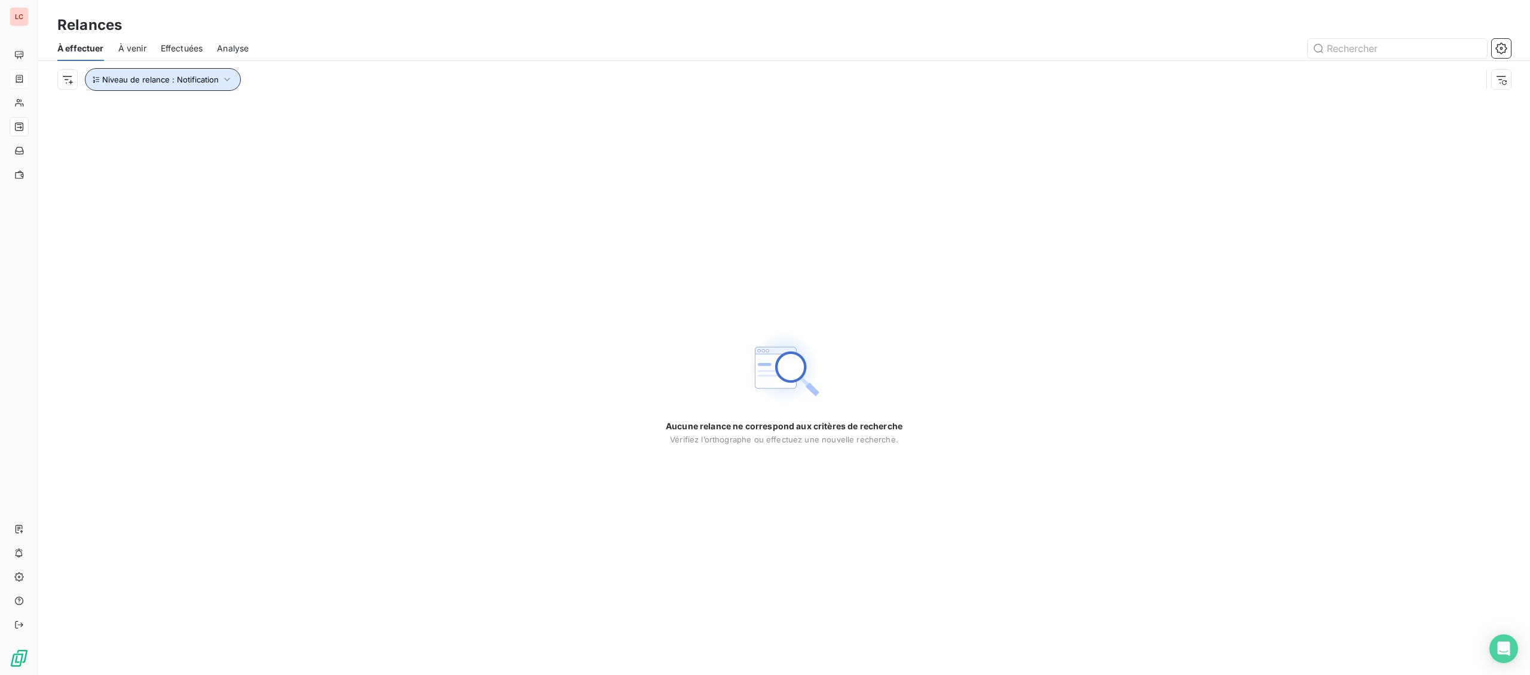
click at [170, 75] on span "Niveau de relance : Notification" at bounding box center [160, 80] width 117 height 10
click at [295, 113] on span "Notification" at bounding box center [281, 111] width 46 height 12
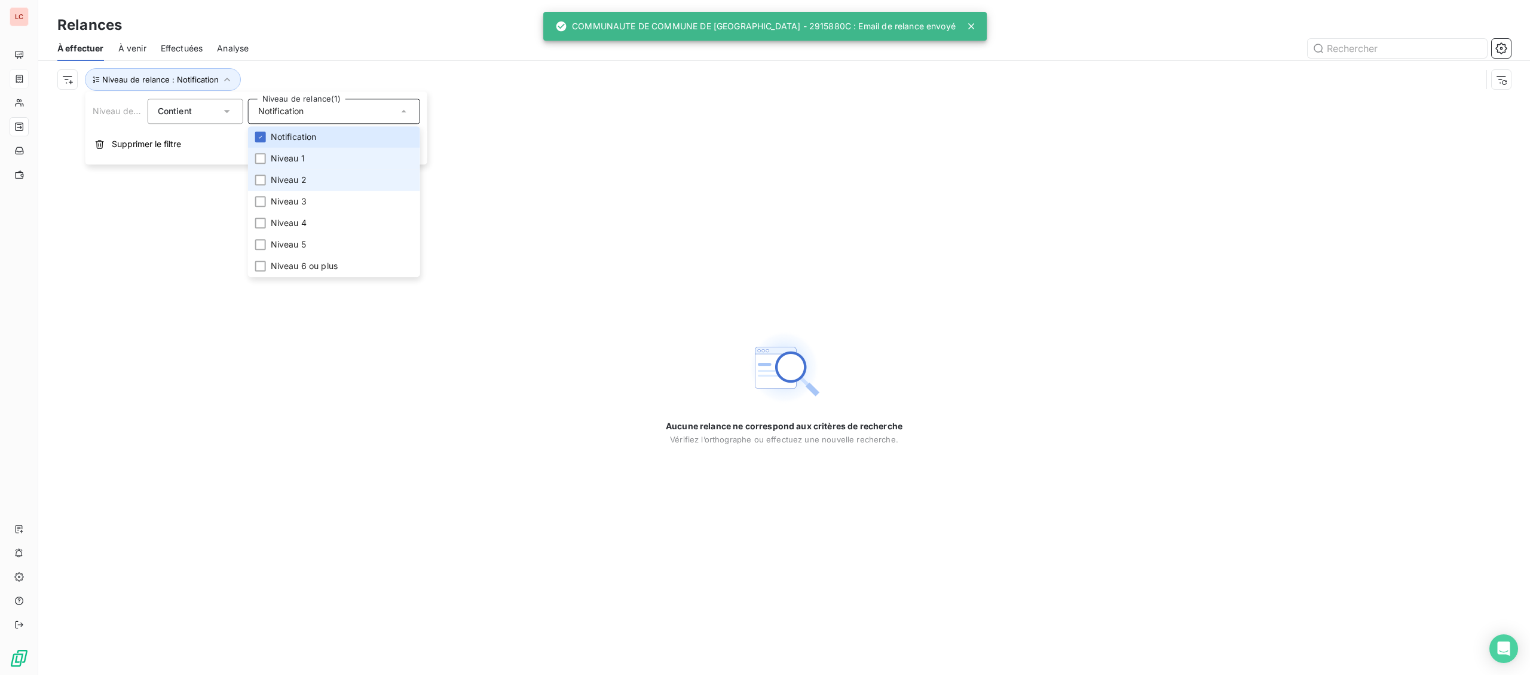
click at [299, 170] on li "Niveau 2" at bounding box center [334, 180] width 172 height 22
click at [303, 156] on span "Niveau 1" at bounding box center [288, 158] width 34 height 12
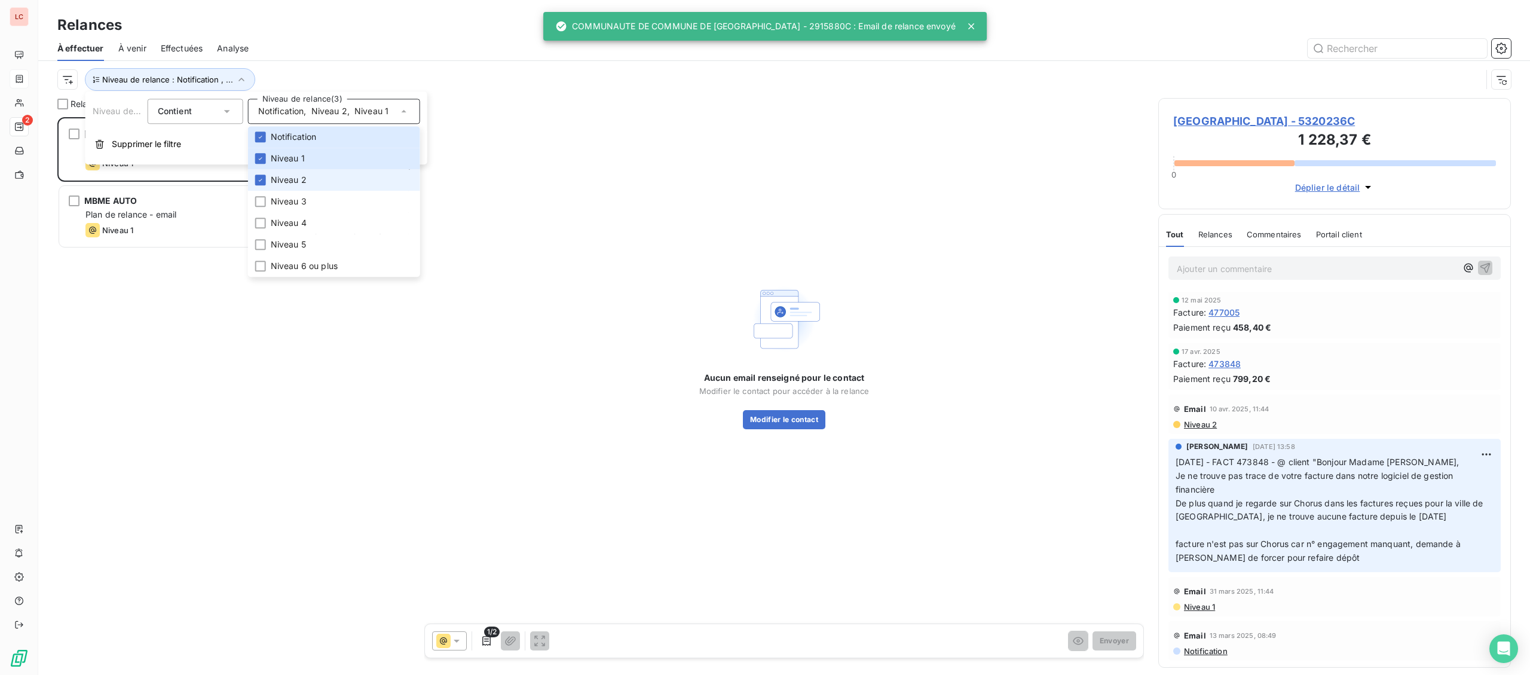
click at [295, 176] on span "Niveau 2" at bounding box center [289, 180] width 36 height 12
click at [278, 152] on li "Niveau 1" at bounding box center [334, 159] width 172 height 22
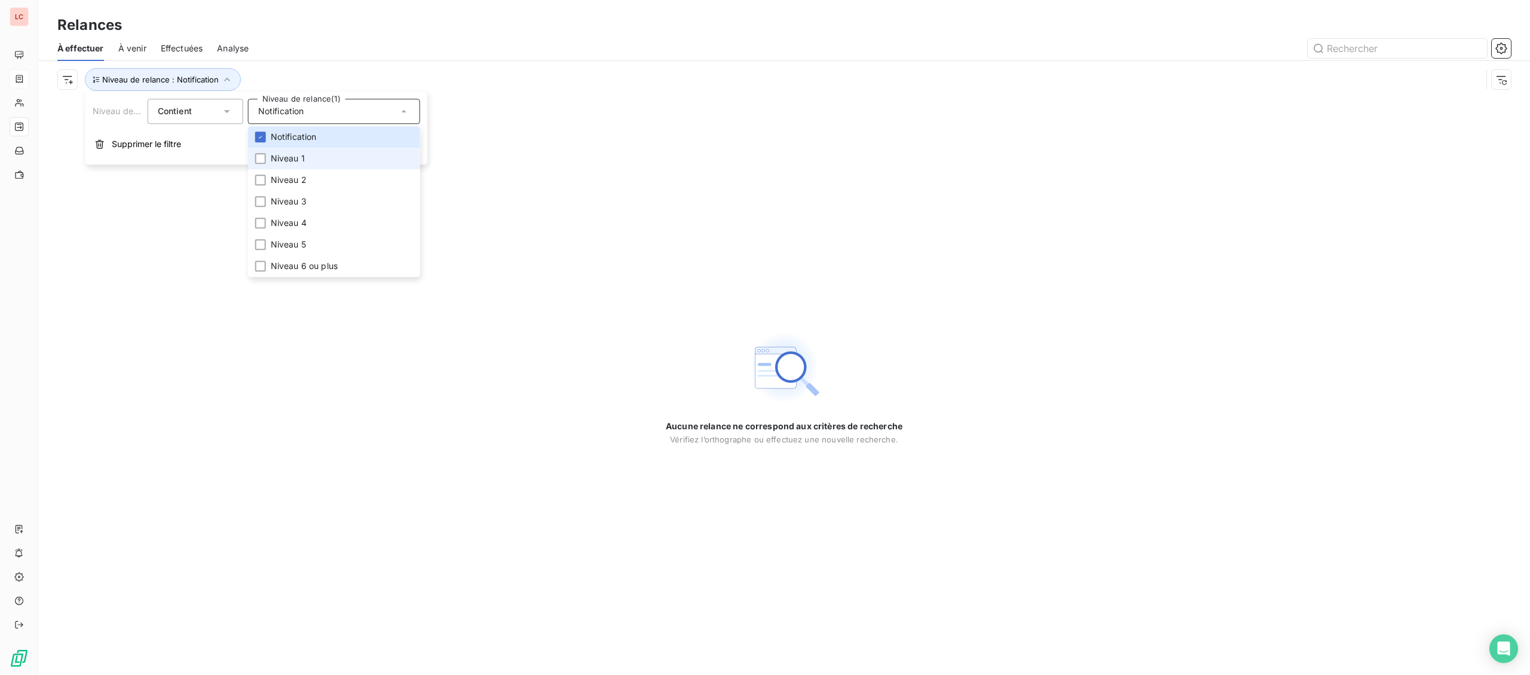
click at [278, 152] on li "Niveau 1" at bounding box center [334, 159] width 172 height 22
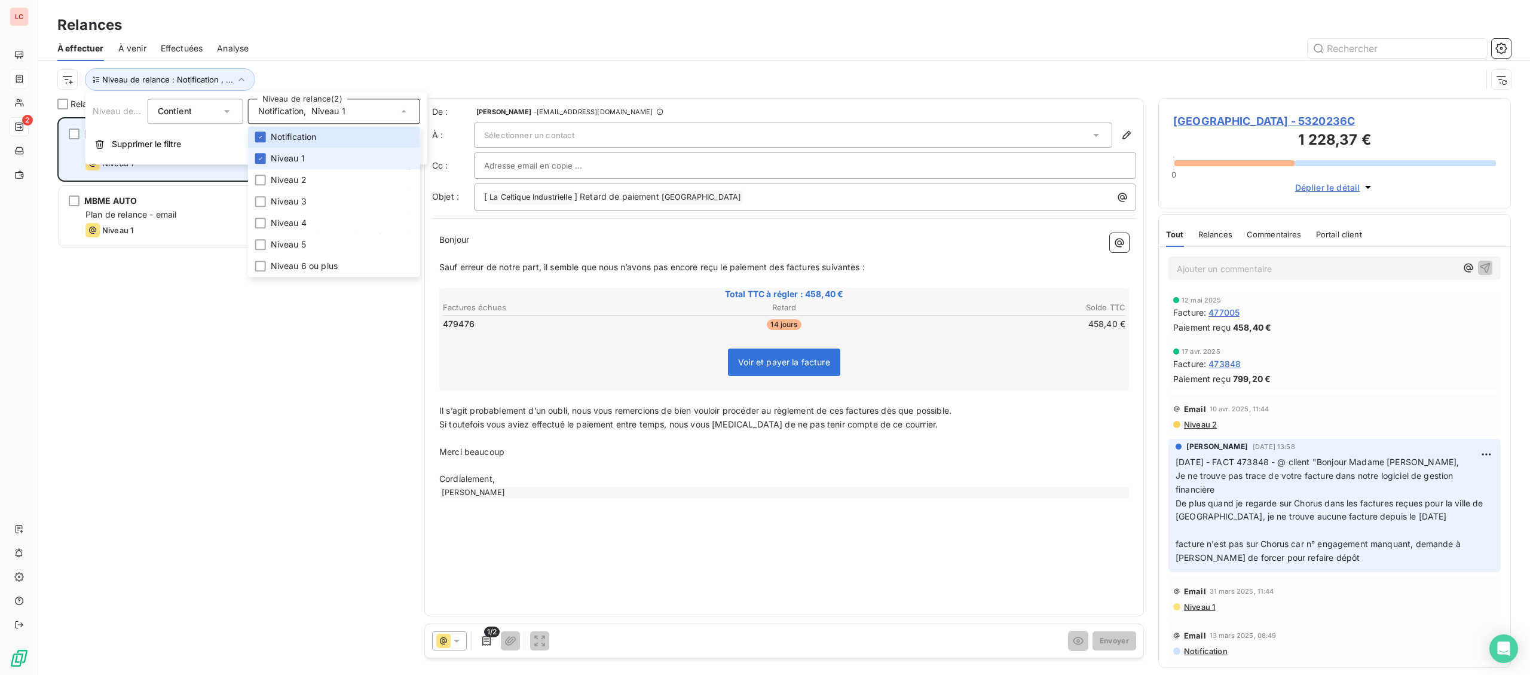
scroll to position [557, 352]
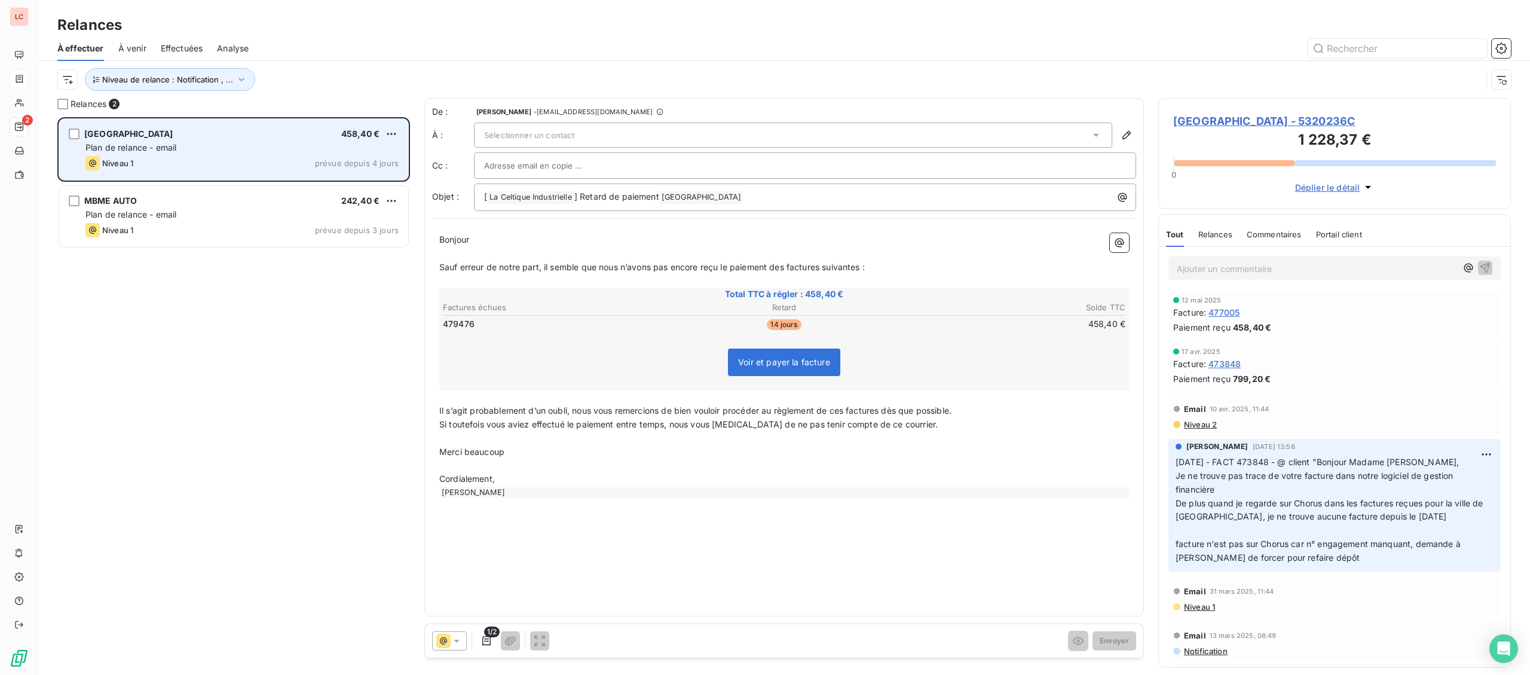
click at [223, 170] on div "Niveau 1 prévue depuis 4 jours" at bounding box center [241, 163] width 313 height 14
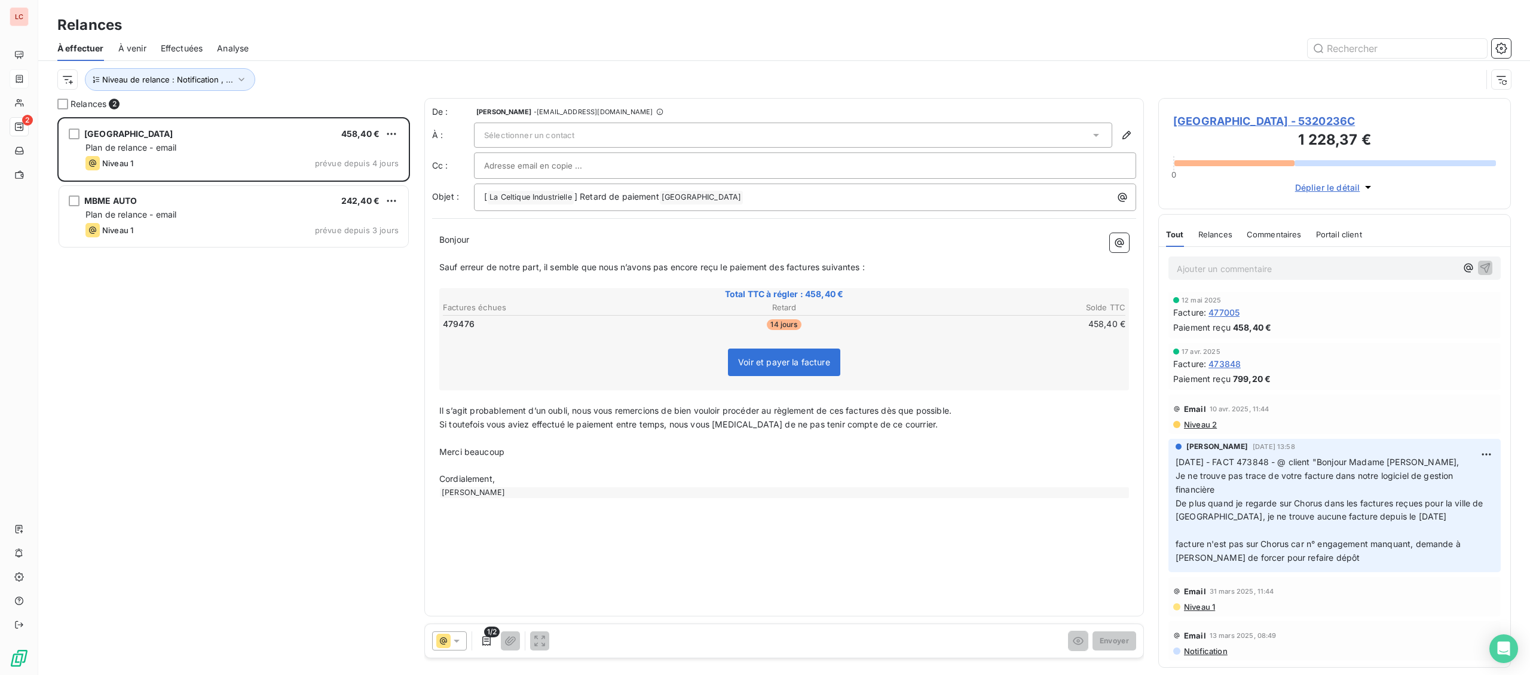
click at [1202, 122] on span "[GEOGRAPHIC_DATA] - 5320236C" at bounding box center [1334, 121] width 323 height 16
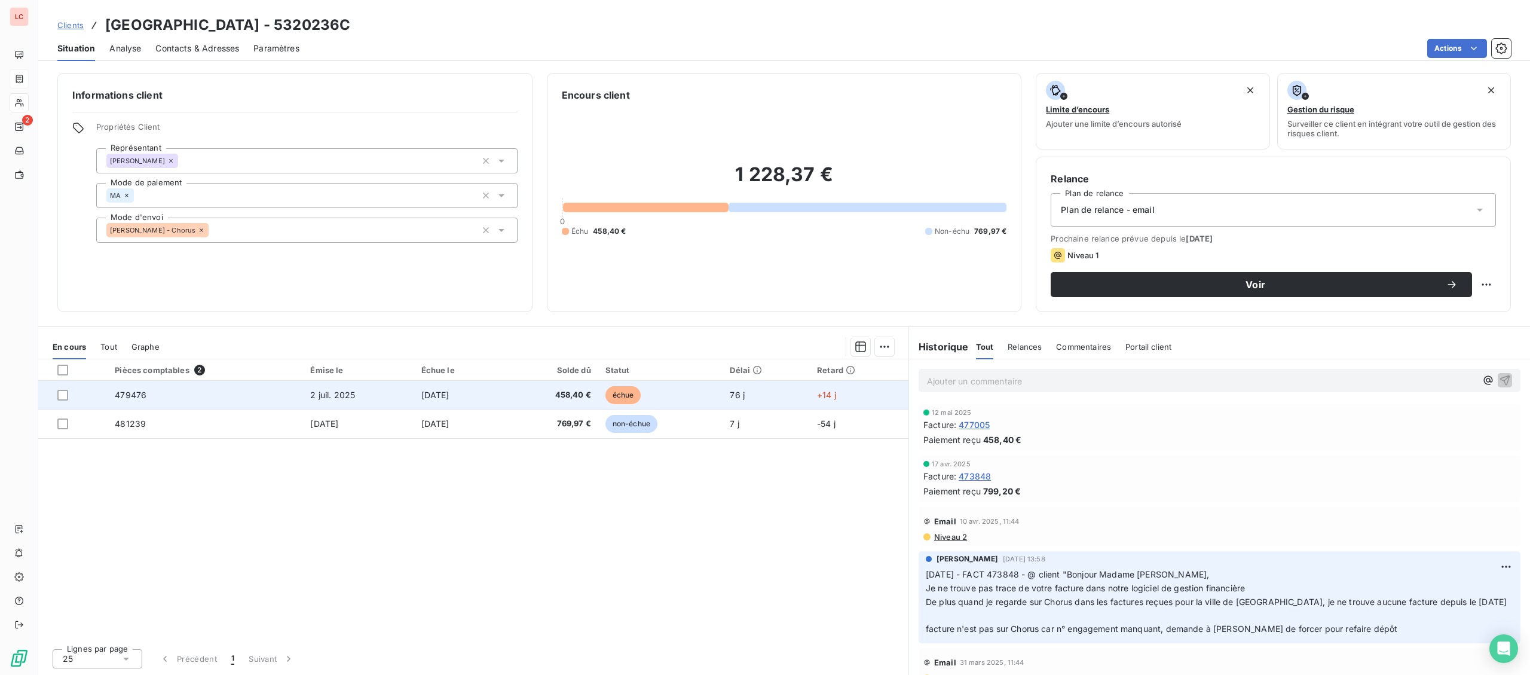
click at [270, 402] on td "479476" at bounding box center [205, 395] width 195 height 29
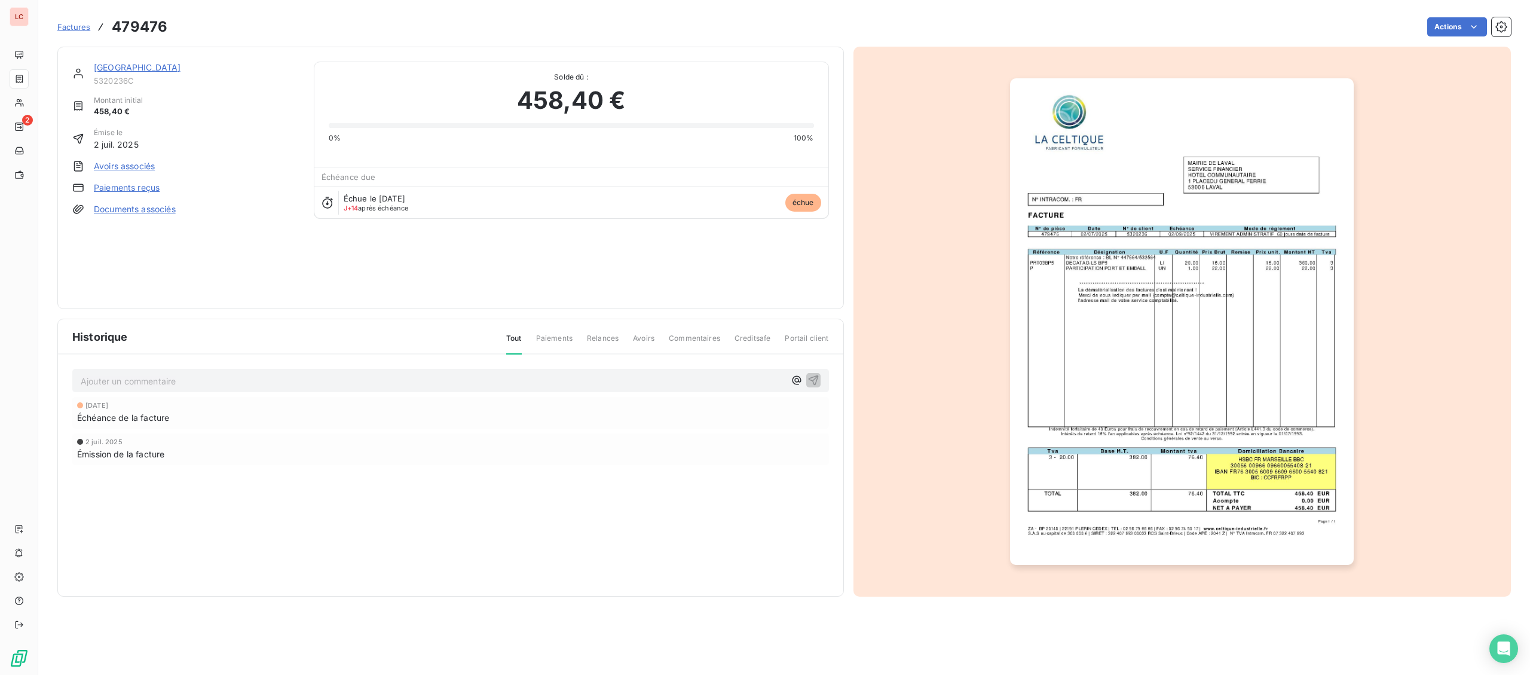
click at [1068, 542] on img "button" at bounding box center [1182, 321] width 344 height 486
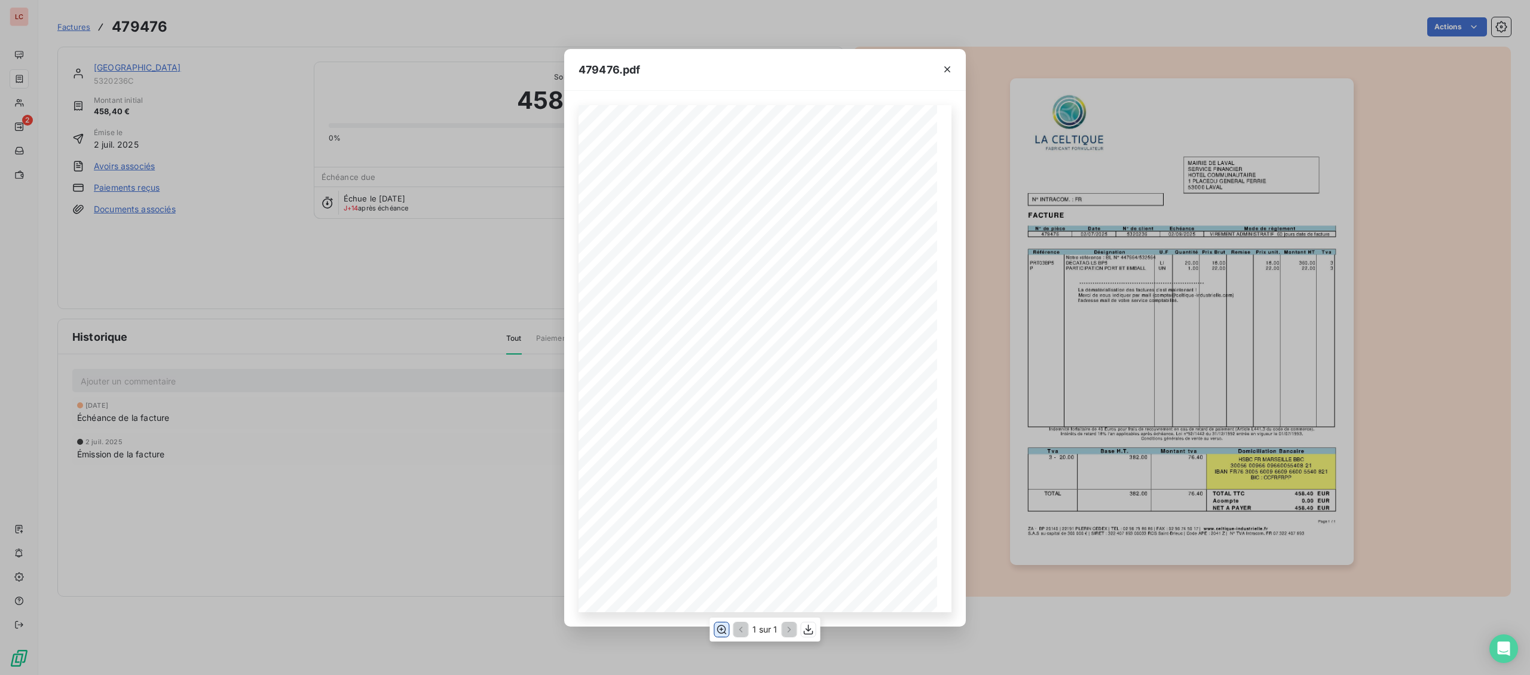
click at [726, 630] on icon "button" at bounding box center [722, 628] width 10 height 9
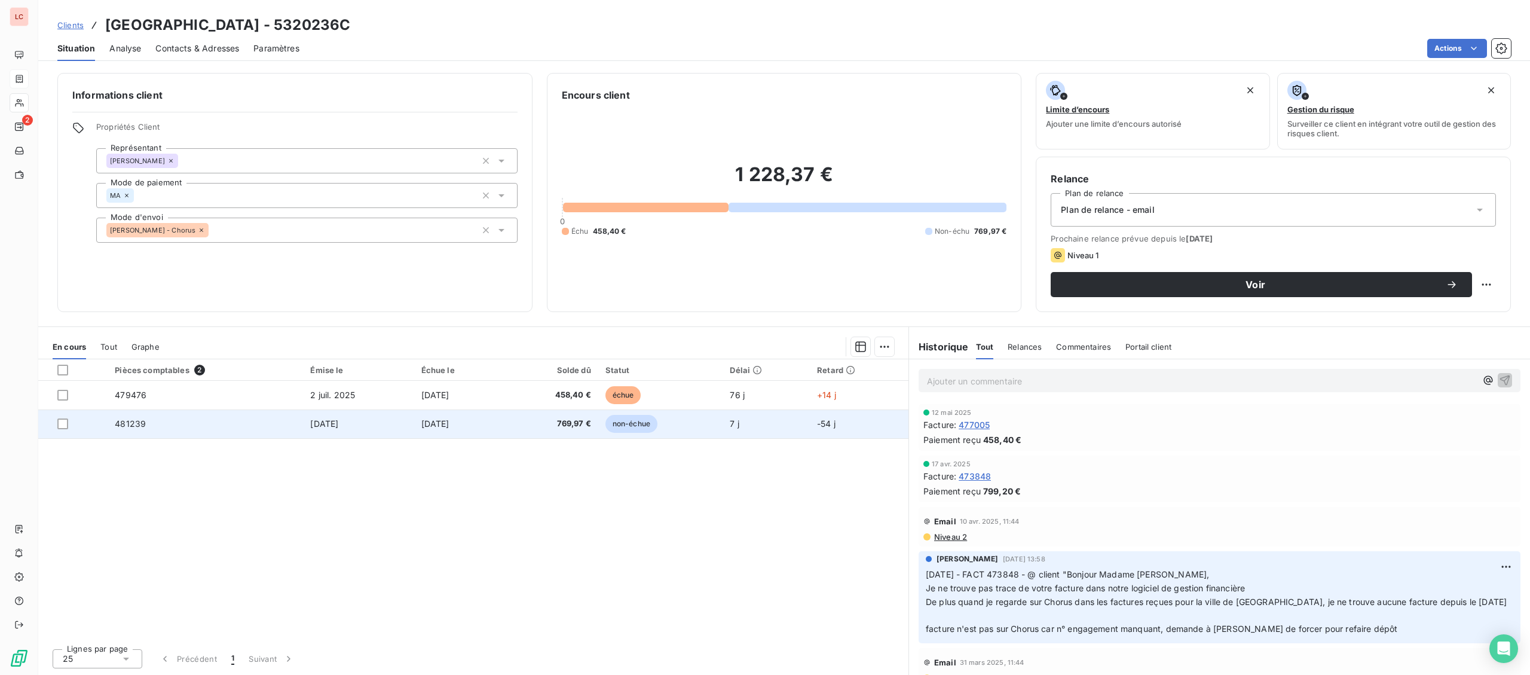
click at [167, 427] on td "481239" at bounding box center [205, 423] width 195 height 29
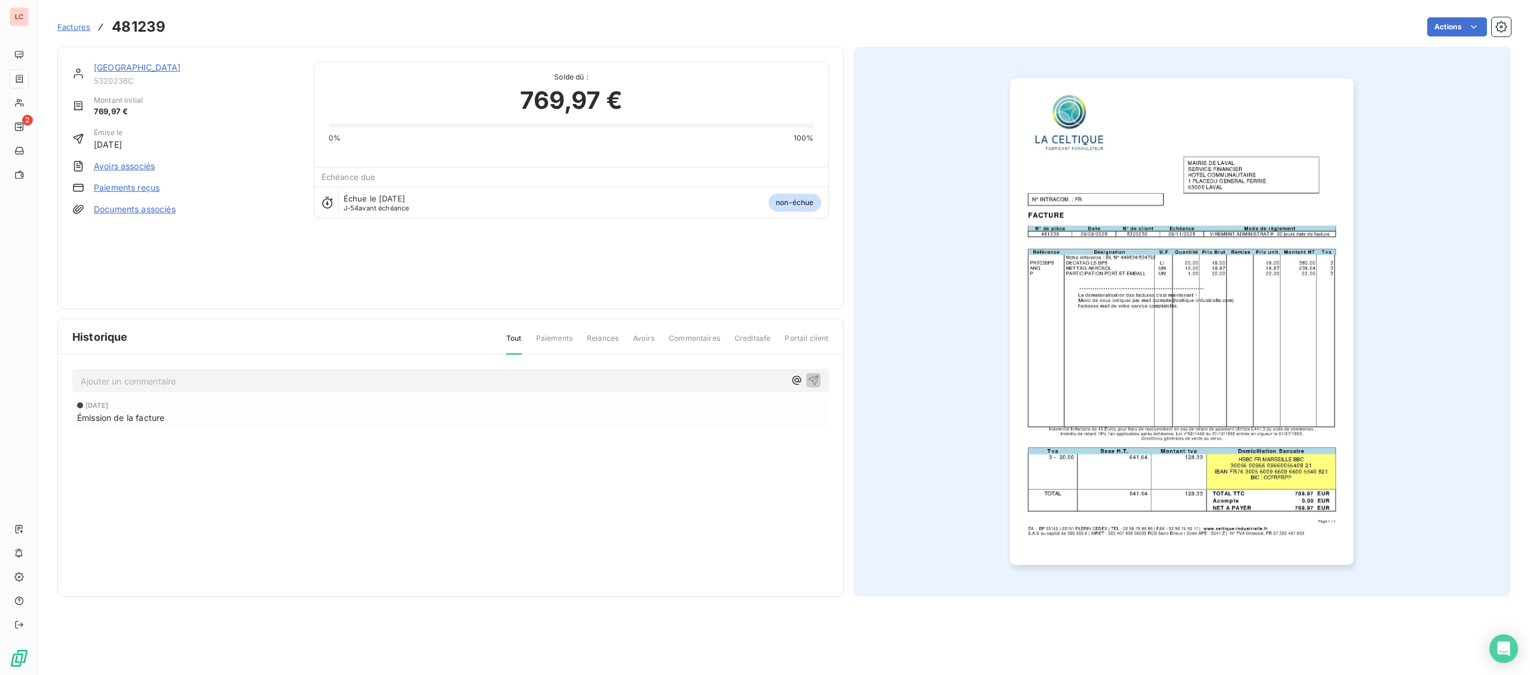
click at [1181, 435] on img "button" at bounding box center [1182, 321] width 344 height 486
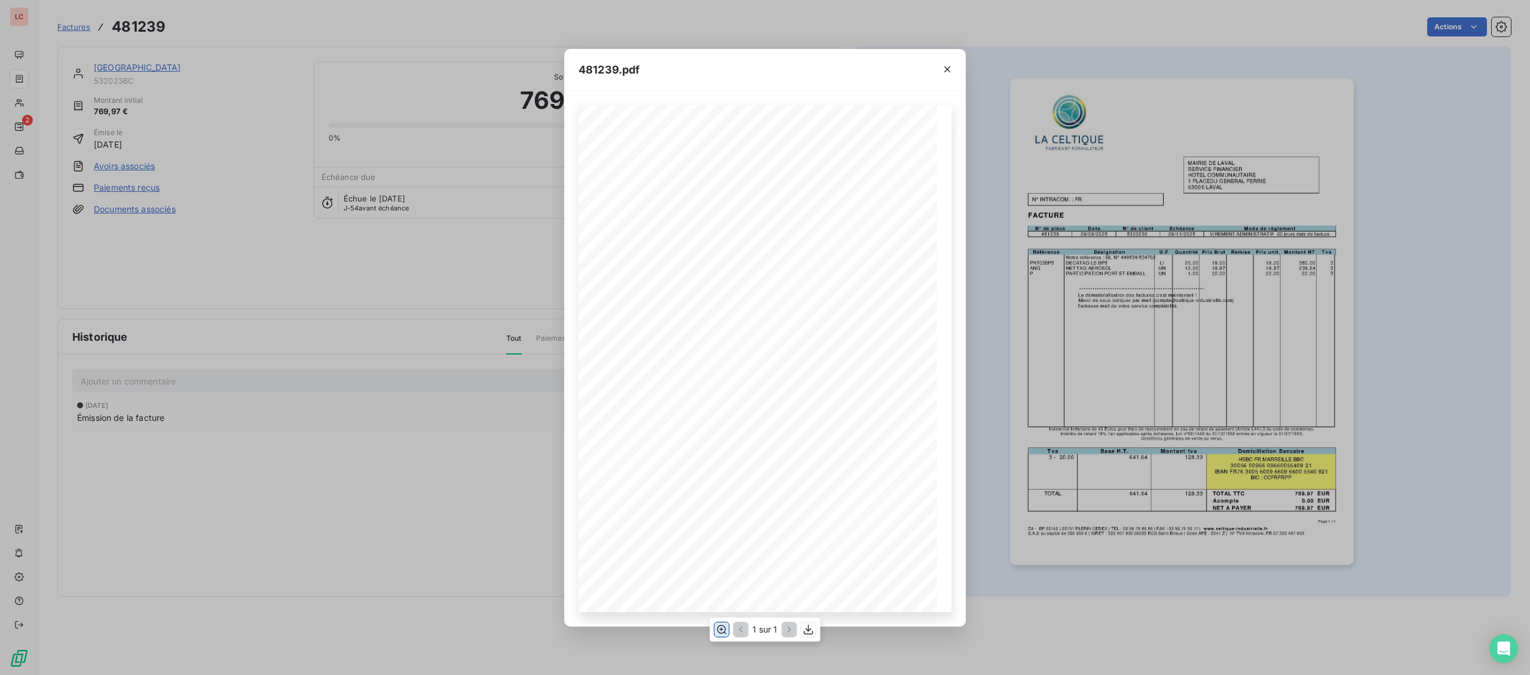
click at [720, 629] on icon "button" at bounding box center [721, 629] width 12 height 12
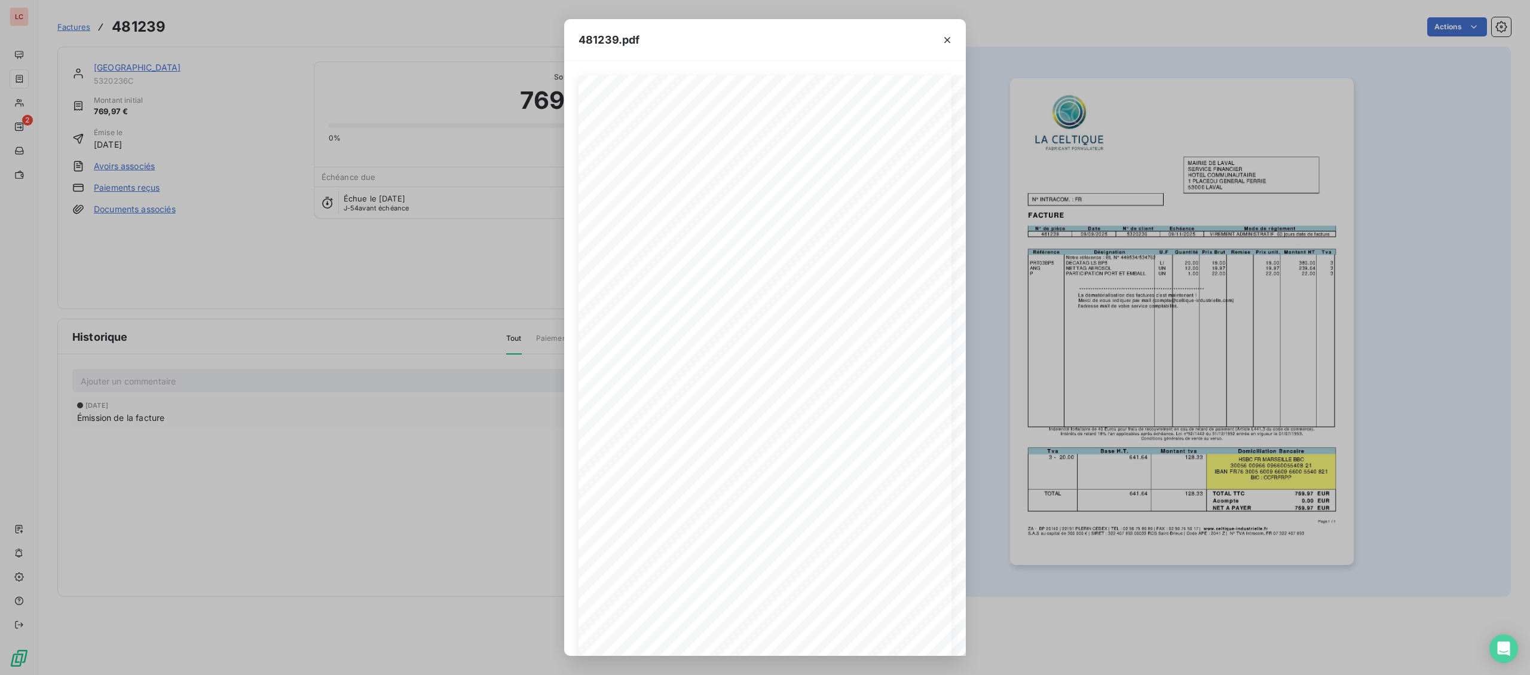
click at [465, 382] on div "481239.pdf Page 1 / 1 ZA - BP 20140 | [PHONE_NUMBER] CEDEX | TEL : [PHONE_NUMBE…" at bounding box center [765, 337] width 1530 height 675
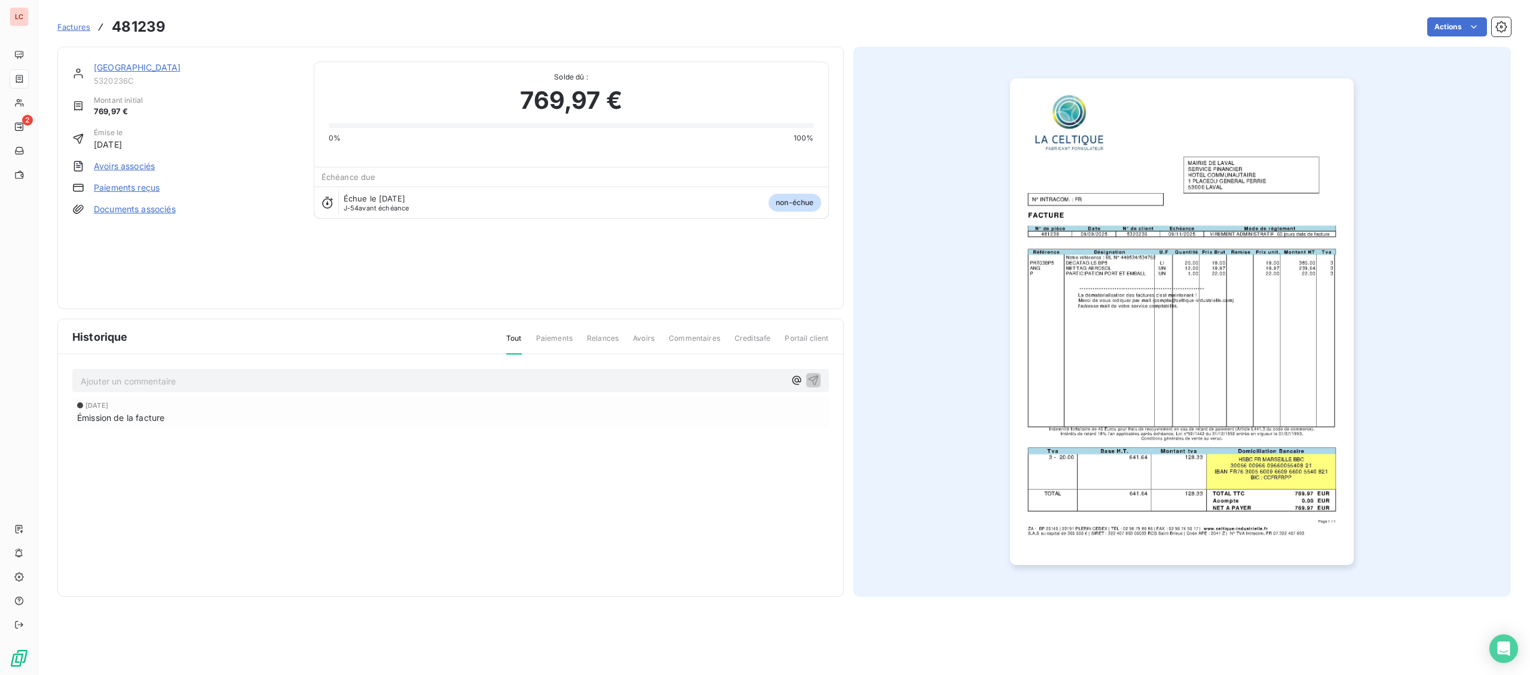
click at [126, 69] on link "[GEOGRAPHIC_DATA]" at bounding box center [137, 67] width 87 height 10
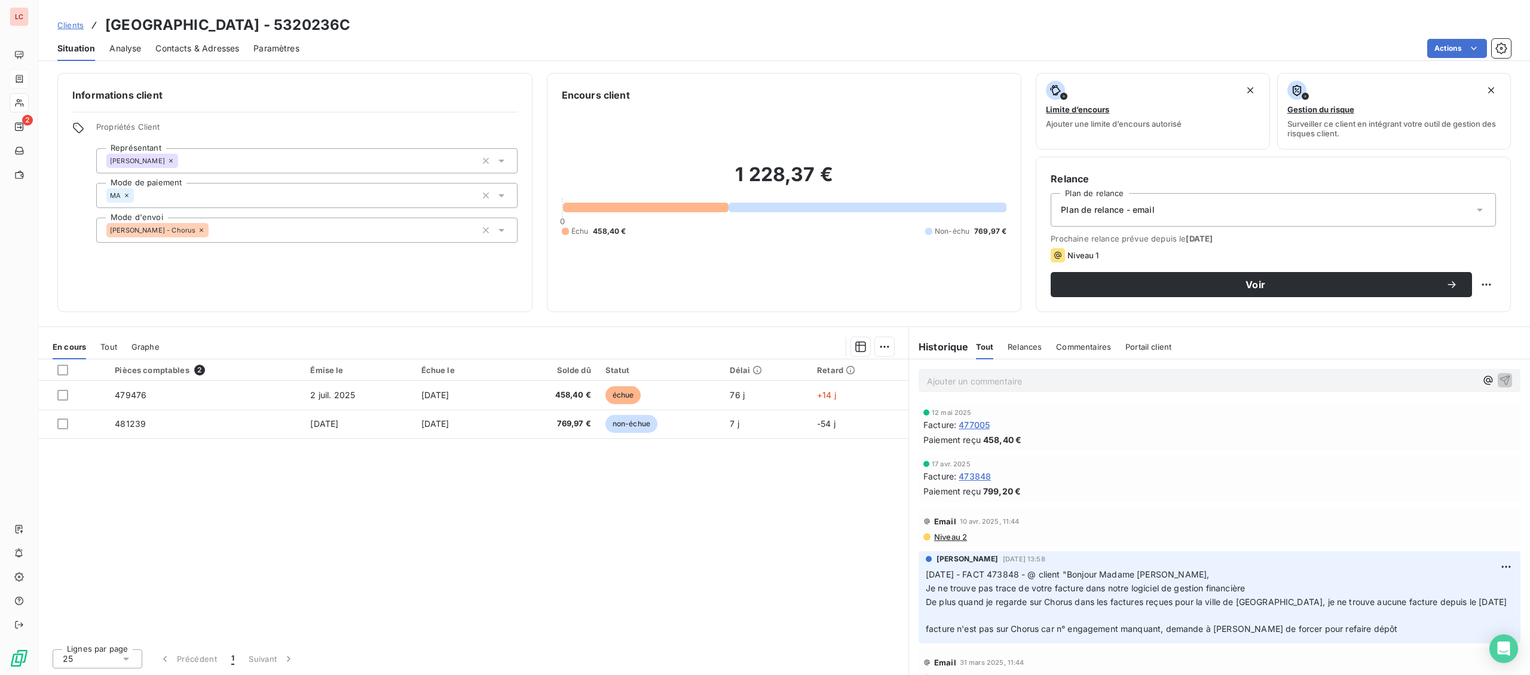
click at [975, 378] on p "Ajouter un commentaire ﻿" at bounding box center [1201, 380] width 549 height 15
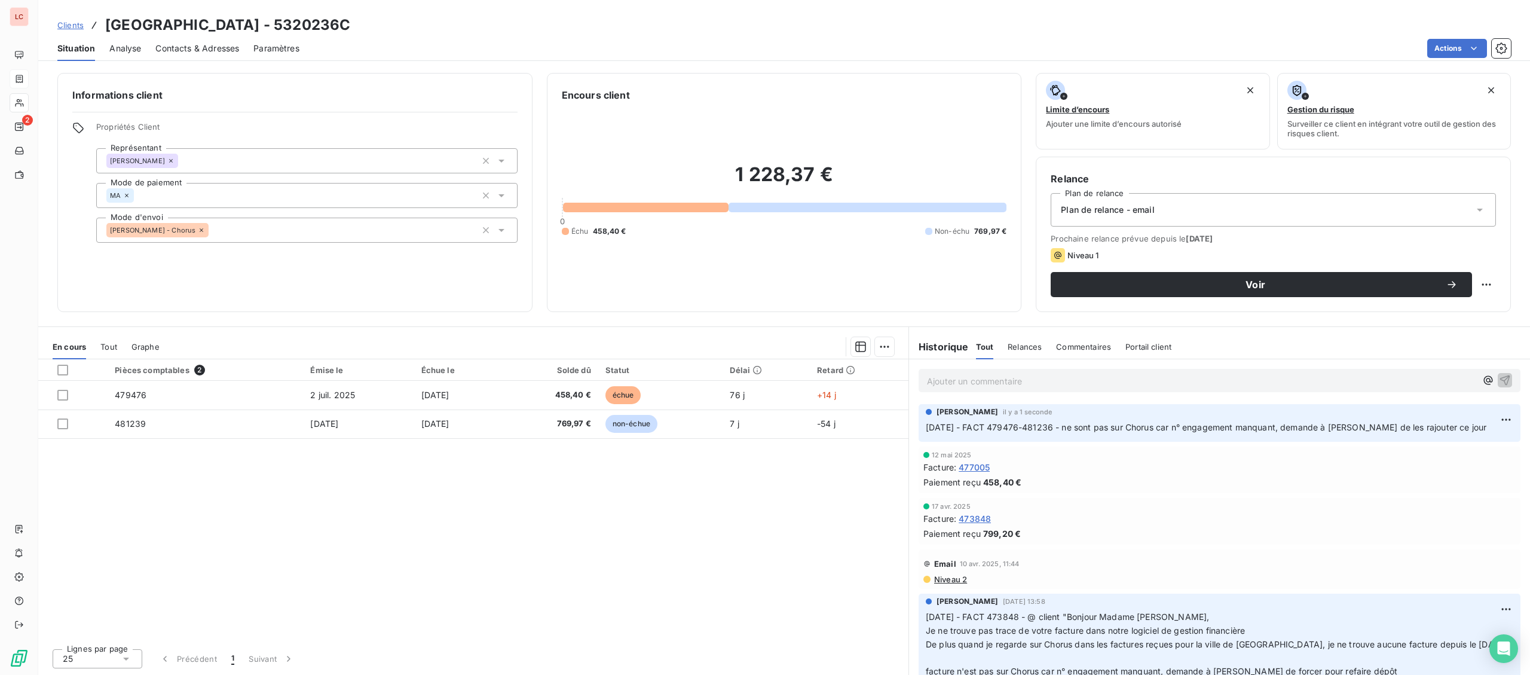
click at [1499, 277] on div "Relance Plan de relance Plan de relance - email Prochaine relance prévue depuis…" at bounding box center [1272, 234] width 475 height 155
click at [1490, 281] on html "LC 2 Clients MAIRIE DE LAVAL - 5320236C Situation Analyse Contacts & Adresses P…" at bounding box center [765, 337] width 1530 height 675
click at [1448, 308] on div "Replanifier cette action" at bounding box center [1436, 310] width 107 height 19
select select "8"
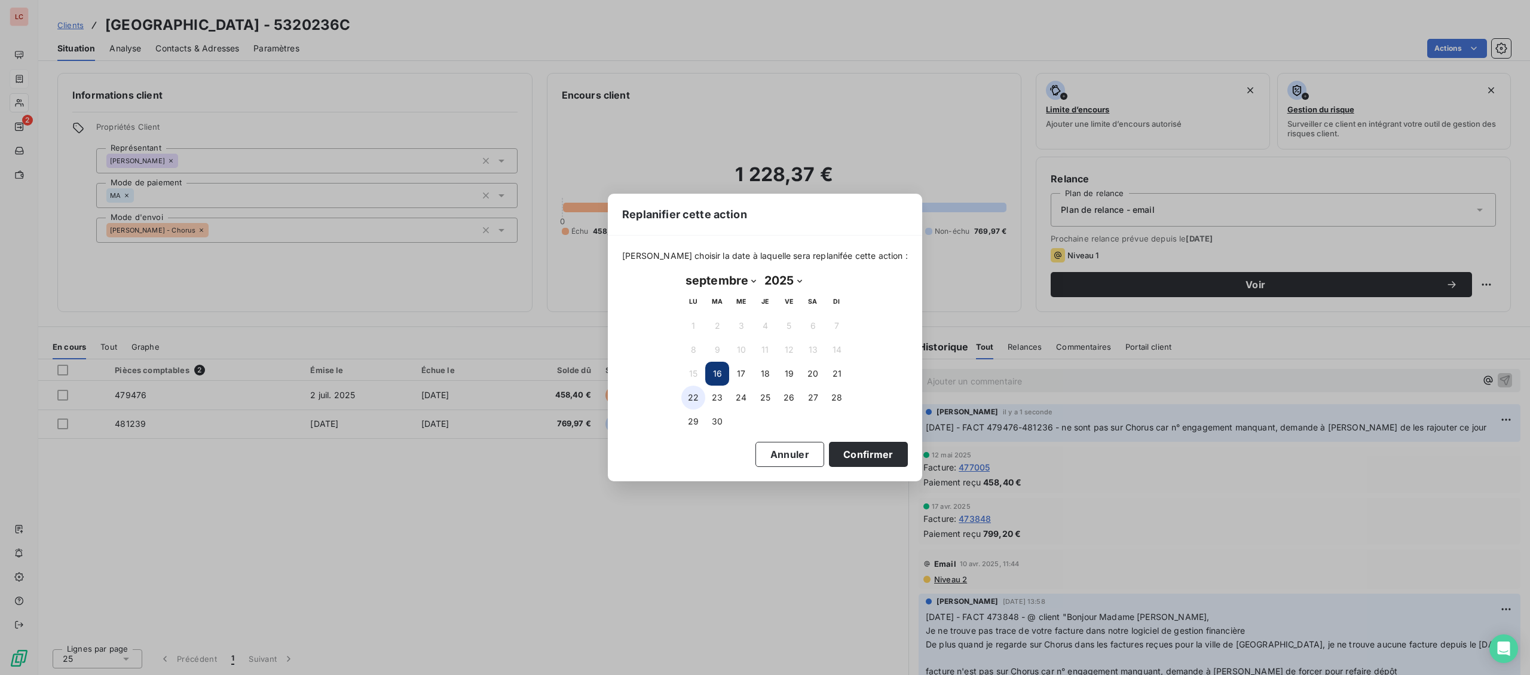
click at [698, 401] on button "22" at bounding box center [693, 397] width 24 height 24
click at [866, 454] on button "Confirmer" at bounding box center [868, 454] width 79 height 25
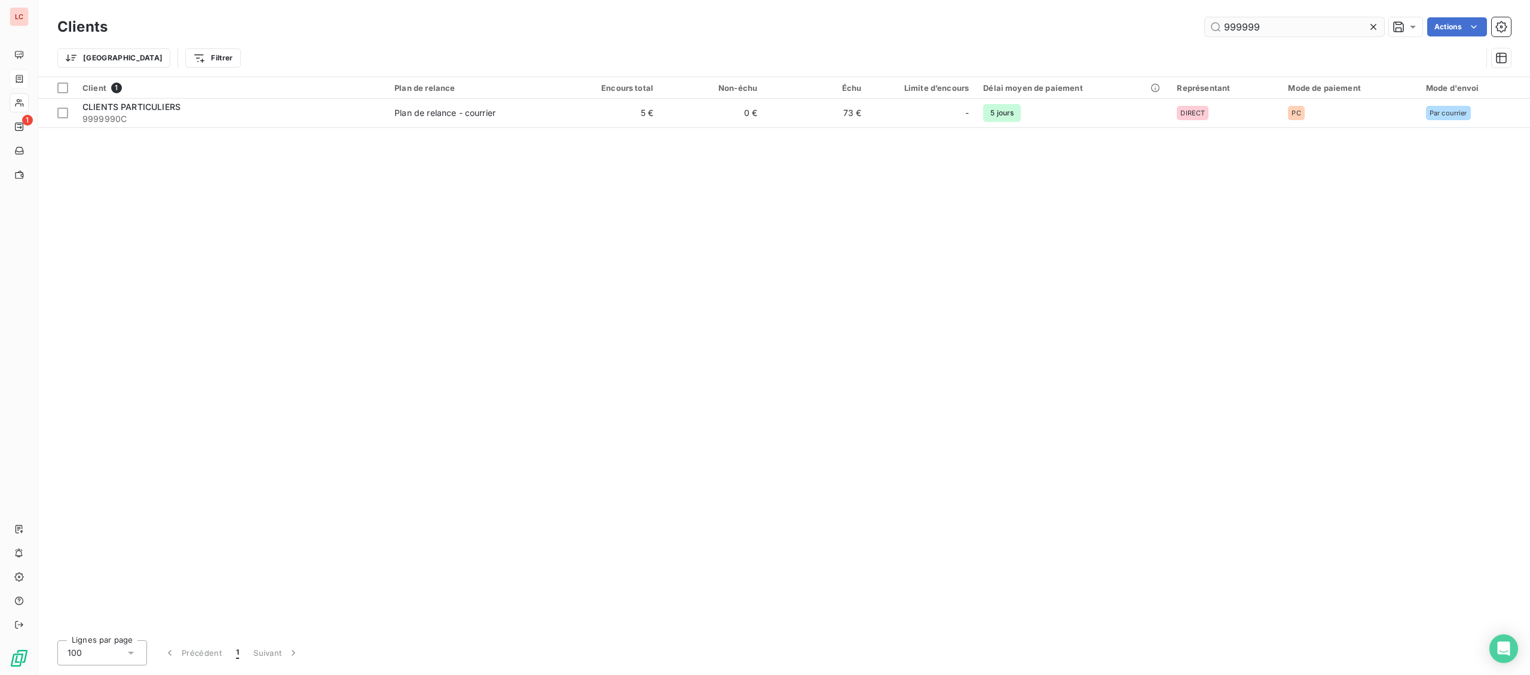
click at [1294, 19] on input "999999" at bounding box center [1294, 26] width 179 height 19
drag, startPoint x: 1286, startPoint y: 29, endPoint x: 1101, endPoint y: 19, distance: 185.5
click at [1205, 19] on input "999999" at bounding box center [1294, 26] width 179 height 19
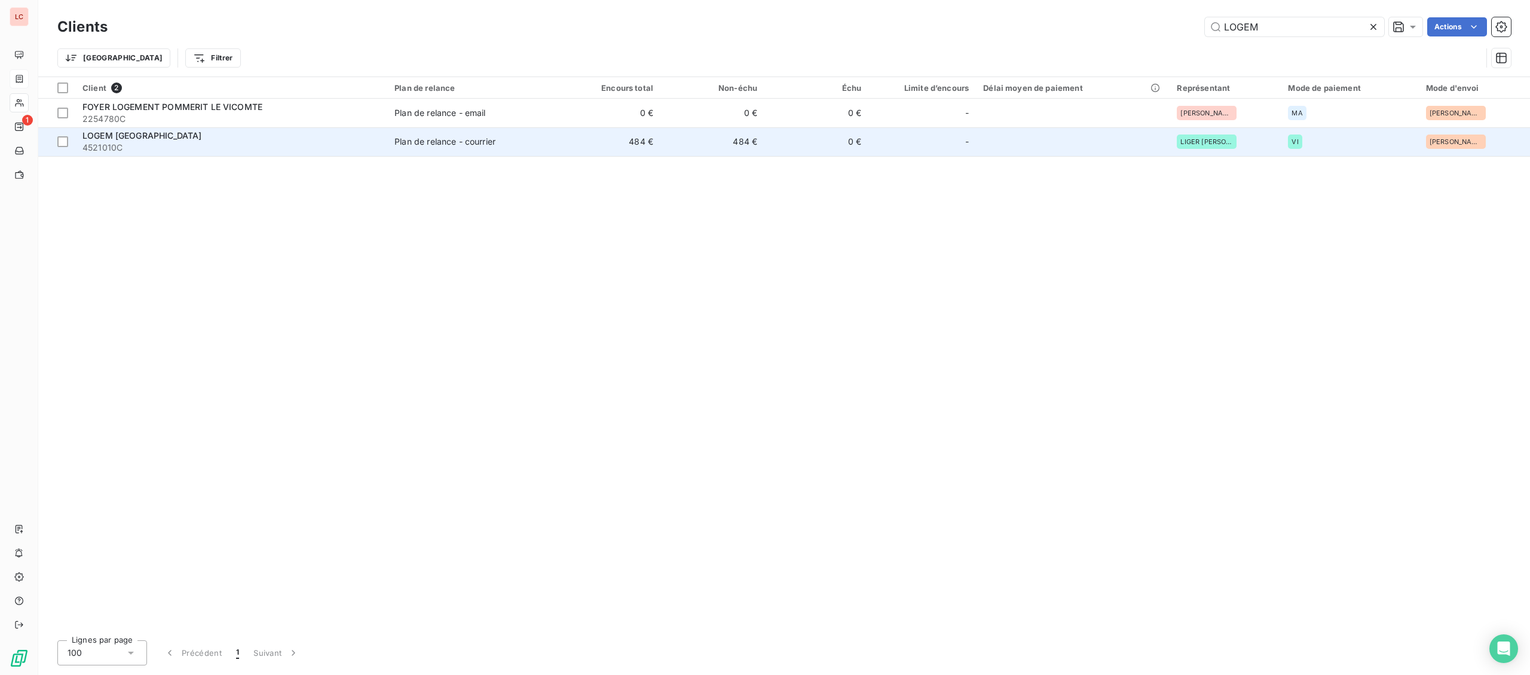
type input "LOGEM"
click at [303, 139] on div "LOGEM [GEOGRAPHIC_DATA]" at bounding box center [231, 136] width 298 height 12
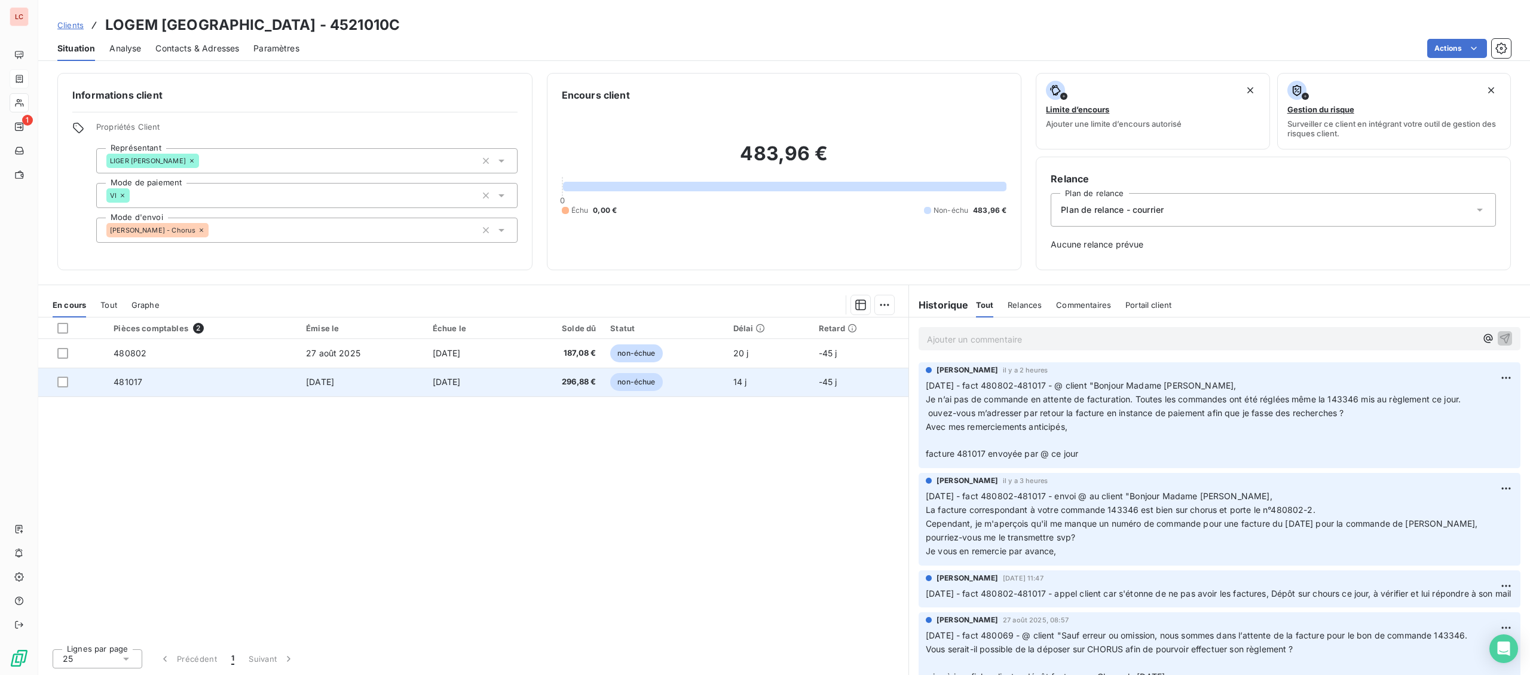
click at [120, 387] on span "481017" at bounding box center [128, 381] width 29 height 10
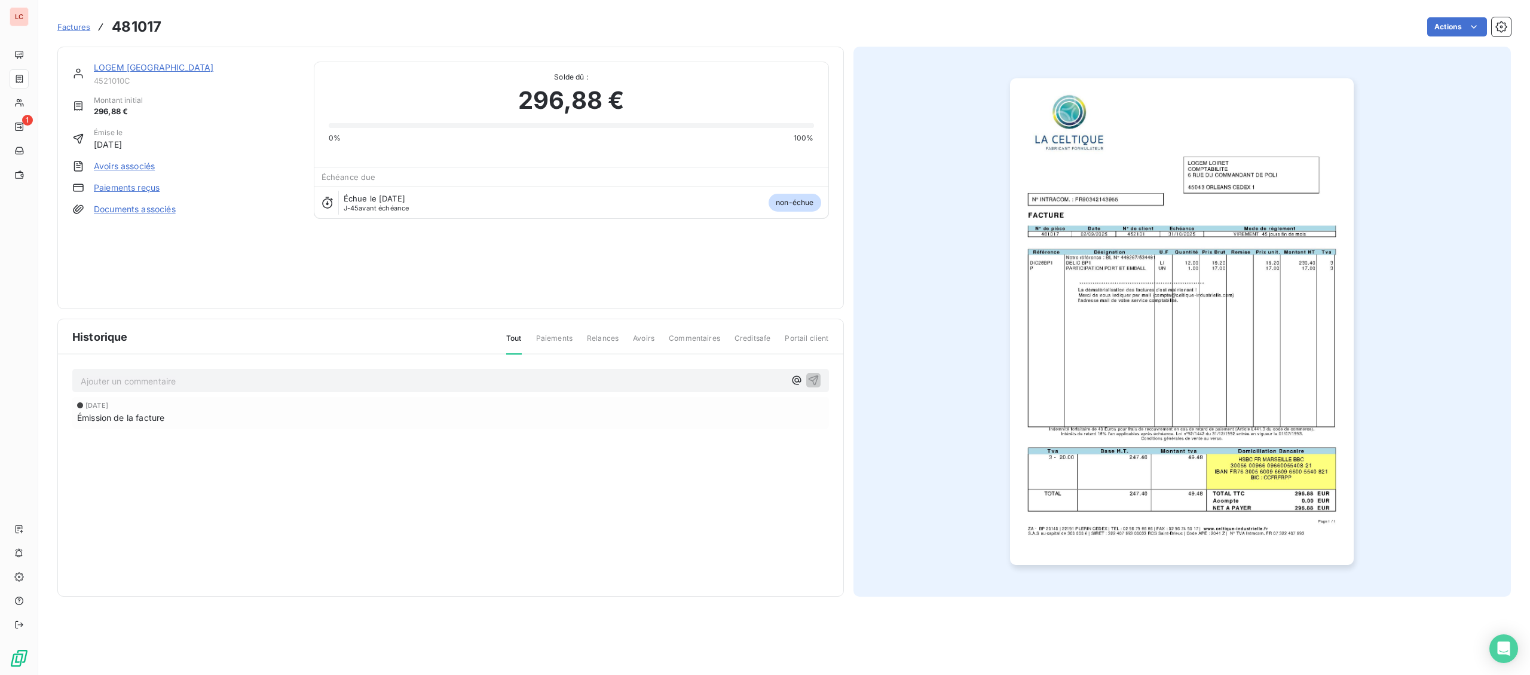
click at [1188, 291] on img "button" at bounding box center [1182, 321] width 344 height 486
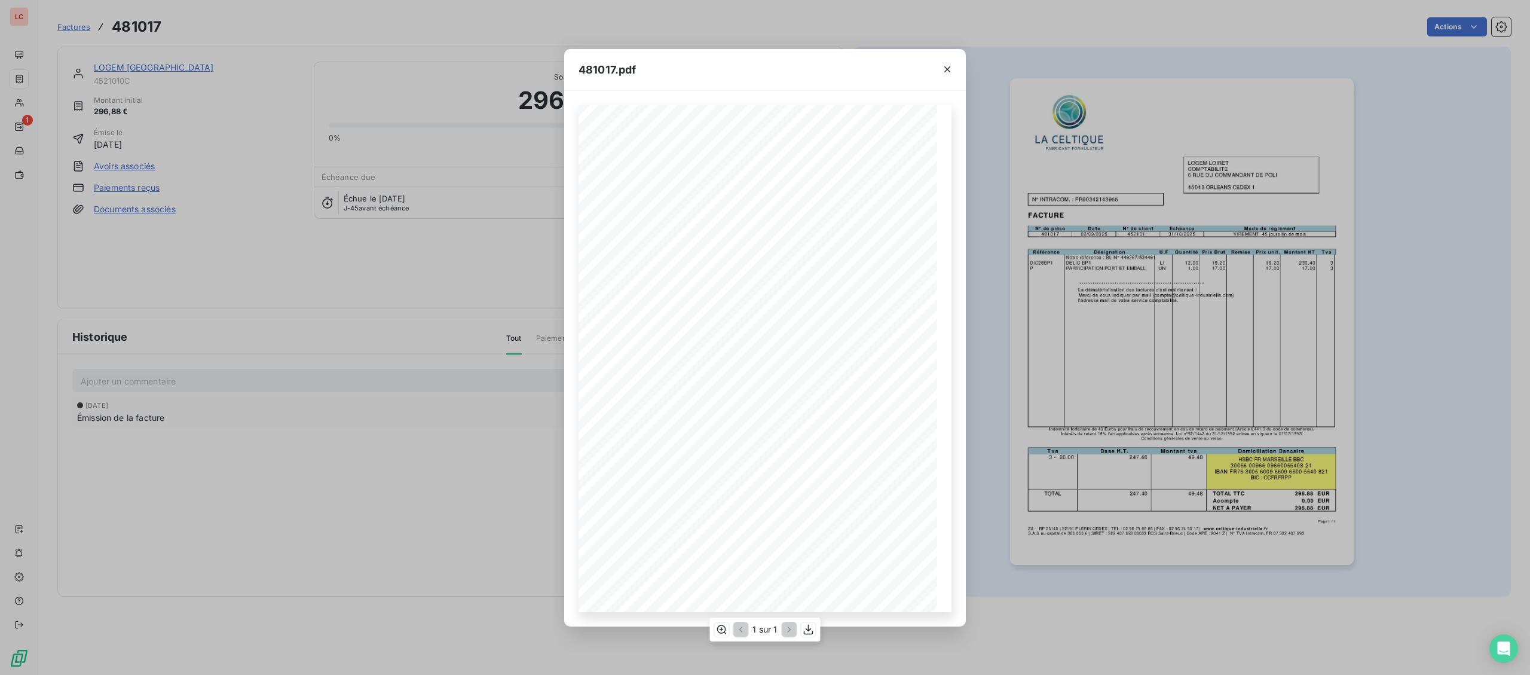
click at [752, 328] on span "La dématérialisation des factures c'est maintenant !" at bounding box center [721, 325] width 128 height 5
click at [728, 633] on button "button" at bounding box center [721, 629] width 14 height 14
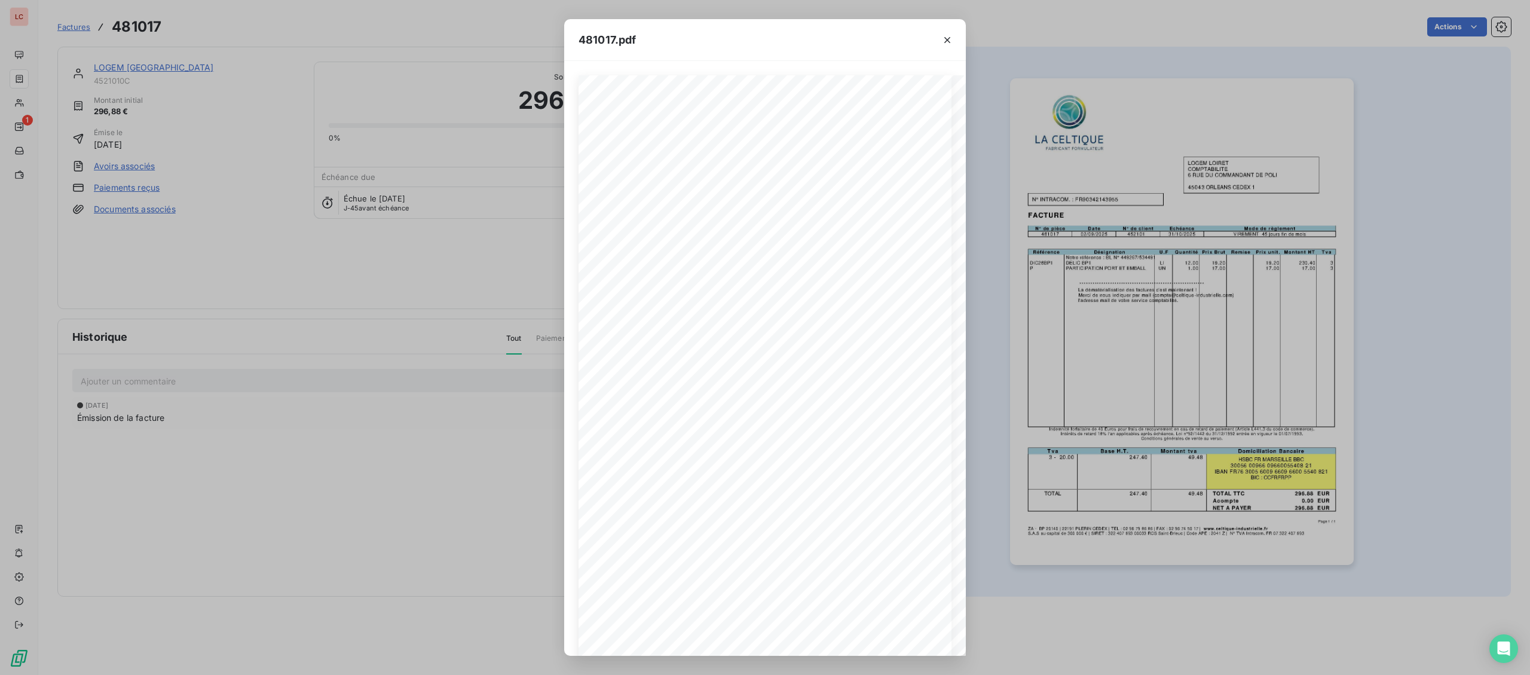
click at [437, 342] on div "**********" at bounding box center [765, 337] width 1530 height 675
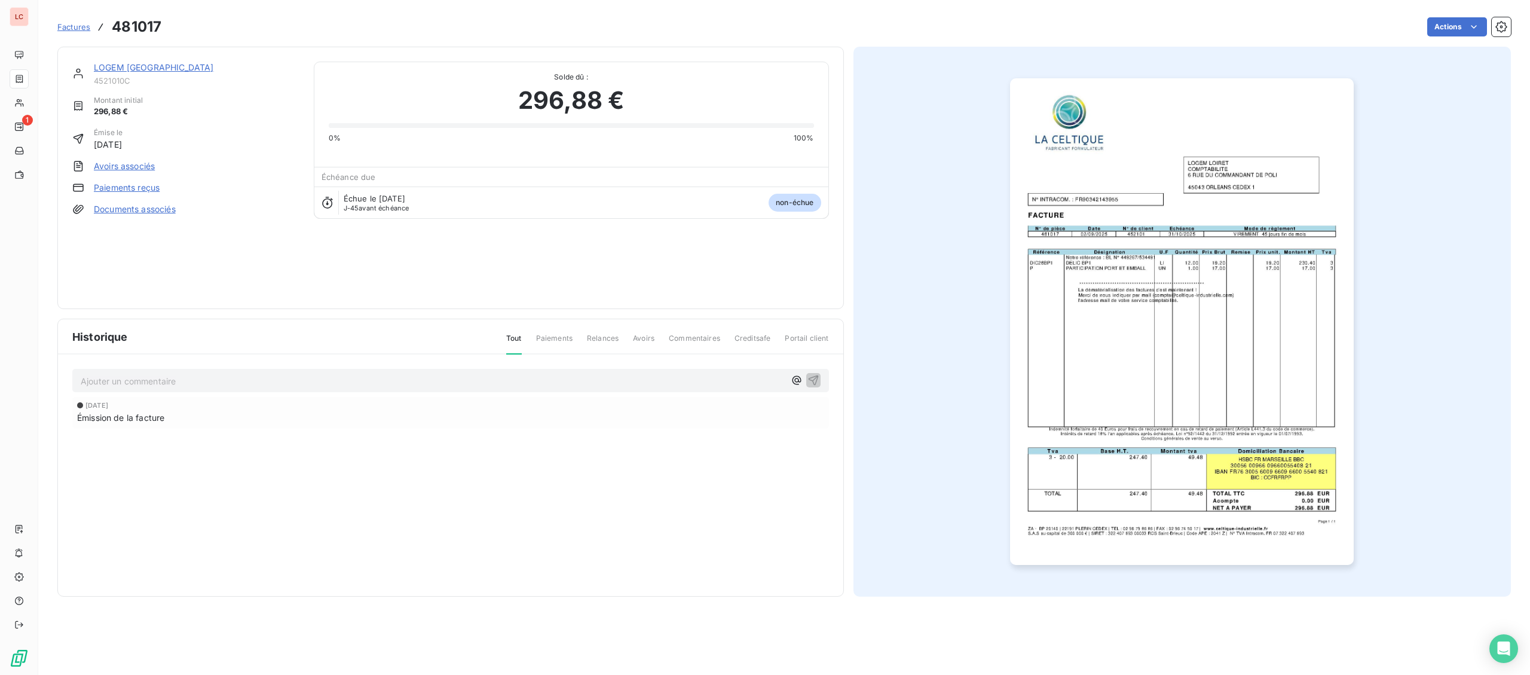
click at [131, 72] on link "LOGEM [GEOGRAPHIC_DATA]" at bounding box center [154, 67] width 120 height 10
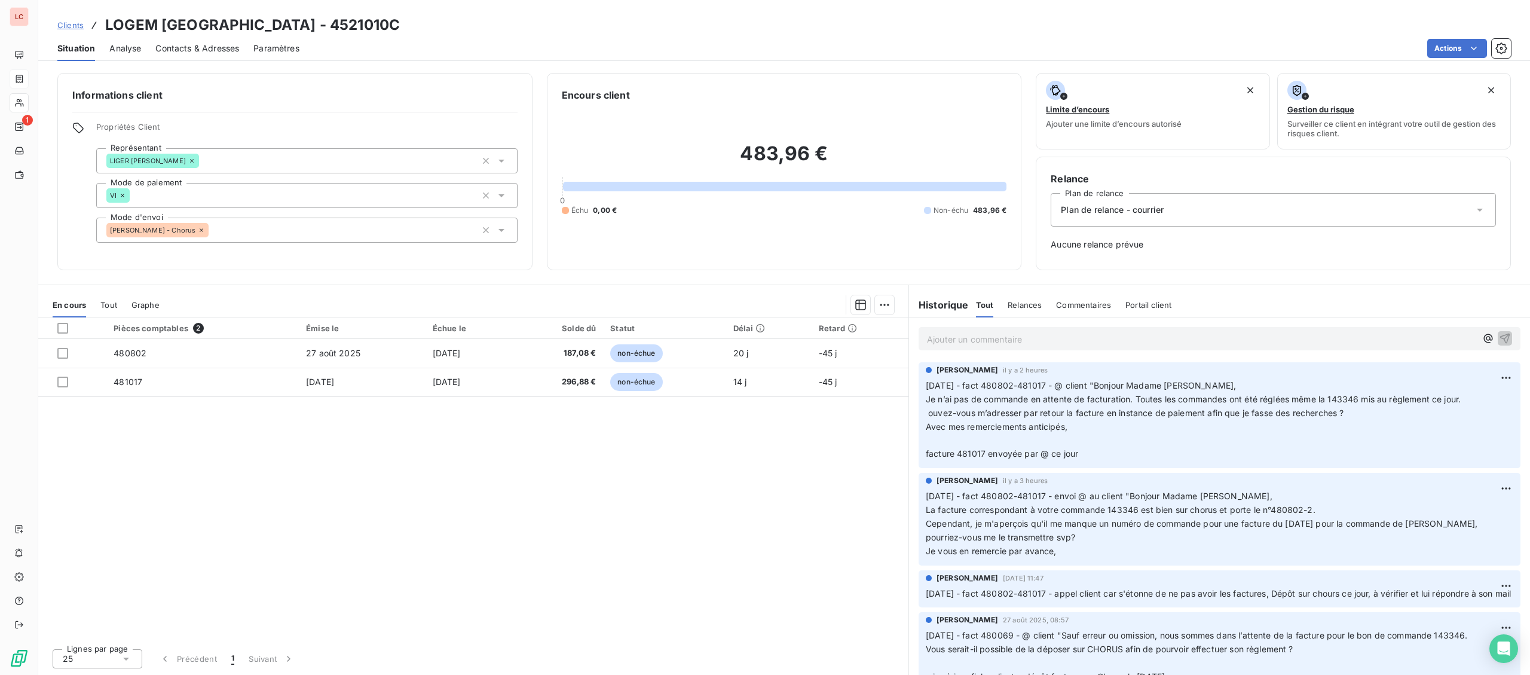
click at [1144, 344] on p "Ajouter un commentaire ﻿" at bounding box center [1201, 339] width 549 height 15
click at [996, 341] on p "Ajouter un commentaire ﻿" at bounding box center [1201, 339] width 549 height 15
click at [1177, 332] on p "[DATE] - fact 481017 - @ client "" at bounding box center [1201, 339] width 549 height 14
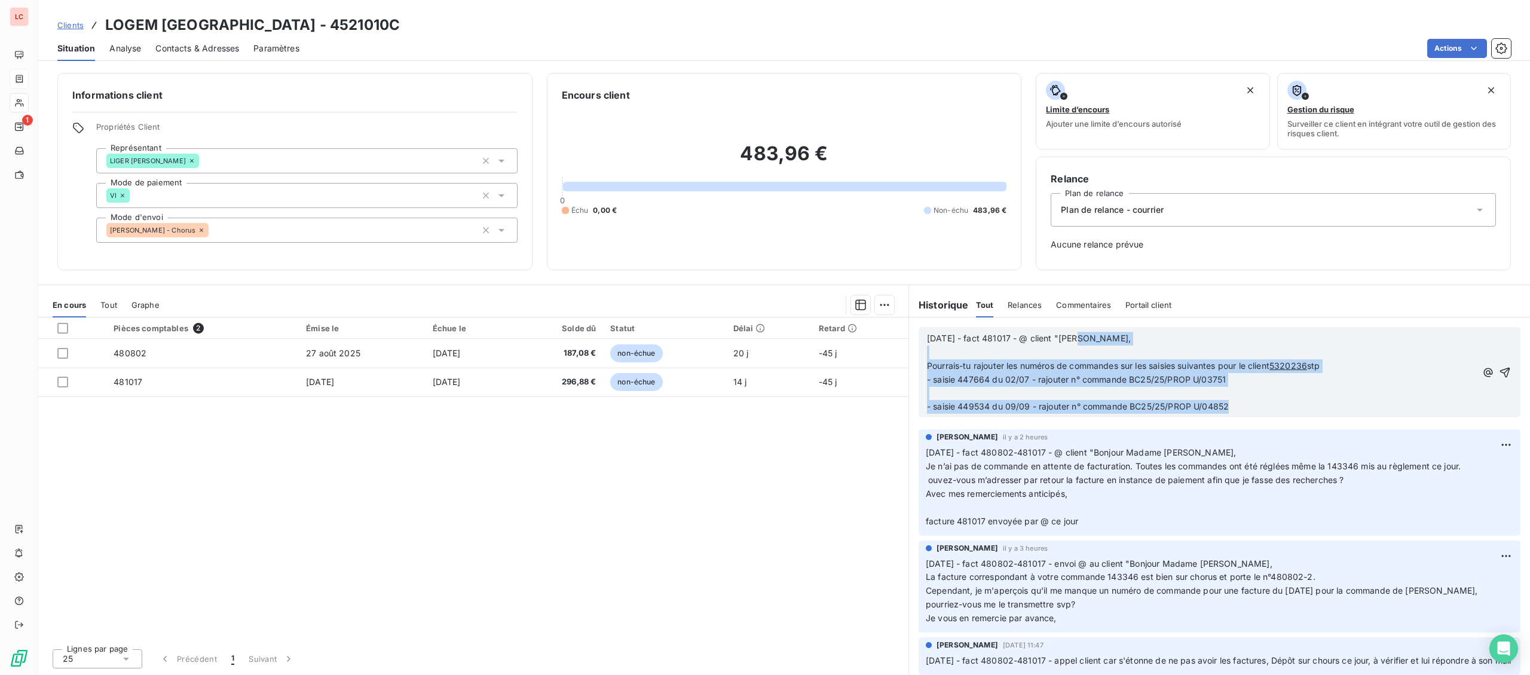
drag, startPoint x: 1272, startPoint y: 408, endPoint x: 1074, endPoint y: 344, distance: 208.6
click at [1074, 344] on div "[DATE] - fact 481017 - @ client "Erwan, ﻿ Pourrais-tu rajouter les numéros de c…" at bounding box center [1201, 373] width 549 height 82
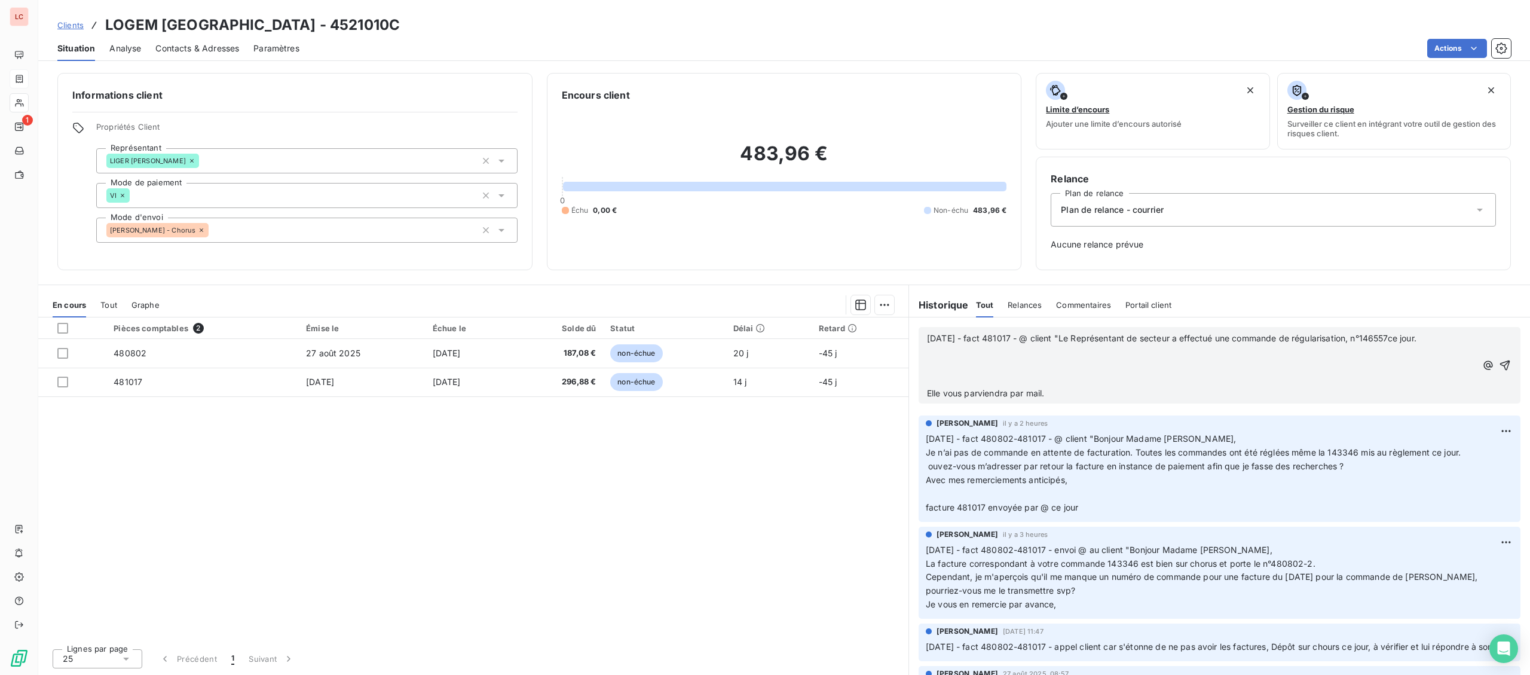
click at [1080, 354] on p "﻿" at bounding box center [1201, 352] width 549 height 14
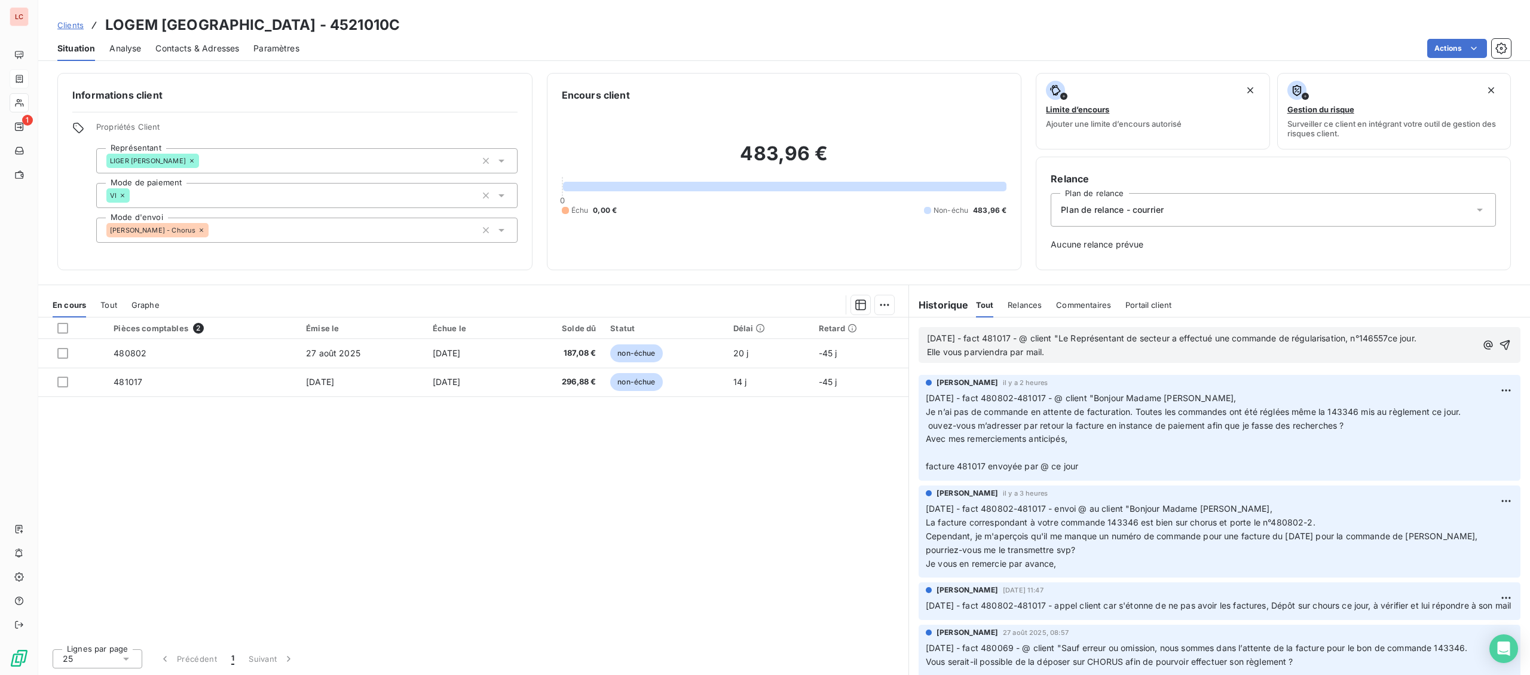
click at [1073, 356] on p "Elle vous parviendra par mail." at bounding box center [1201, 352] width 549 height 14
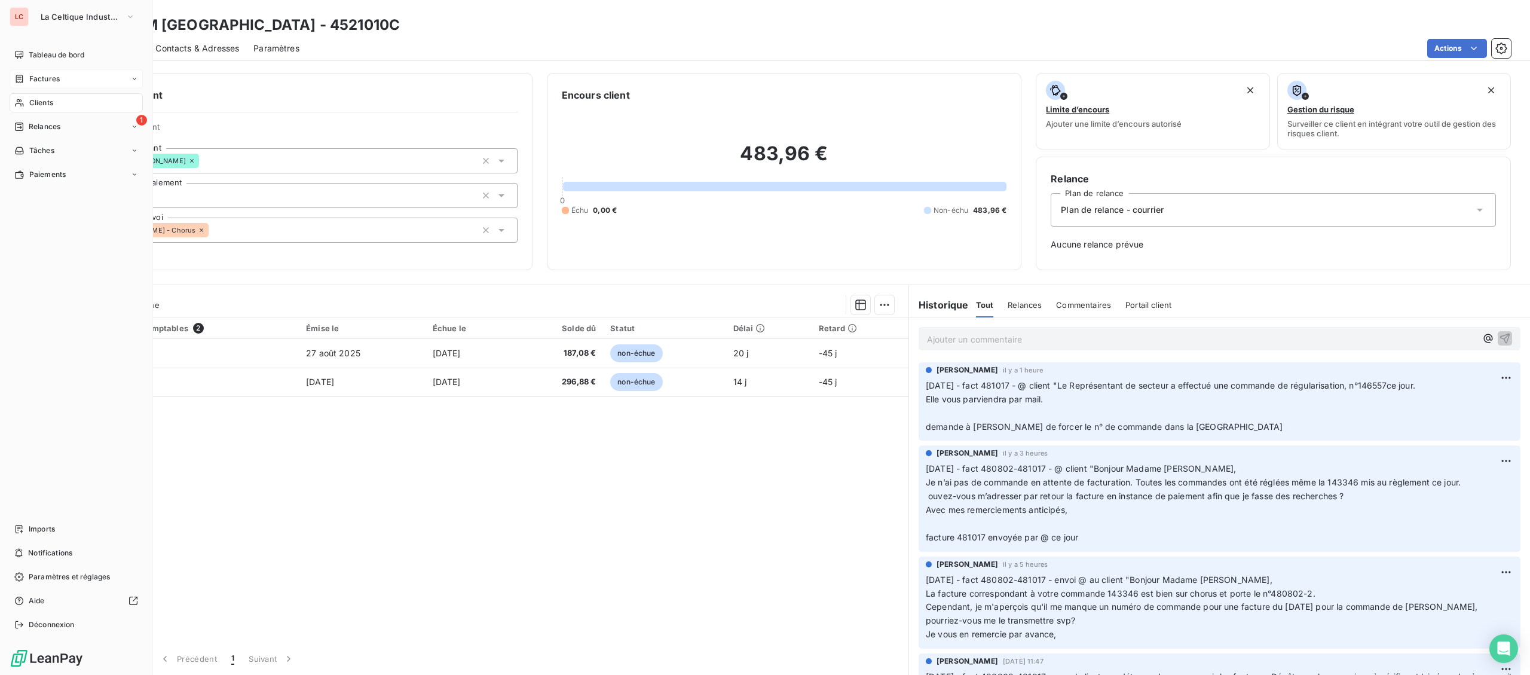
click at [46, 93] on div "Clients" at bounding box center [76, 102] width 133 height 19
click at [54, 122] on span "Relances" at bounding box center [45, 126] width 32 height 11
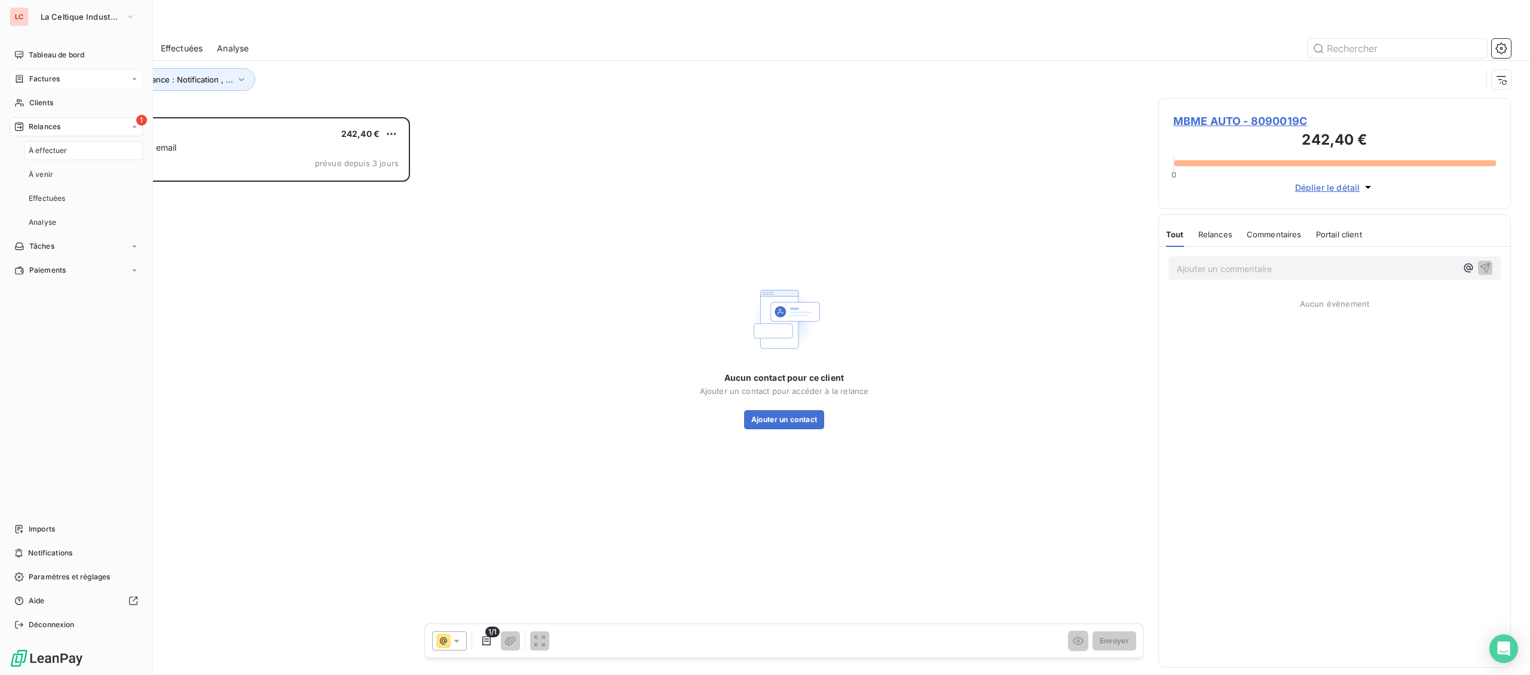
scroll to position [557, 352]
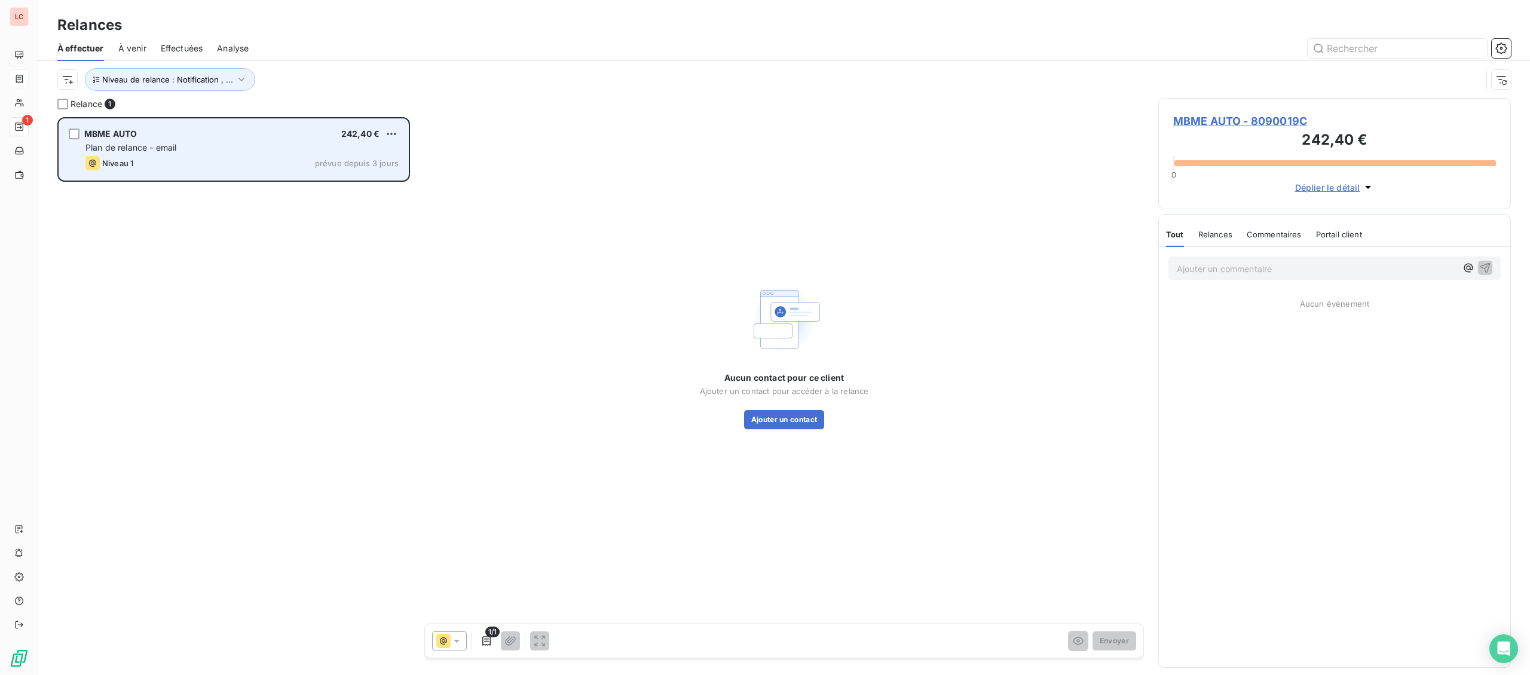
click at [262, 137] on div "MBME AUTO 242,40 € Plan de relance - email Niveau 1 prévue depuis 3 jours" at bounding box center [233, 149] width 349 height 61
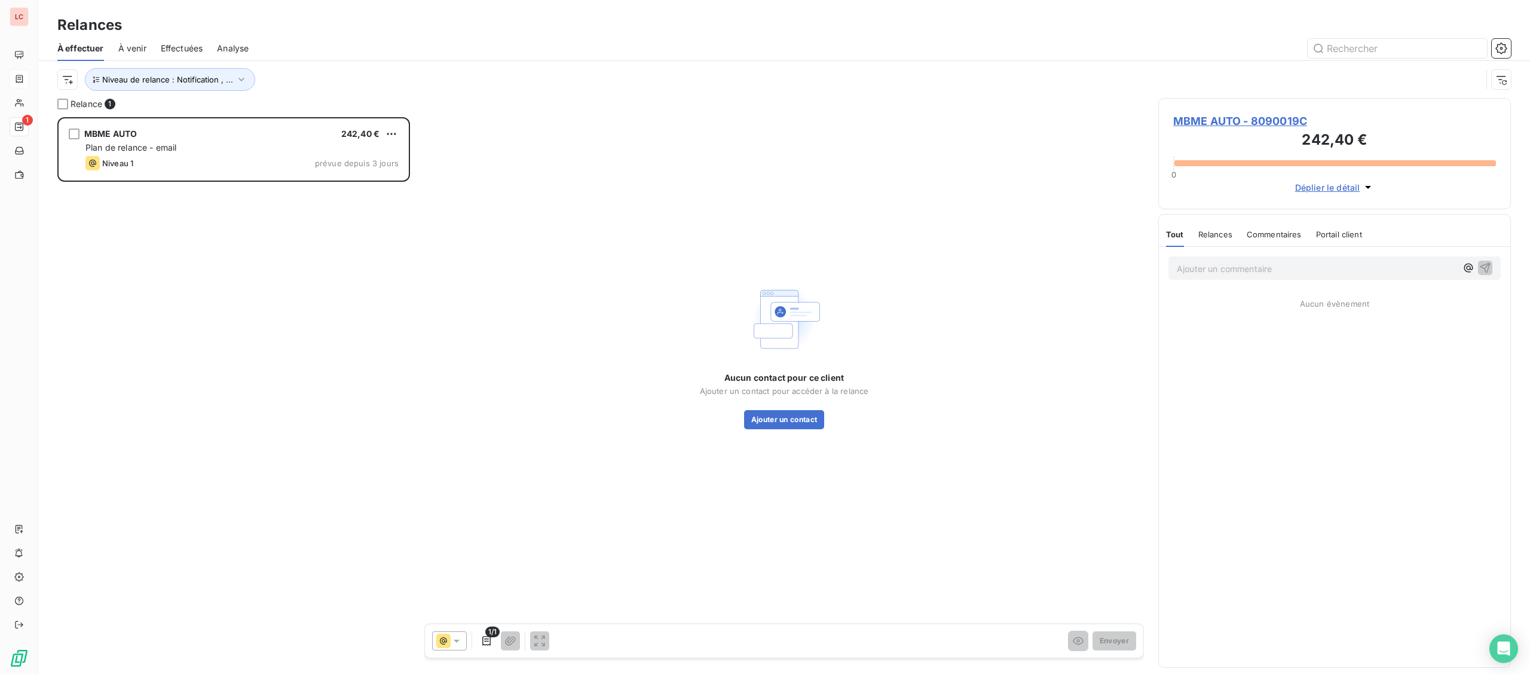
click at [1240, 120] on span "MBME AUTO - 8090019C" at bounding box center [1334, 121] width 323 height 16
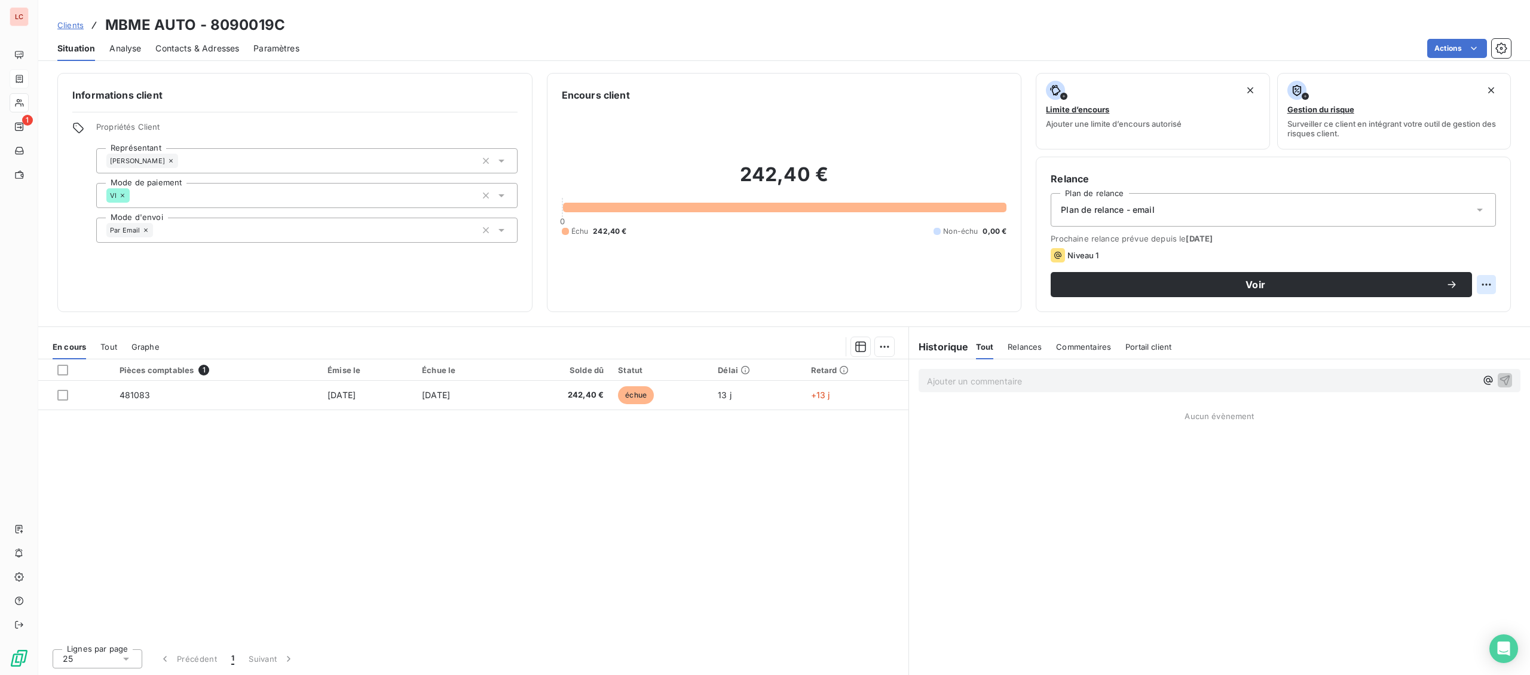
click at [1484, 283] on html "LC 1 Clients MBME AUTO - 8090019C Situation Analyse Contacts & Adresses Paramèt…" at bounding box center [765, 337] width 1530 height 675
click at [1459, 305] on div "Replanifier cette action" at bounding box center [1436, 310] width 107 height 19
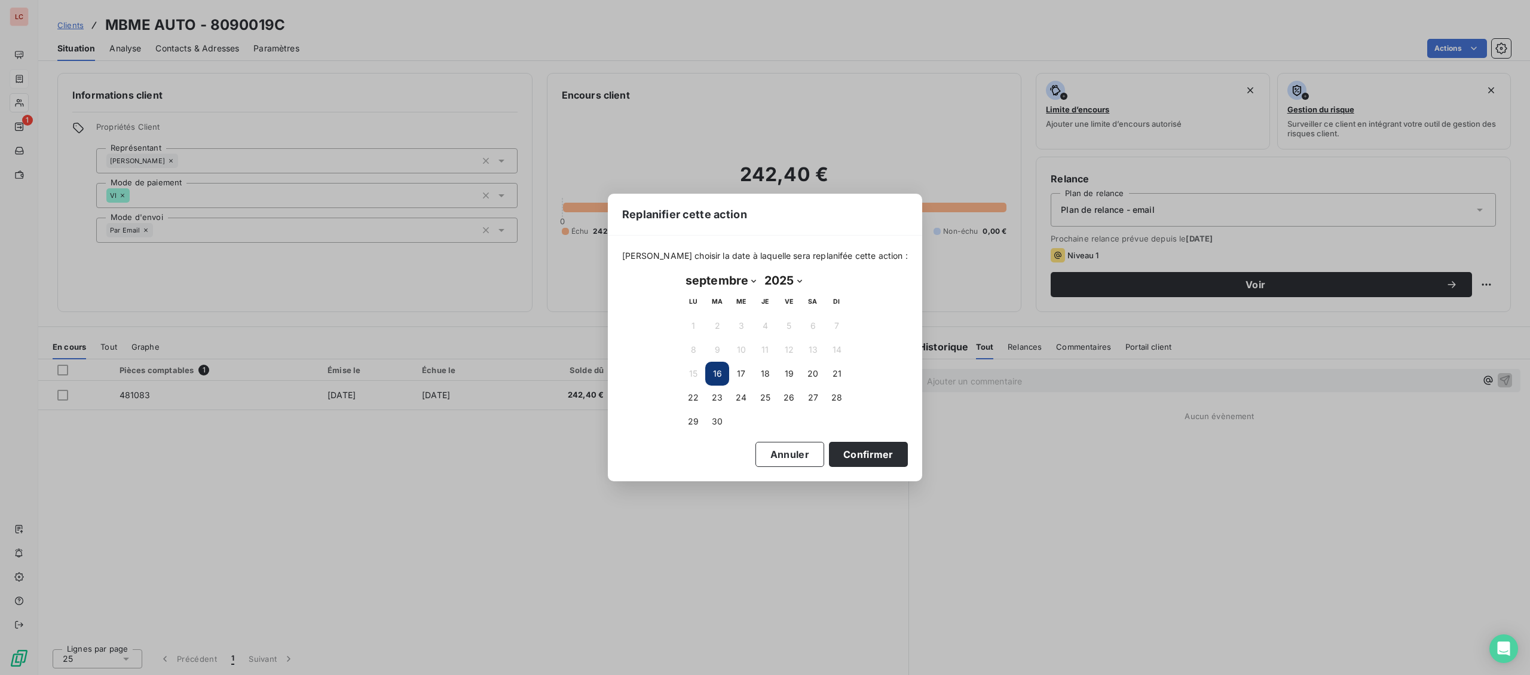
select select "9"
click option "octobre" at bounding box center [0, 0] width 0 height 0
click at [693, 376] on button "13" at bounding box center [693, 373] width 24 height 24
click at [843, 445] on button "Confirmer" at bounding box center [868, 454] width 79 height 25
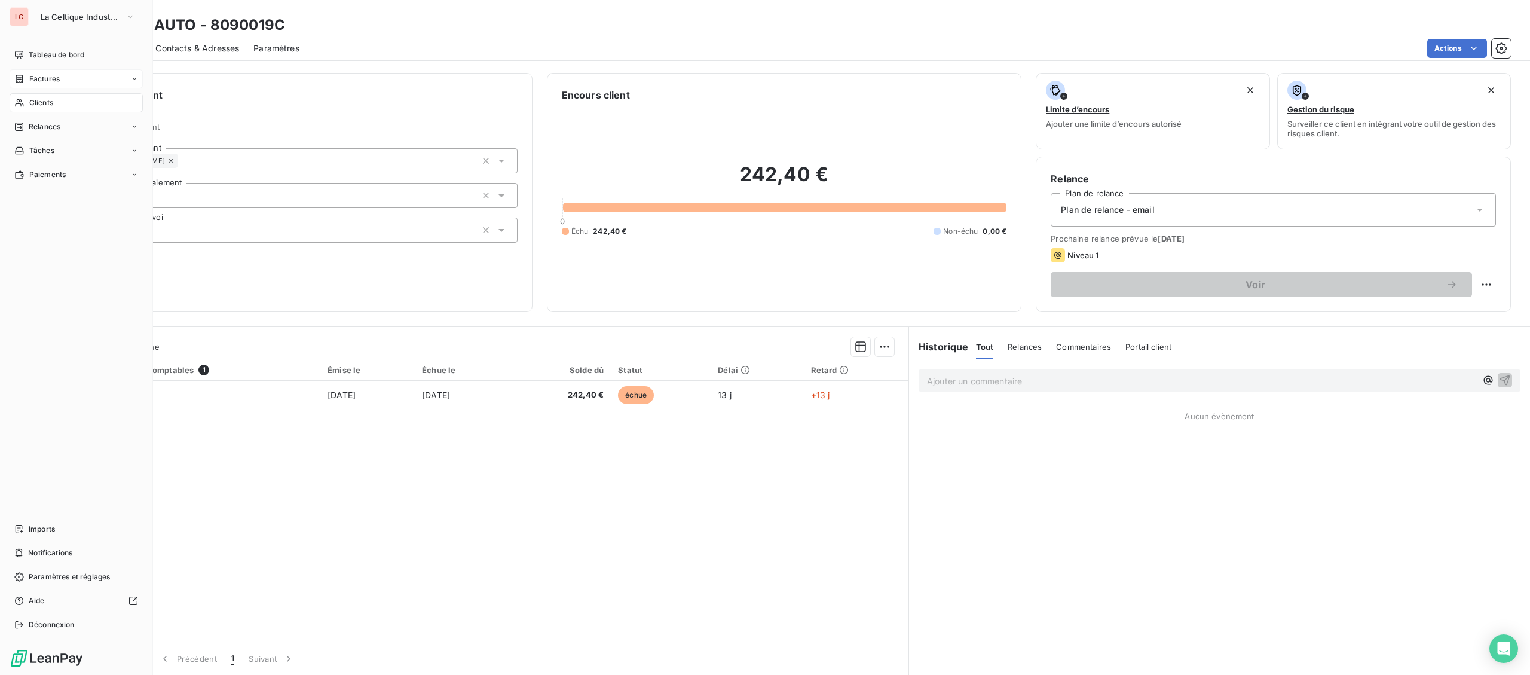
click at [35, 79] on span "Factures" at bounding box center [44, 78] width 30 height 11
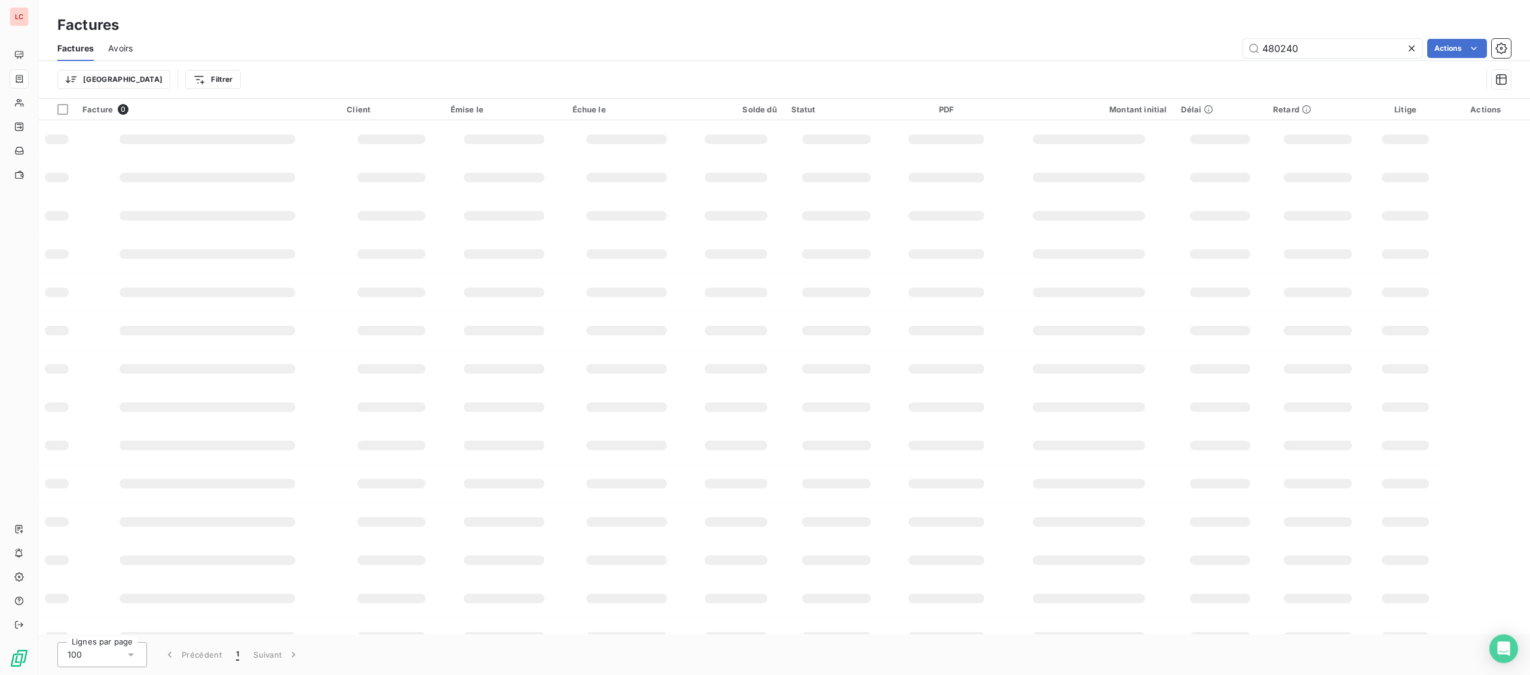
drag, startPoint x: 1321, startPoint y: 36, endPoint x: 1215, endPoint y: 48, distance: 107.0
click at [1215, 48] on div "Factures Avoirs 480240 Actions" at bounding box center [783, 48] width 1491 height 25
drag, startPoint x: 1339, startPoint y: 50, endPoint x: 1227, endPoint y: 45, distance: 112.4
click at [1243, 45] on input "480240" at bounding box center [1332, 48] width 179 height 19
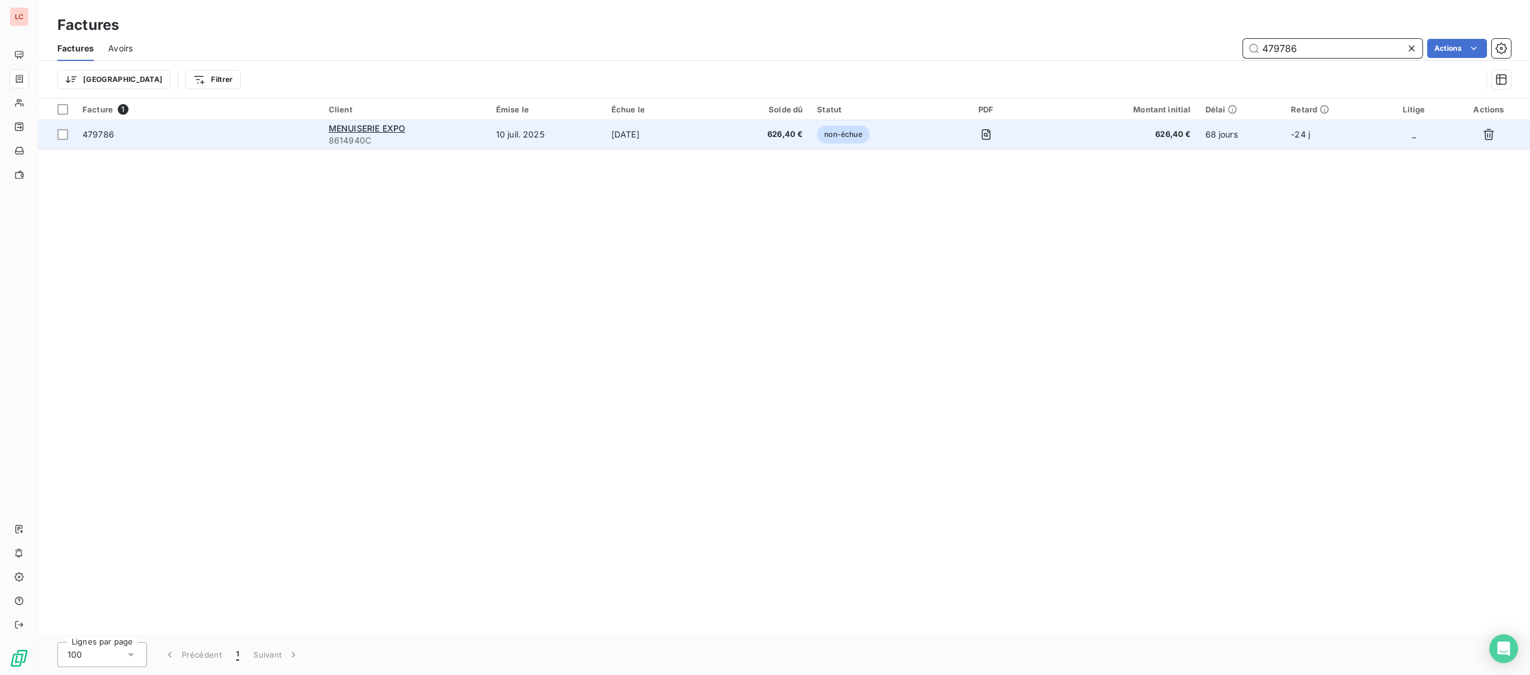
type input "479786"
click at [541, 127] on td "10 juil. 2025" at bounding box center [546, 134] width 115 height 29
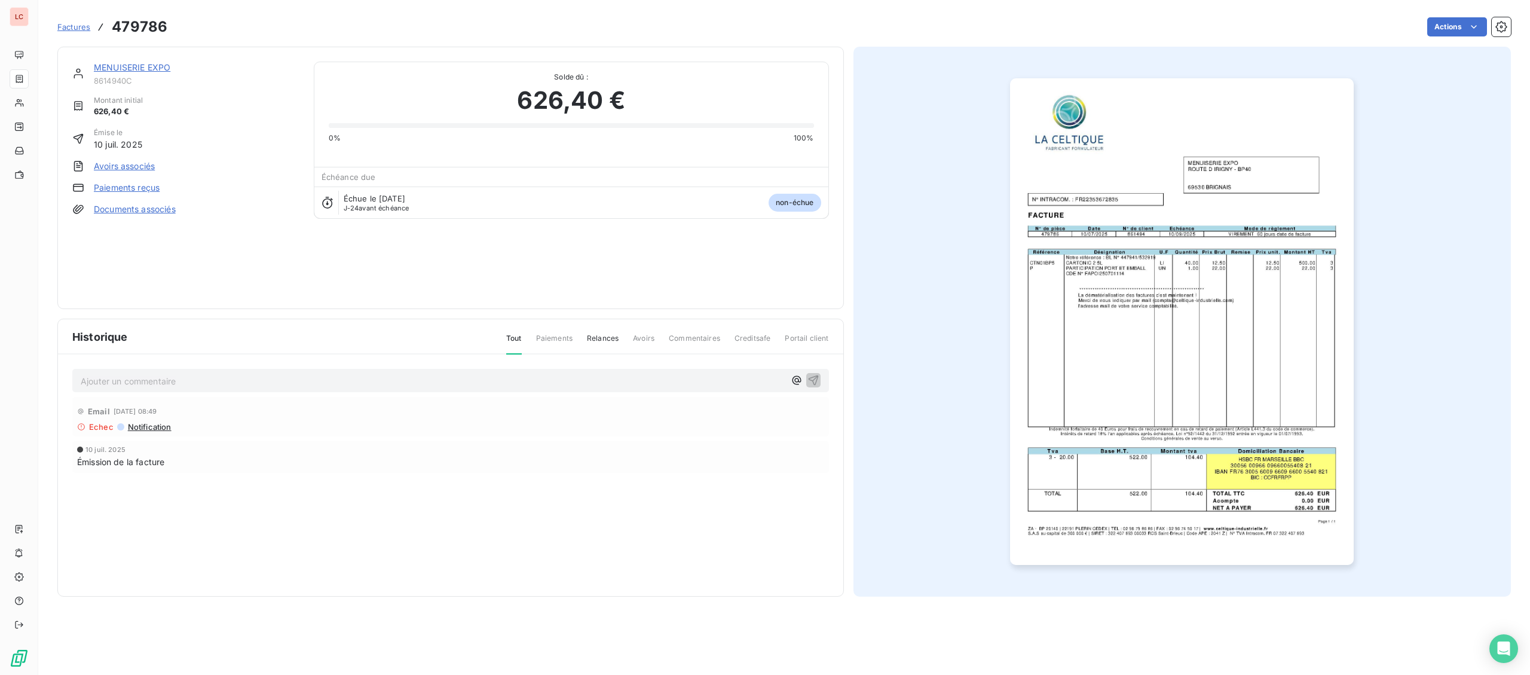
click at [112, 79] on span "8614940C" at bounding box center [197, 81] width 206 height 10
click at [122, 71] on link "MENUISERIE EXPO" at bounding box center [132, 67] width 76 height 10
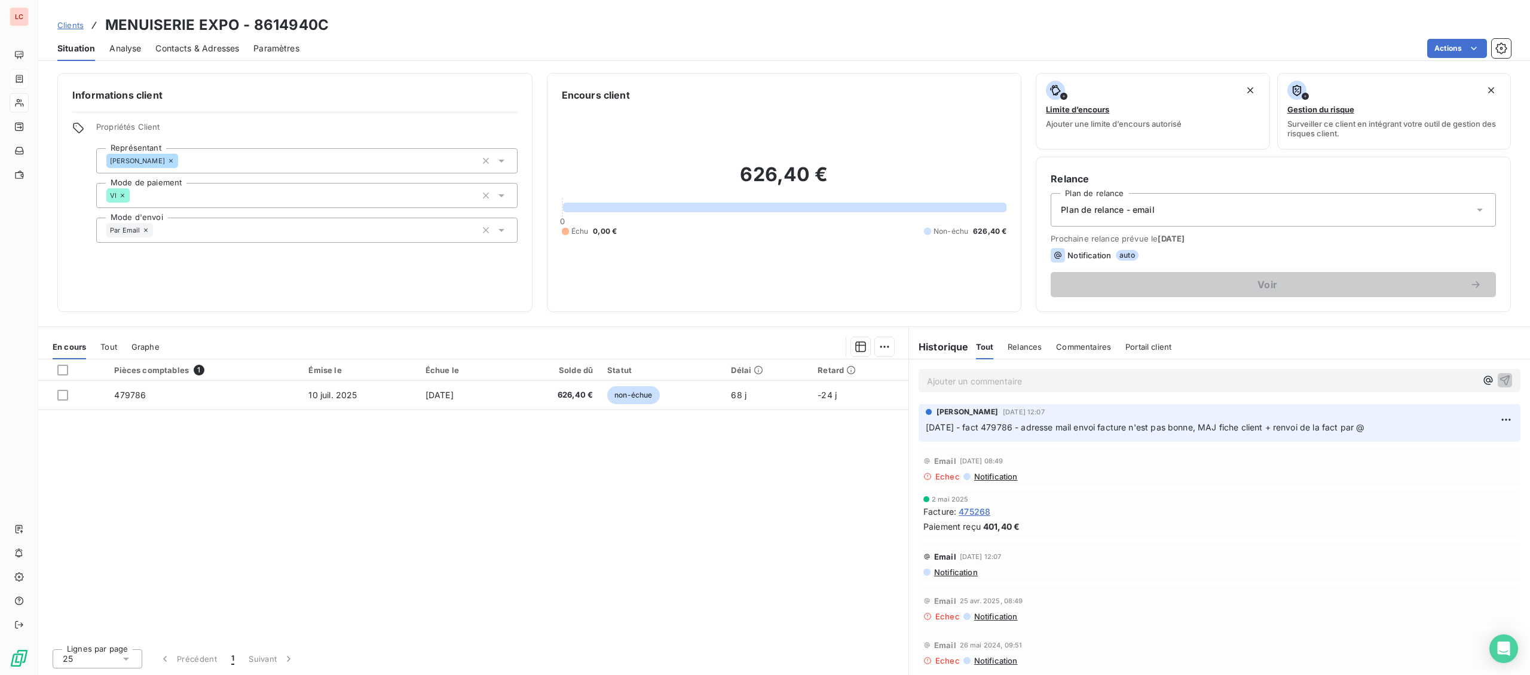
click at [1169, 384] on p "Ajouter un commentaire ﻿" at bounding box center [1201, 380] width 549 height 15
